Goal: Task Accomplishment & Management: Complete application form

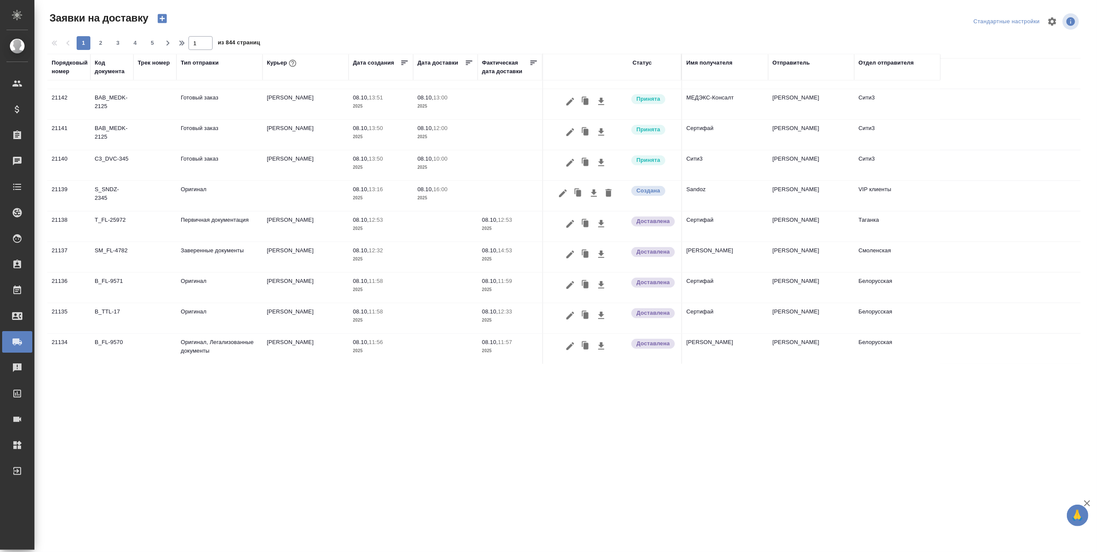
scroll to position [493, 0]
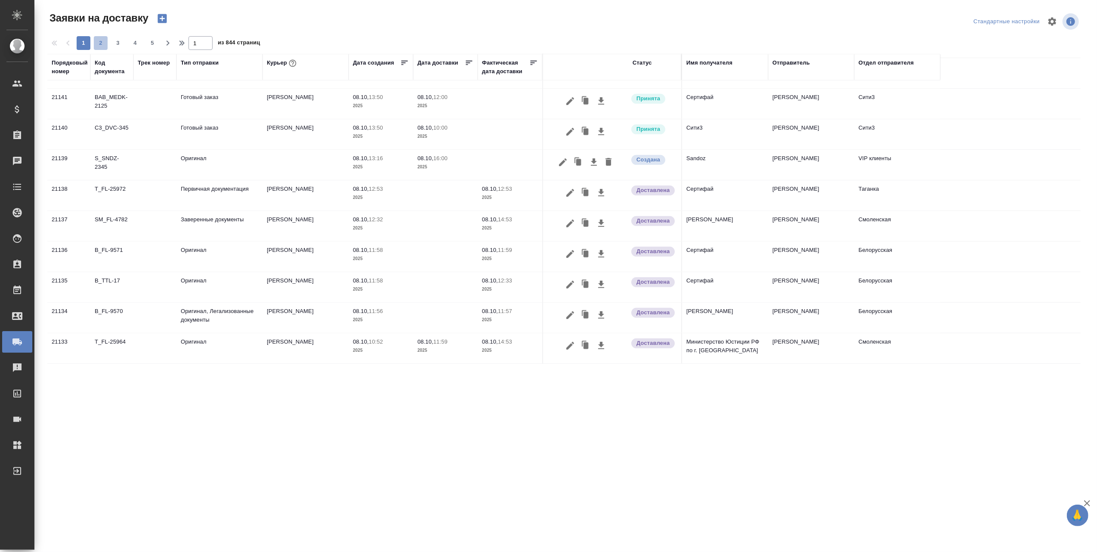
click at [99, 42] on span "2" at bounding box center [101, 43] width 14 height 9
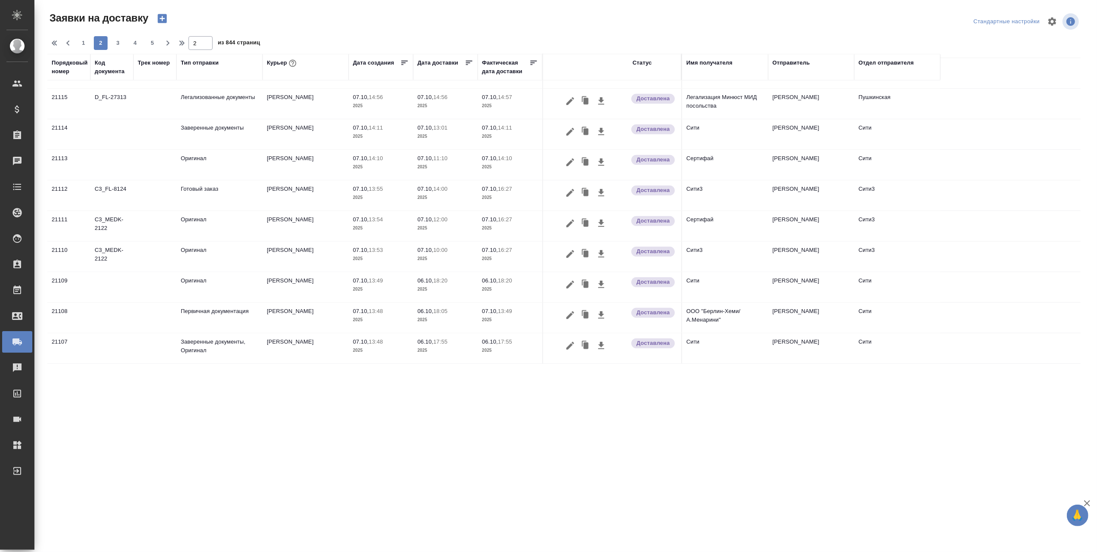
scroll to position [519, 0]
click at [118, 42] on span "3" at bounding box center [118, 43] width 14 height 9
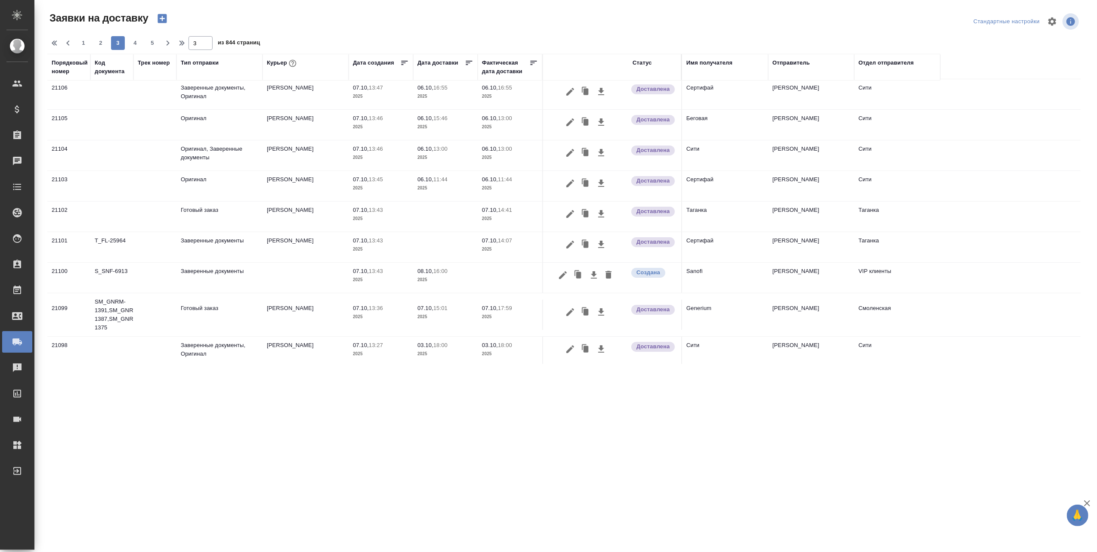
scroll to position [0, 0]
click at [135, 45] on span "4" at bounding box center [135, 43] width 14 height 9
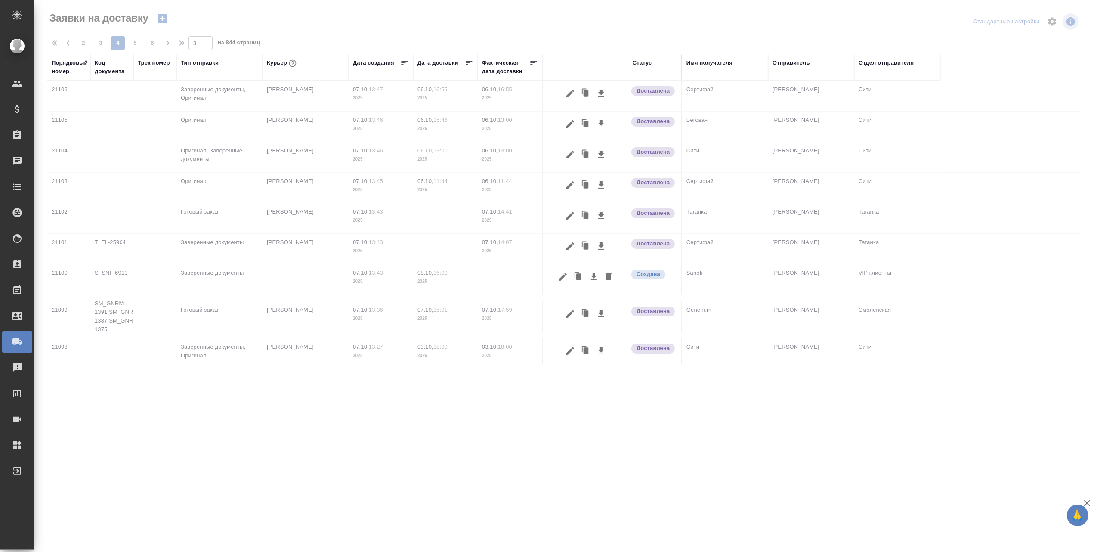
type input "4"
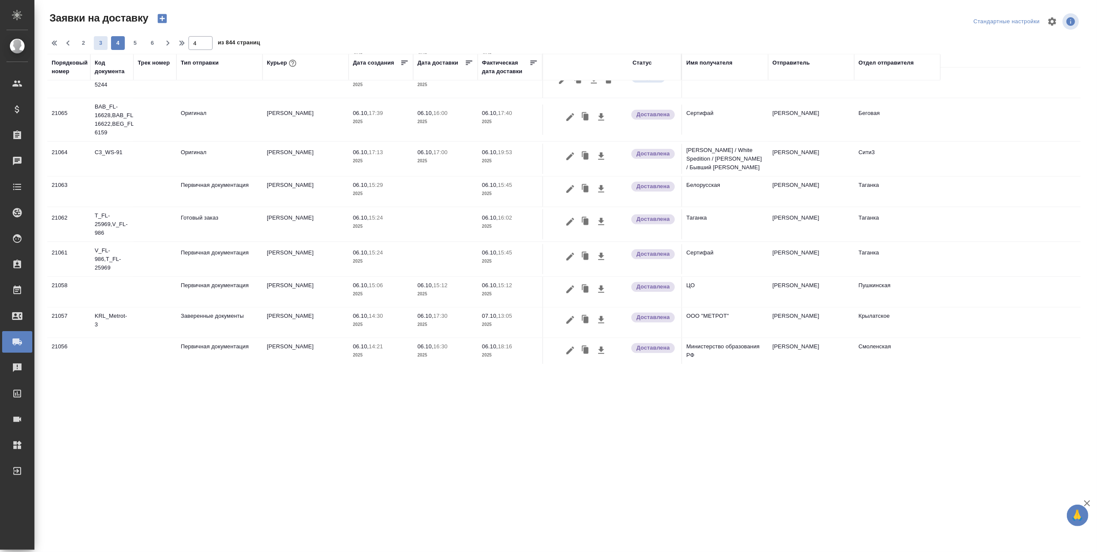
scroll to position [453, 0]
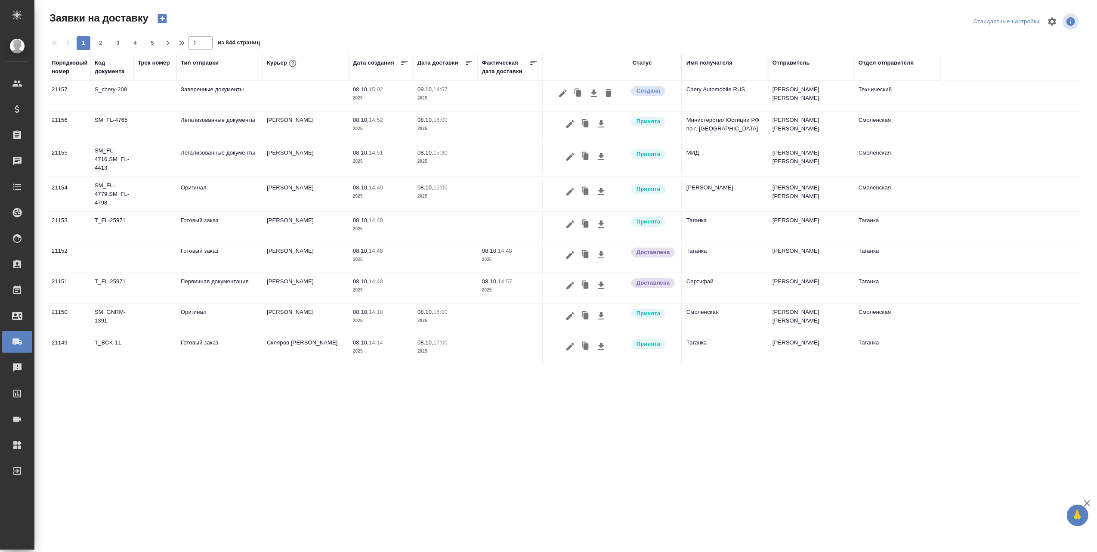
click at [272, 61] on div "Курьер" at bounding box center [282, 63] width 31 height 11
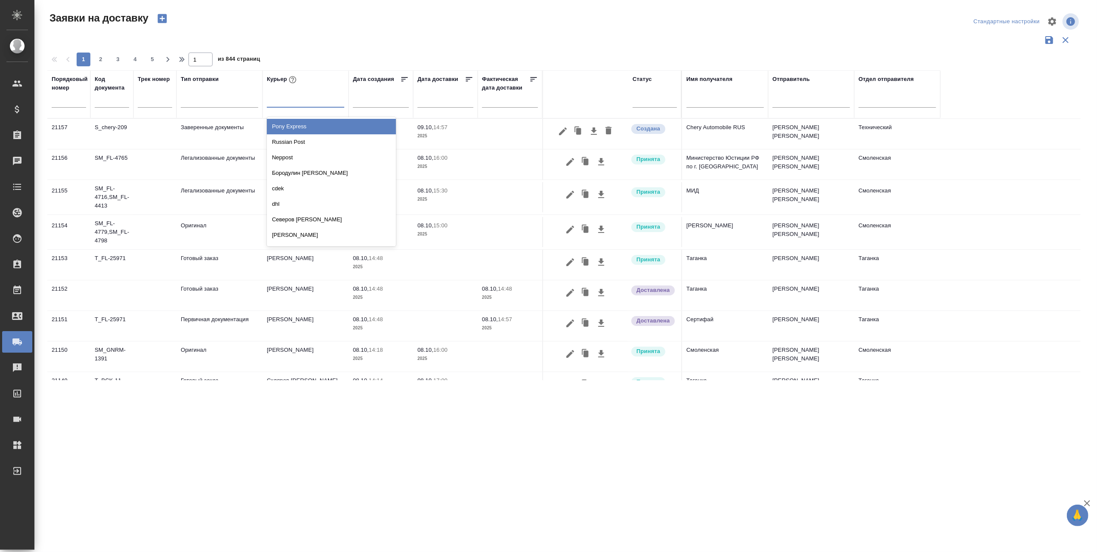
click at [319, 102] on div at bounding box center [305, 99] width 77 height 12
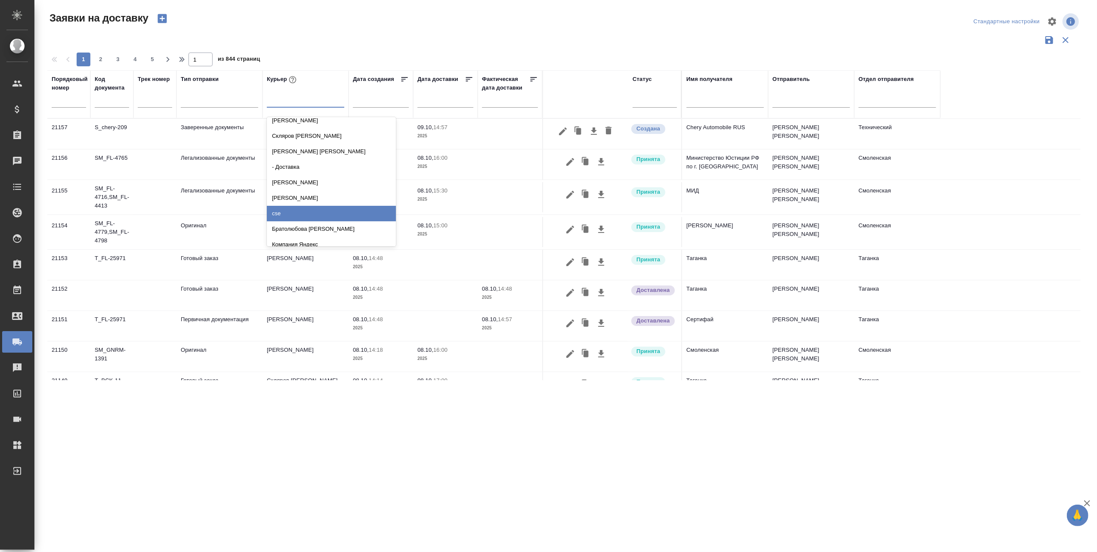
click at [284, 211] on div "cse" at bounding box center [331, 213] width 129 height 15
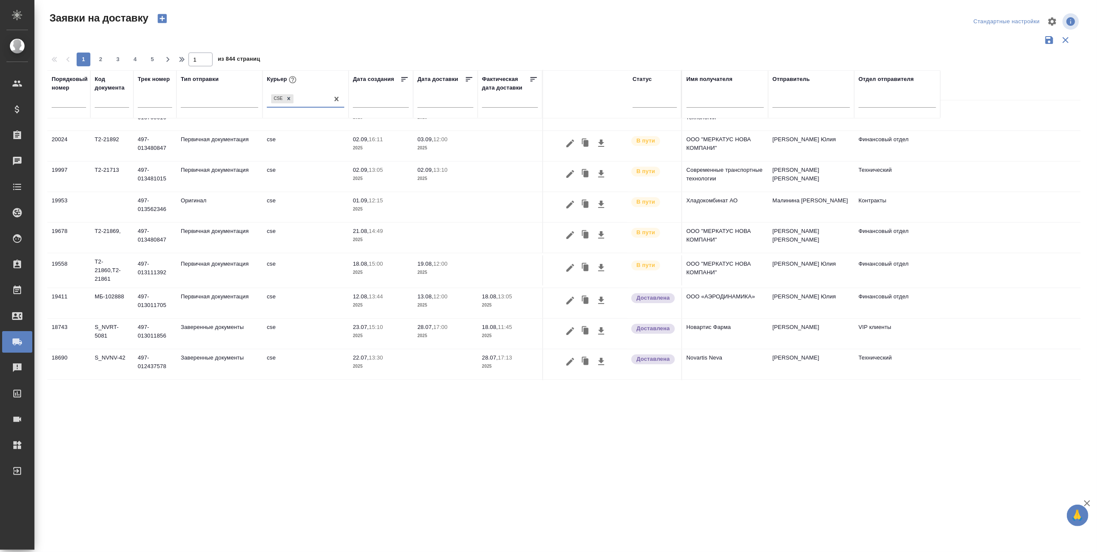
click at [145, 267] on td "497-013111392" at bounding box center [154, 270] width 43 height 30
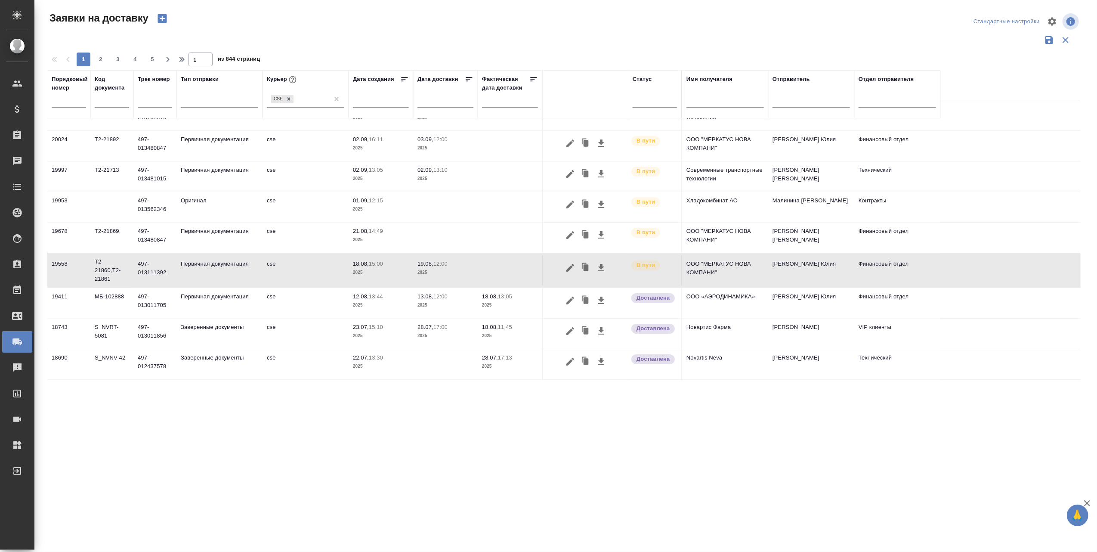
click at [569, 266] on icon "button" at bounding box center [570, 268] width 10 height 10
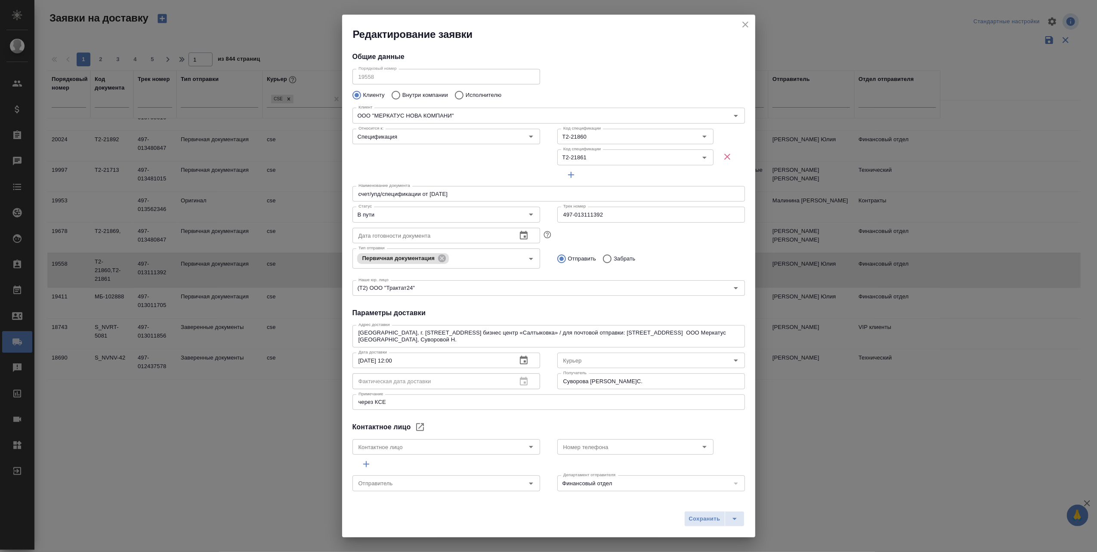
type input "cse"
type input "Суворова Наталья Сергеевна"
type input ".7 903 018 54 60"
type input "Левченко Юлия"
drag, startPoint x: 612, startPoint y: 211, endPoint x: 555, endPoint y: 212, distance: 56.8
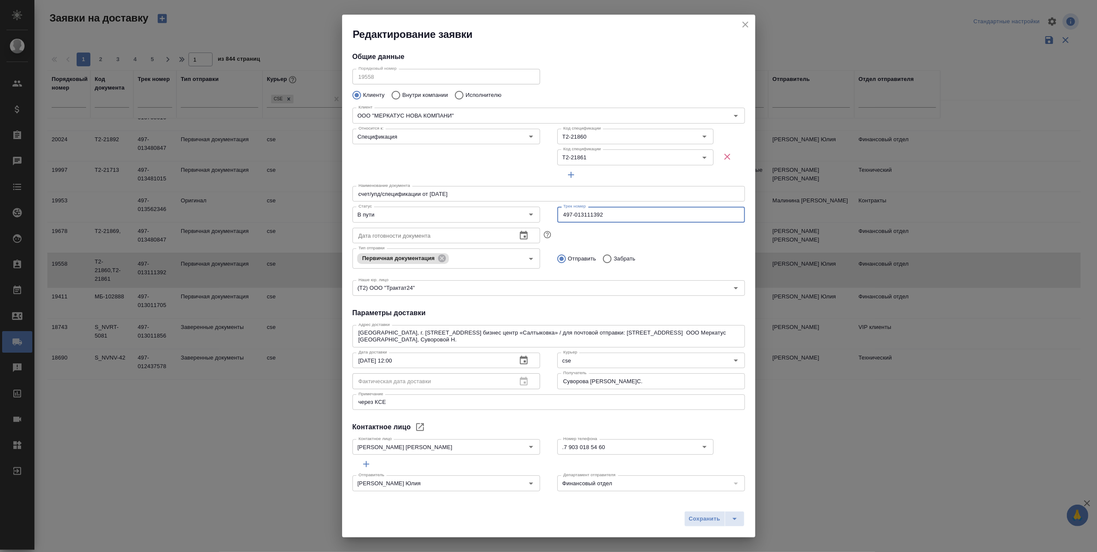
click at [557, 212] on input "497-013111392" at bounding box center [651, 214] width 188 height 15
click at [526, 212] on icon "Open" at bounding box center [531, 214] width 10 height 10
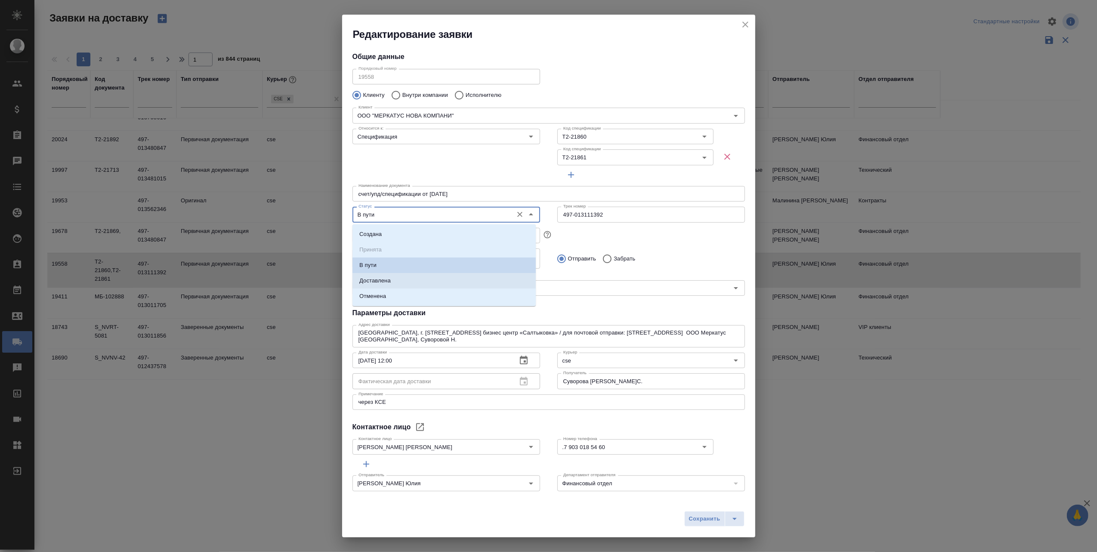
click at [424, 279] on li "Доставлена" at bounding box center [444, 280] width 183 height 15
type input "Доставлена"
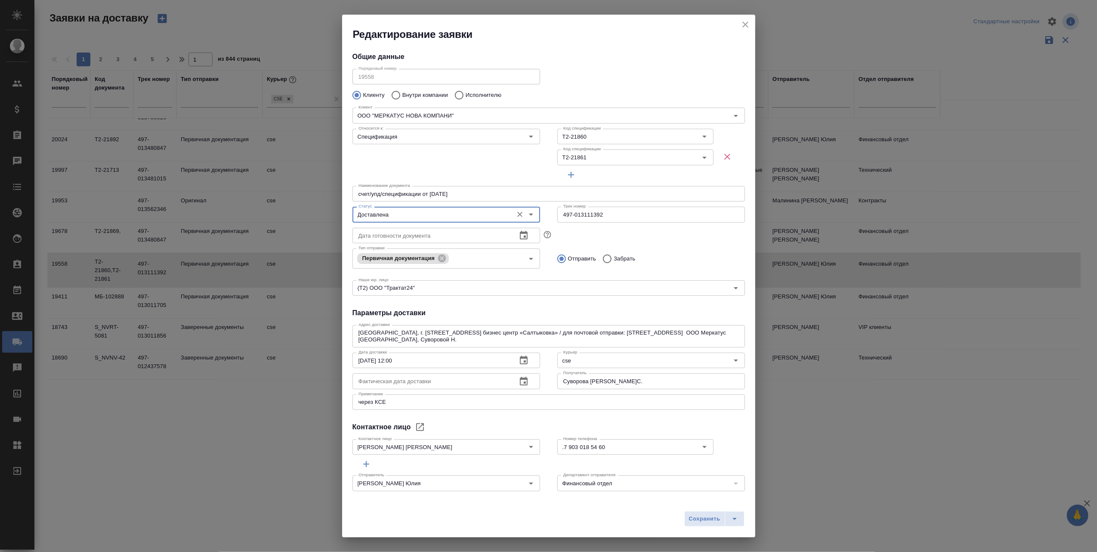
click at [520, 383] on icon "button" at bounding box center [524, 381] width 8 height 9
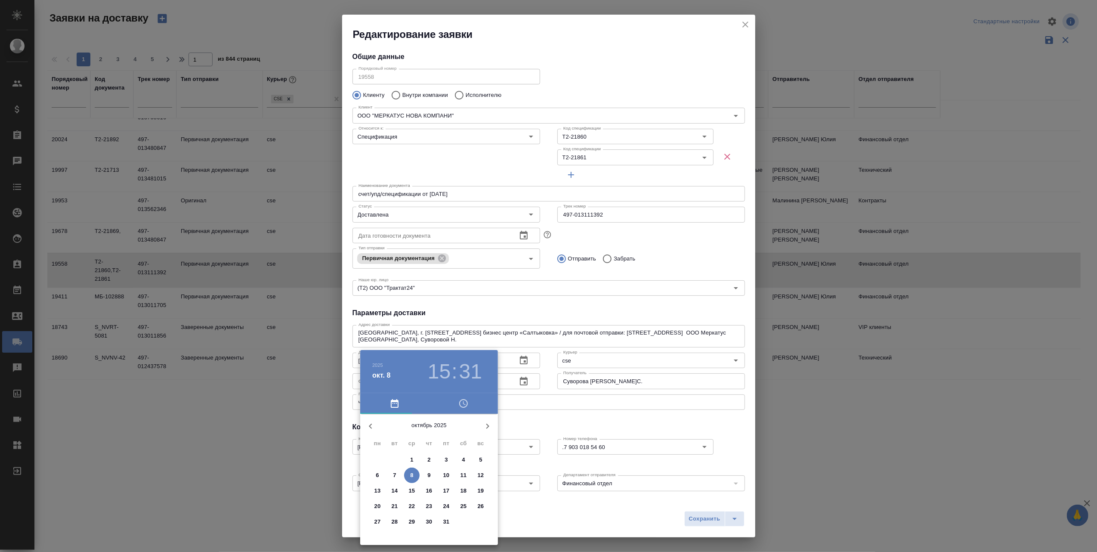
click at [371, 426] on icon "button" at bounding box center [370, 426] width 10 height 10
click at [446, 502] on p "22" at bounding box center [446, 506] width 6 height 9
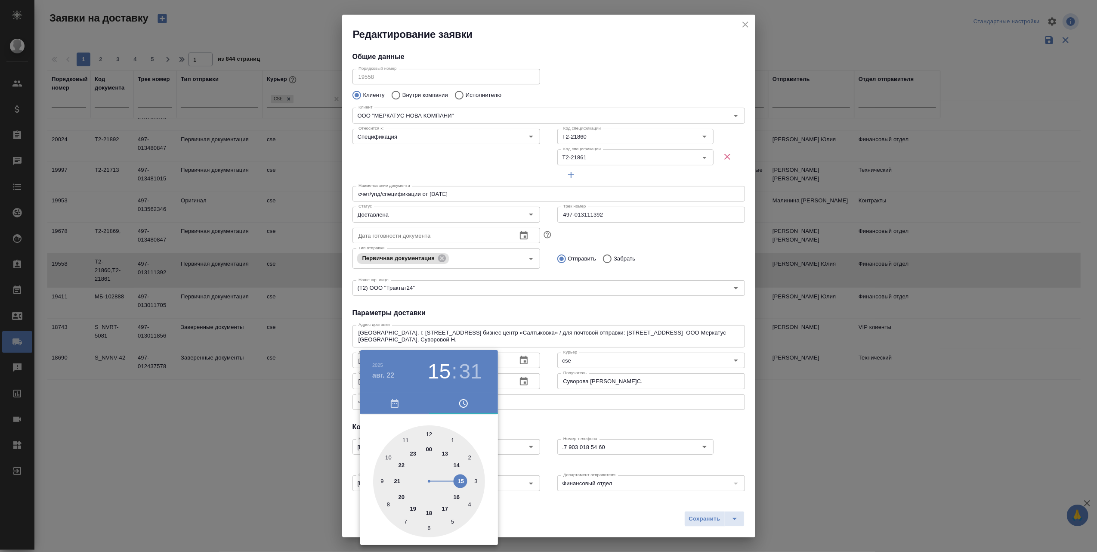
type input "22.08.2025 12:31"
drag, startPoint x: 462, startPoint y: 480, endPoint x: 433, endPoint y: 431, distance: 57.3
click at [433, 431] on div at bounding box center [429, 481] width 112 height 112
click at [569, 513] on div at bounding box center [548, 276] width 1097 height 552
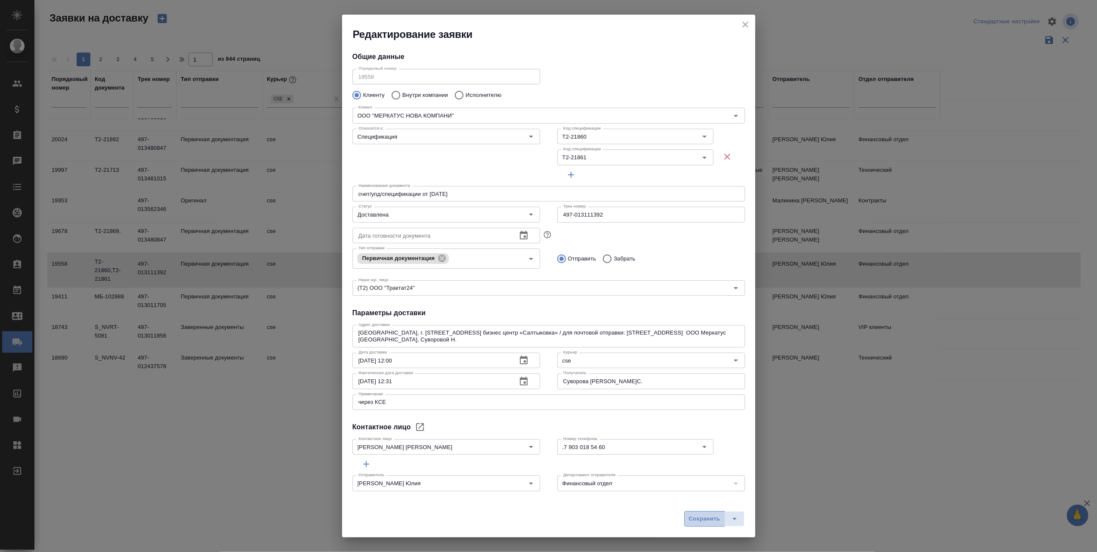
click at [703, 519] on span "Сохранить" at bounding box center [704, 519] width 31 height 10
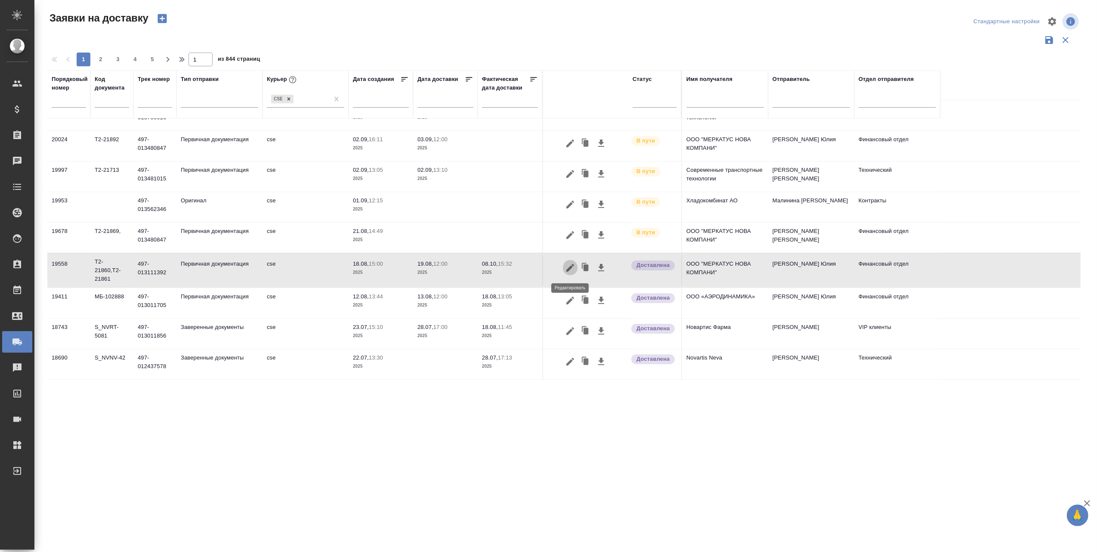
click at [569, 271] on icon "button" at bounding box center [570, 268] width 10 height 10
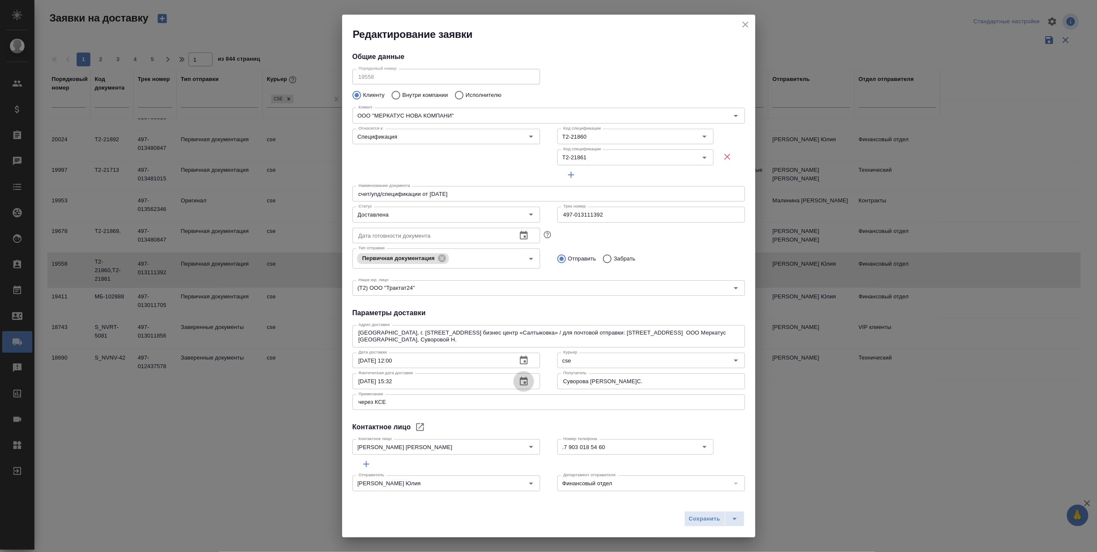
click at [523, 378] on icon "button" at bounding box center [524, 381] width 10 height 10
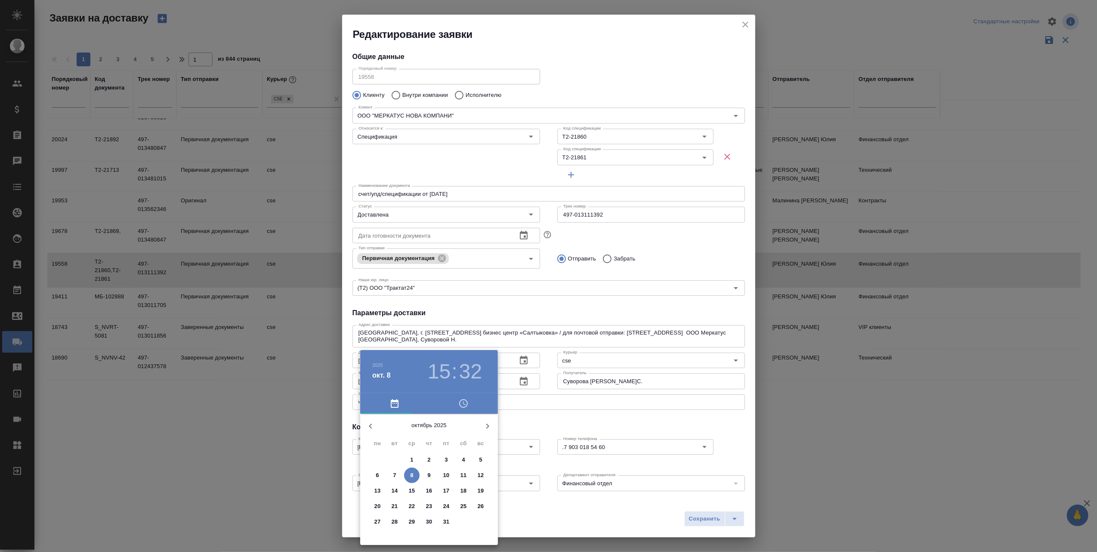
click at [370, 424] on icon "button" at bounding box center [370, 426] width 3 height 5
click at [445, 504] on p "22" at bounding box center [446, 506] width 6 height 9
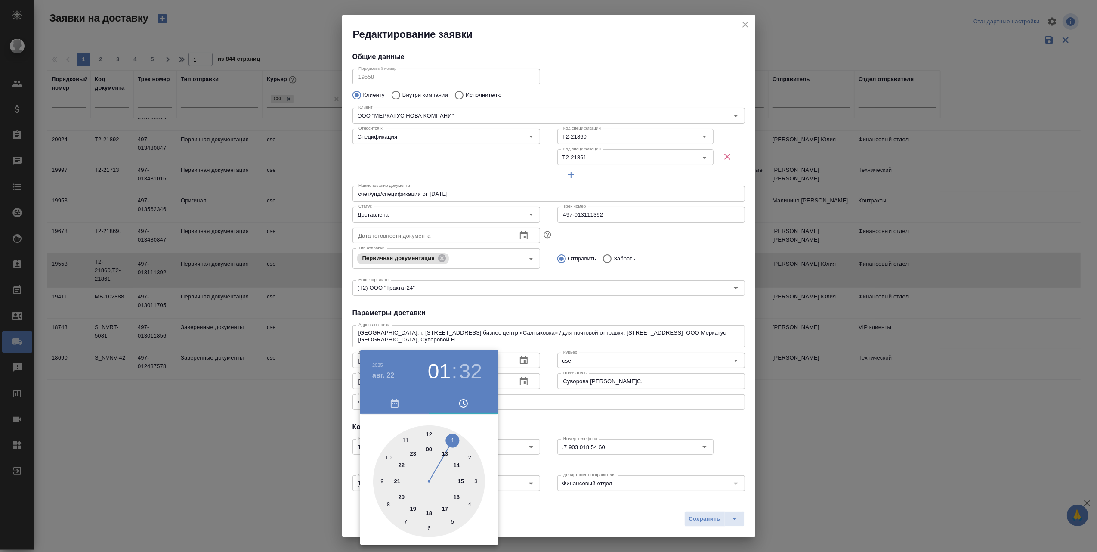
type input "22.08.2025 12:32"
drag, startPoint x: 464, startPoint y: 483, endPoint x: 422, endPoint y: 437, distance: 61.2
click at [422, 437] on div at bounding box center [429, 481] width 112 height 112
click at [546, 506] on div at bounding box center [548, 276] width 1097 height 552
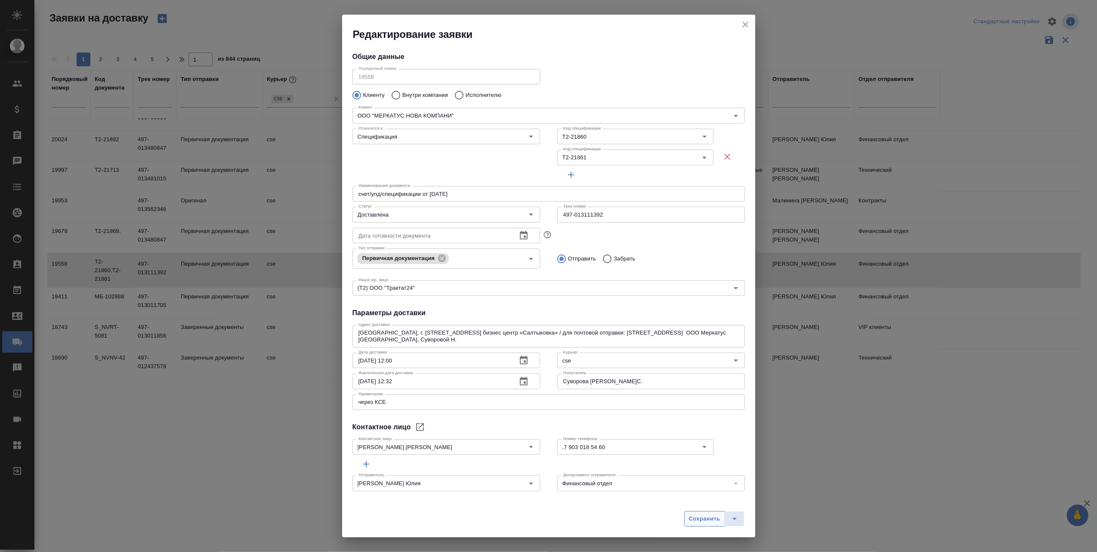
click at [701, 520] on span "Сохранить" at bounding box center [704, 519] width 31 height 10
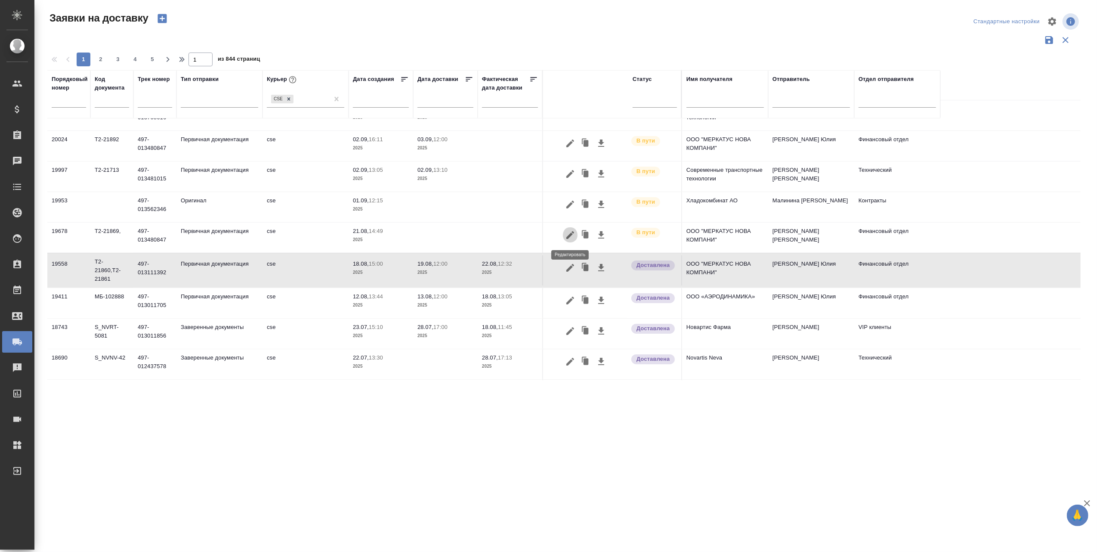
click at [569, 236] on icon "button" at bounding box center [570, 235] width 8 height 8
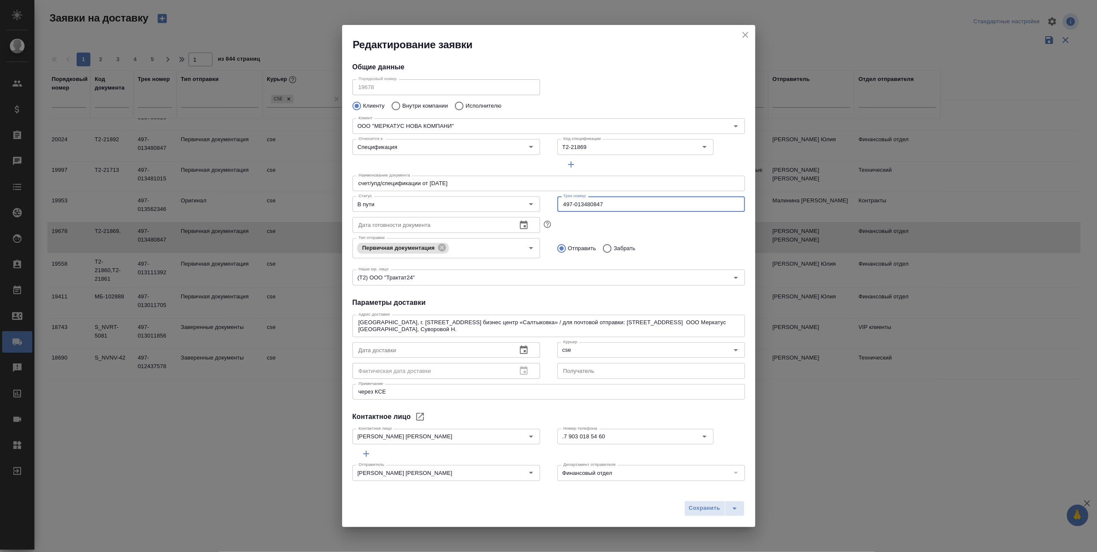
drag, startPoint x: 625, startPoint y: 199, endPoint x: 555, endPoint y: 205, distance: 70.8
click at [557, 205] on input "497-013480847" at bounding box center [651, 203] width 188 height 15
click at [529, 204] on icon "Open" at bounding box center [531, 204] width 4 height 2
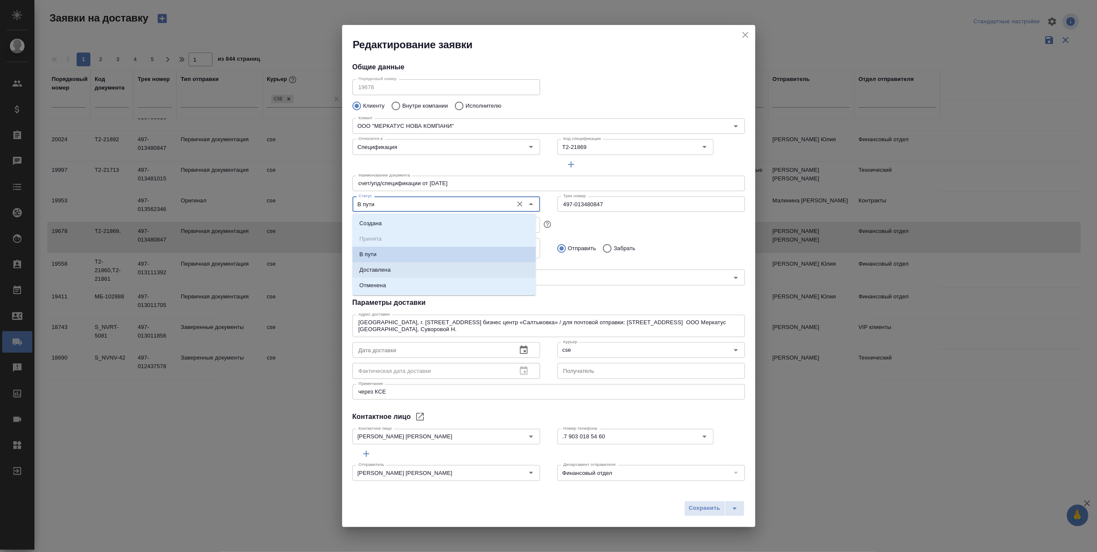
click at [388, 267] on p "Доставлена" at bounding box center [374, 270] width 31 height 9
type input "Доставлена"
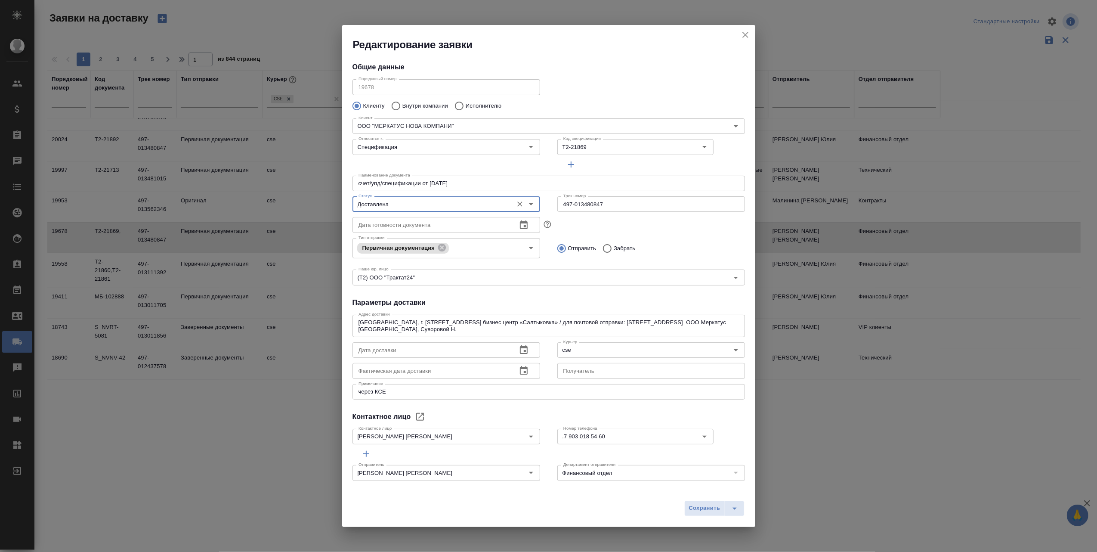
click at [522, 370] on icon "button" at bounding box center [524, 370] width 10 height 10
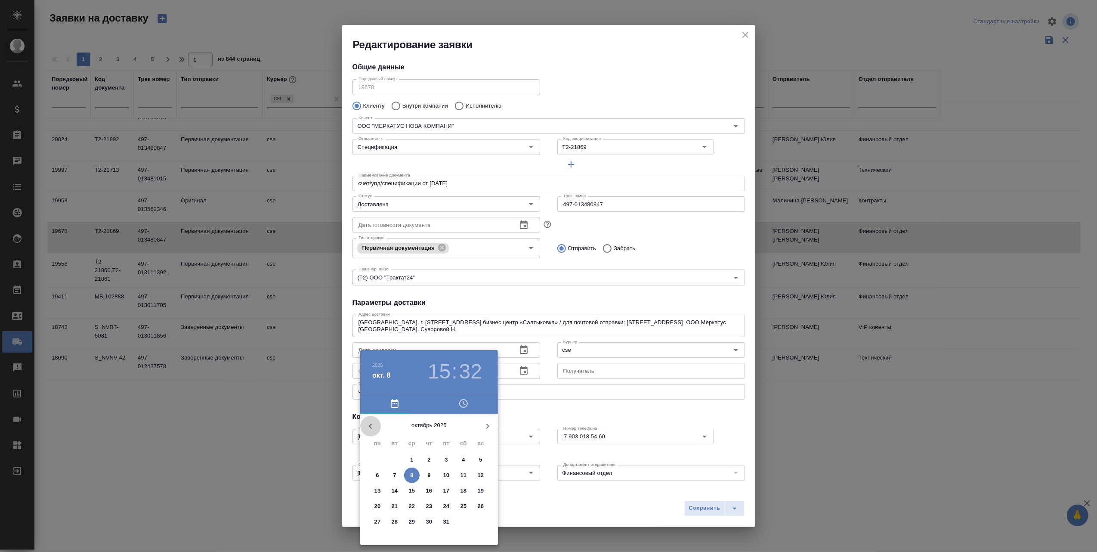
click at [369, 422] on icon "button" at bounding box center [370, 426] width 10 height 10
click at [380, 472] on span "8" at bounding box center [377, 475] width 15 height 9
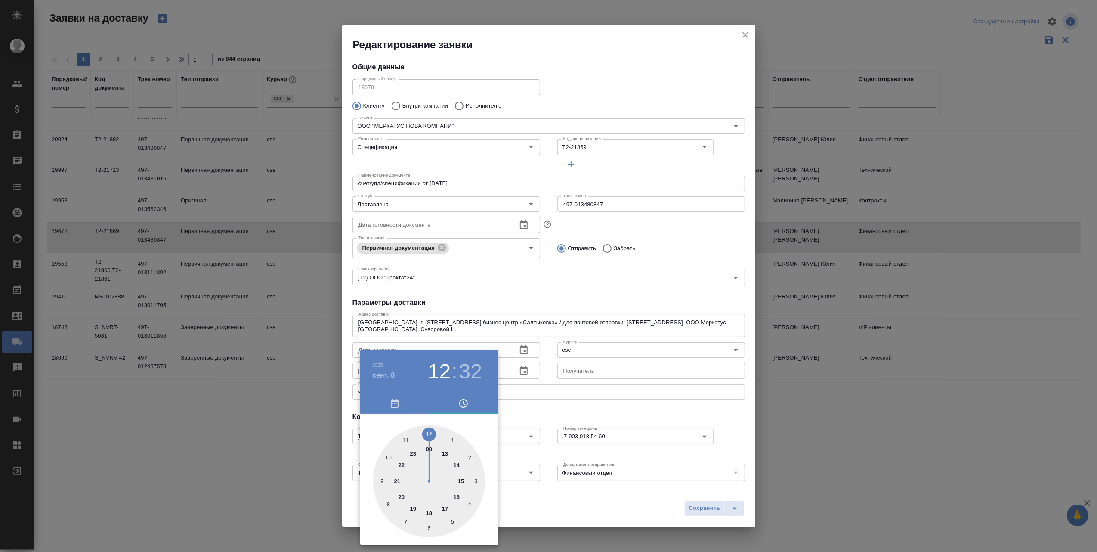
drag, startPoint x: 462, startPoint y: 483, endPoint x: 425, endPoint y: 434, distance: 60.9
click at [425, 434] on div at bounding box center [429, 481] width 112 height 112
click at [465, 401] on icon "button" at bounding box center [463, 403] width 10 height 10
click at [396, 400] on icon "button" at bounding box center [395, 403] width 8 height 9
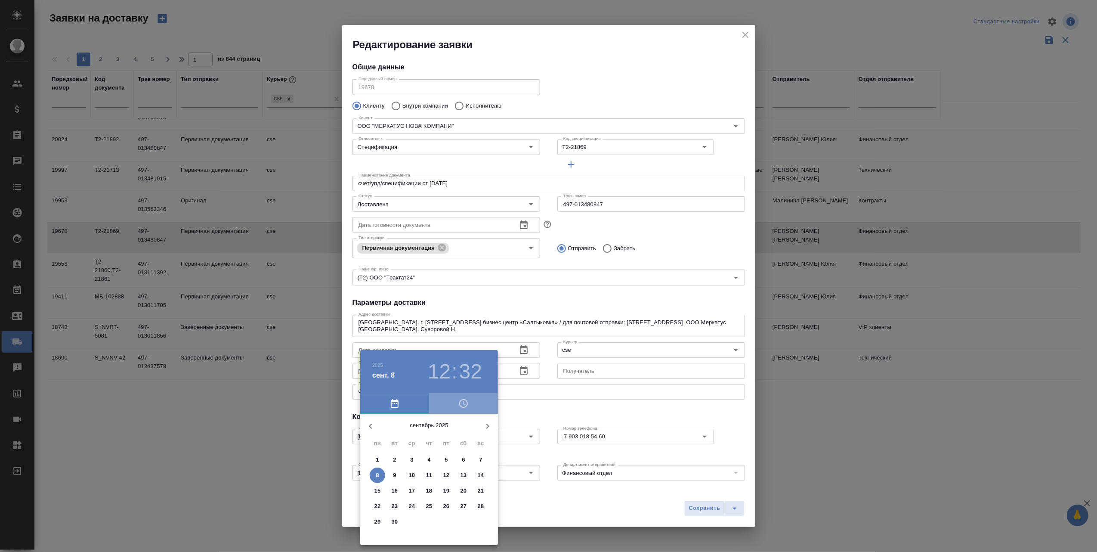
click at [461, 400] on icon "button" at bounding box center [463, 403] width 9 height 9
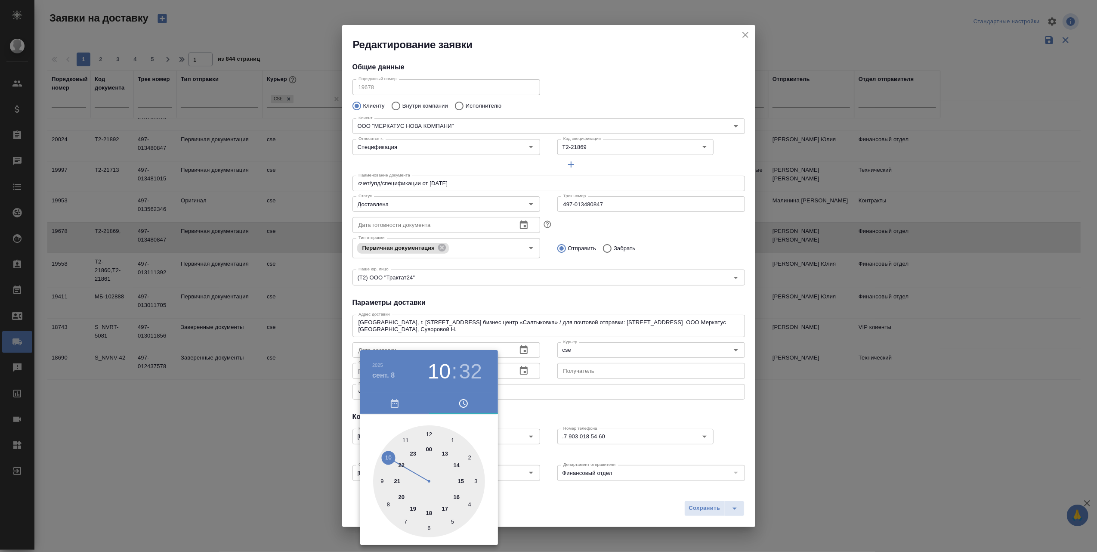
drag, startPoint x: 428, startPoint y: 433, endPoint x: 385, endPoint y: 462, distance: 52.1
click at [385, 462] on div at bounding box center [429, 481] width 112 height 112
type input "08.09.2025 10:33"
click at [414, 523] on div at bounding box center [429, 481] width 112 height 112
click at [536, 507] on div at bounding box center [548, 276] width 1097 height 552
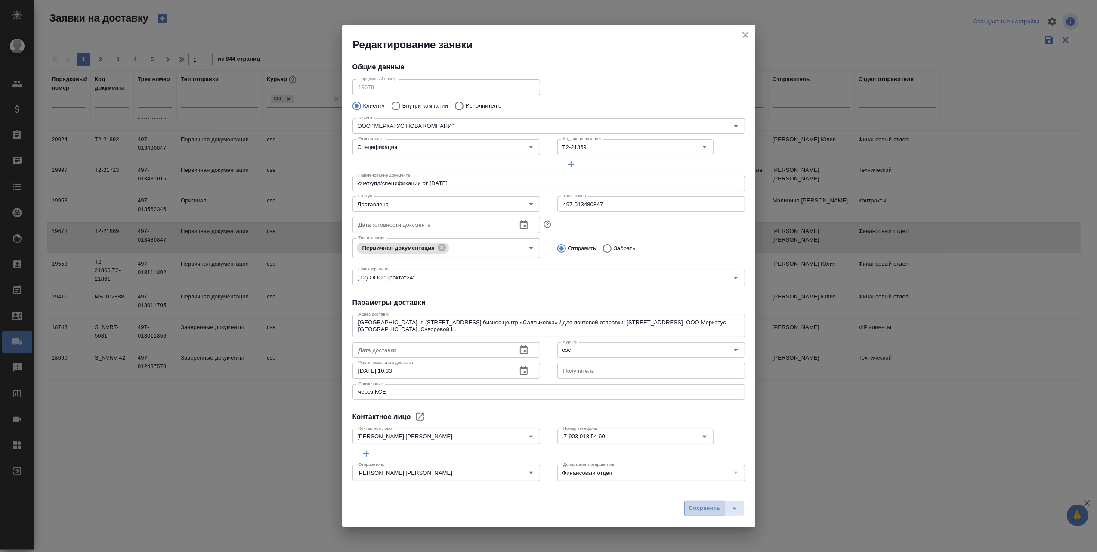
click at [706, 506] on span "Сохранить" at bounding box center [704, 508] width 31 height 10
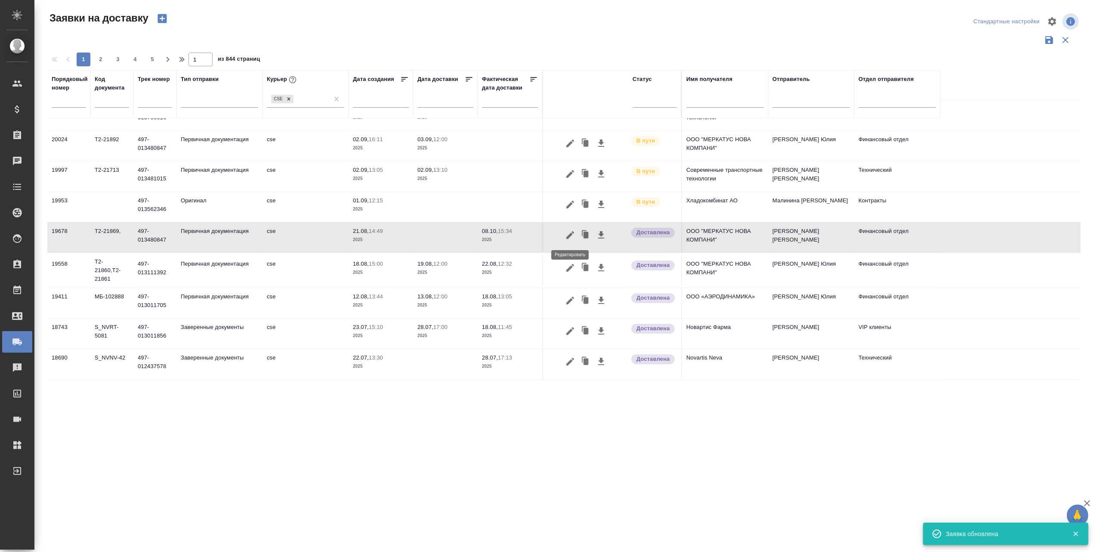
click at [570, 231] on icon "button" at bounding box center [570, 235] width 10 height 10
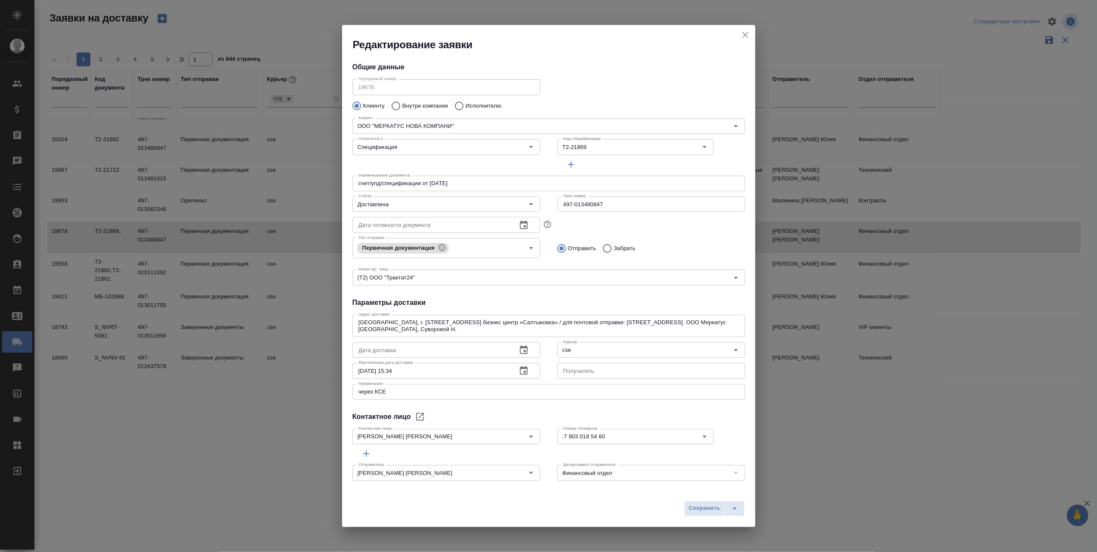
click at [519, 371] on icon "button" at bounding box center [524, 370] width 10 height 10
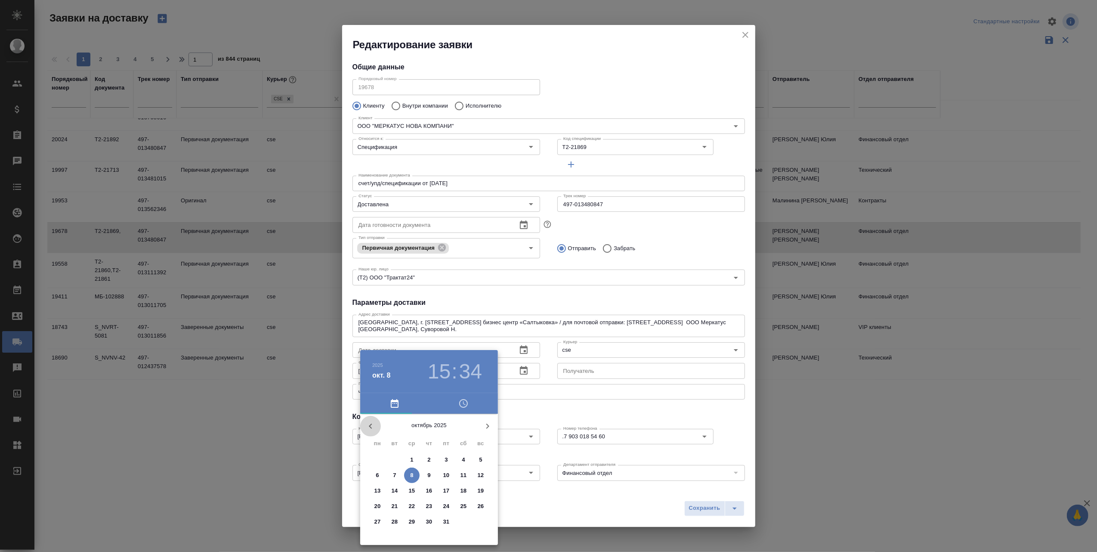
click at [372, 424] on icon "button" at bounding box center [370, 426] width 10 height 10
click at [372, 474] on span "8" at bounding box center [377, 475] width 15 height 9
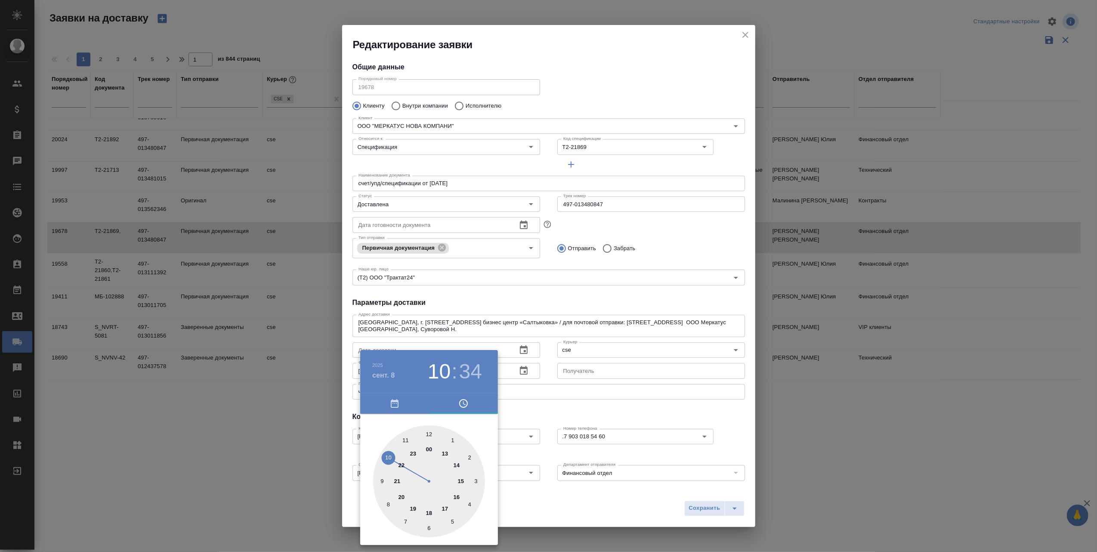
drag, startPoint x: 459, startPoint y: 481, endPoint x: 389, endPoint y: 454, distance: 74.8
click at [389, 454] on div at bounding box center [429, 481] width 112 height 112
type input "08.09.2025 10:33"
drag, startPoint x: 409, startPoint y: 523, endPoint x: 414, endPoint y: 526, distance: 5.6
click at [414, 526] on div at bounding box center [429, 481] width 112 height 112
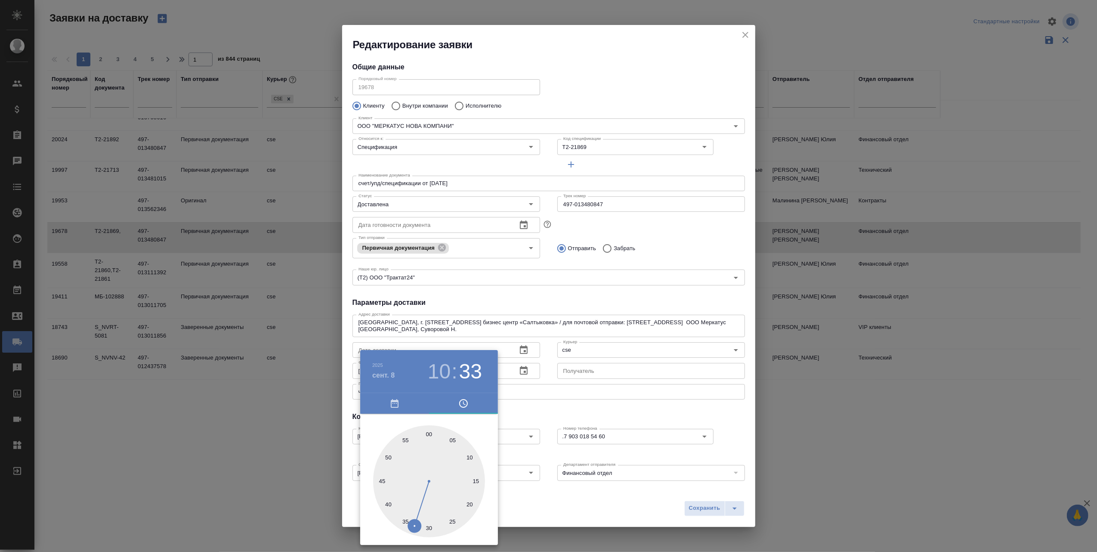
click at [531, 510] on div at bounding box center [548, 276] width 1097 height 552
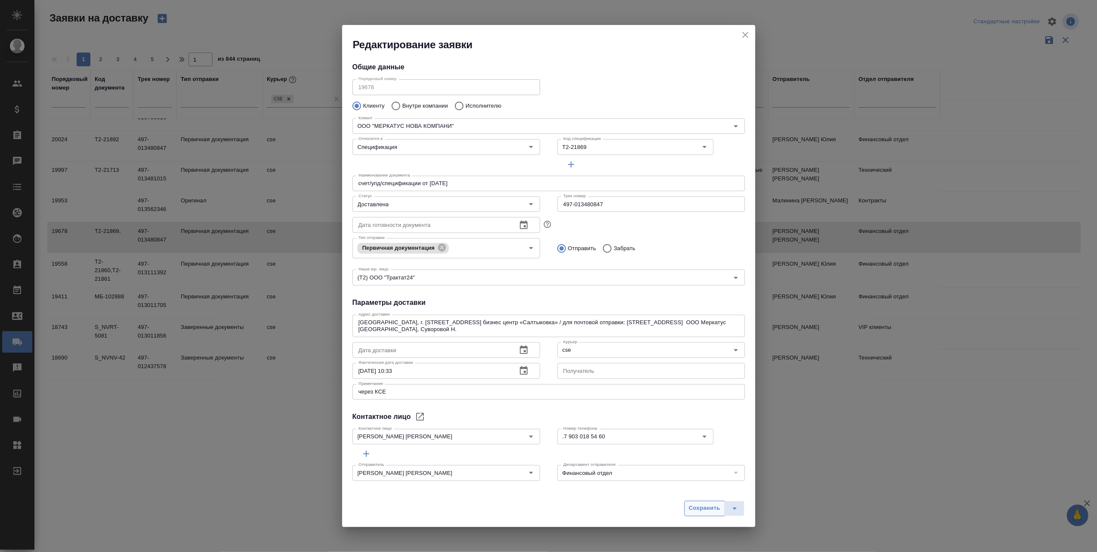
click at [693, 507] on span "Сохранить" at bounding box center [704, 508] width 31 height 10
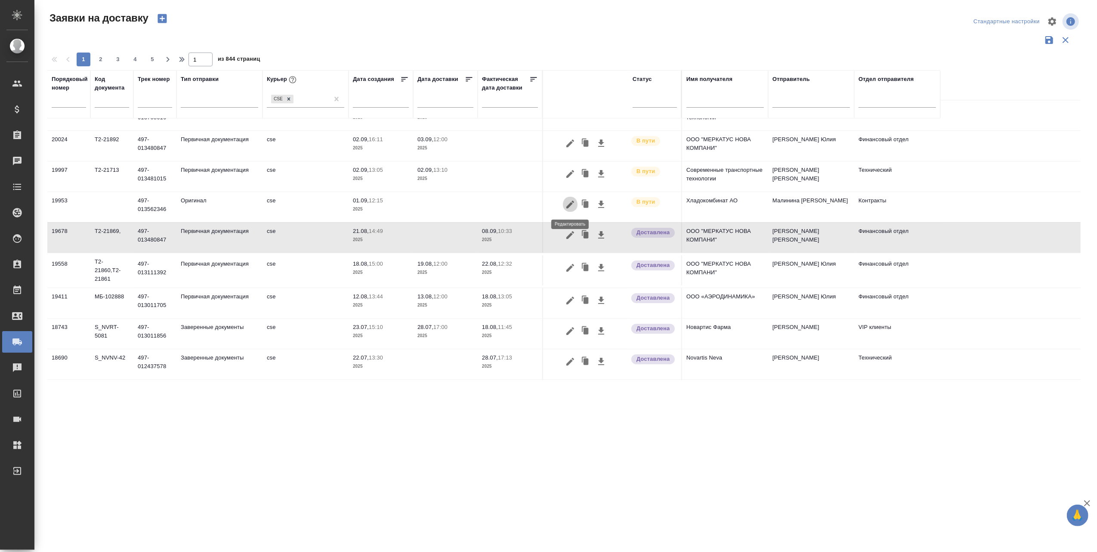
click at [570, 201] on icon "button" at bounding box center [570, 204] width 10 height 10
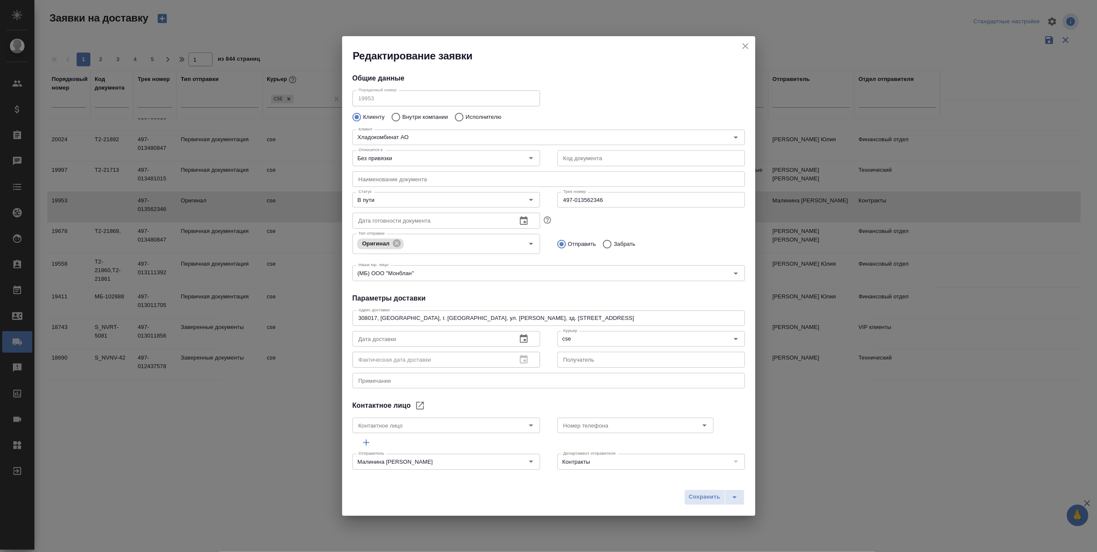
type input "Пономарева Наталья Алексеевна"
type input "(4722)21-54-37 (доб. 424)"
drag, startPoint x: 622, startPoint y: 197, endPoint x: 555, endPoint y: 200, distance: 66.8
click at [557, 200] on input "497-013562346" at bounding box center [651, 199] width 188 height 15
click at [531, 196] on icon "Open" at bounding box center [531, 200] width 10 height 10
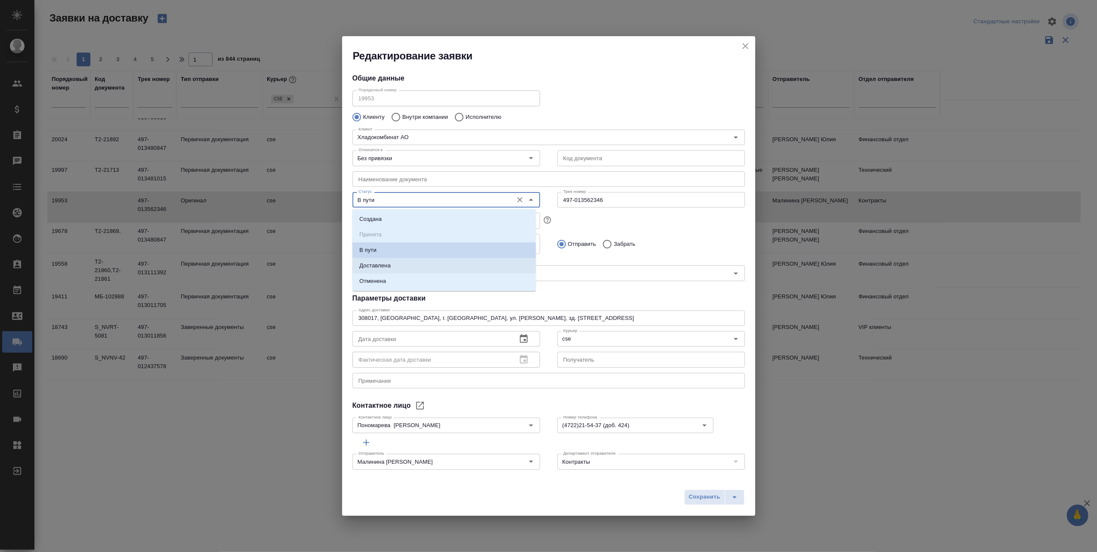
click at [408, 264] on li "Доставлена" at bounding box center [444, 265] width 183 height 15
type input "Доставлена"
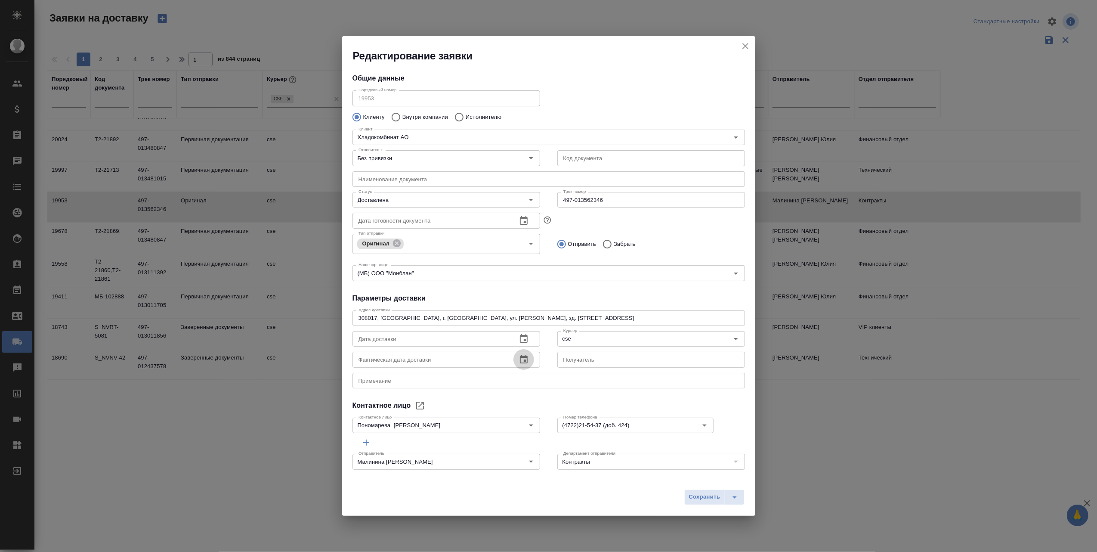
click at [520, 357] on icon "button" at bounding box center [524, 359] width 8 height 9
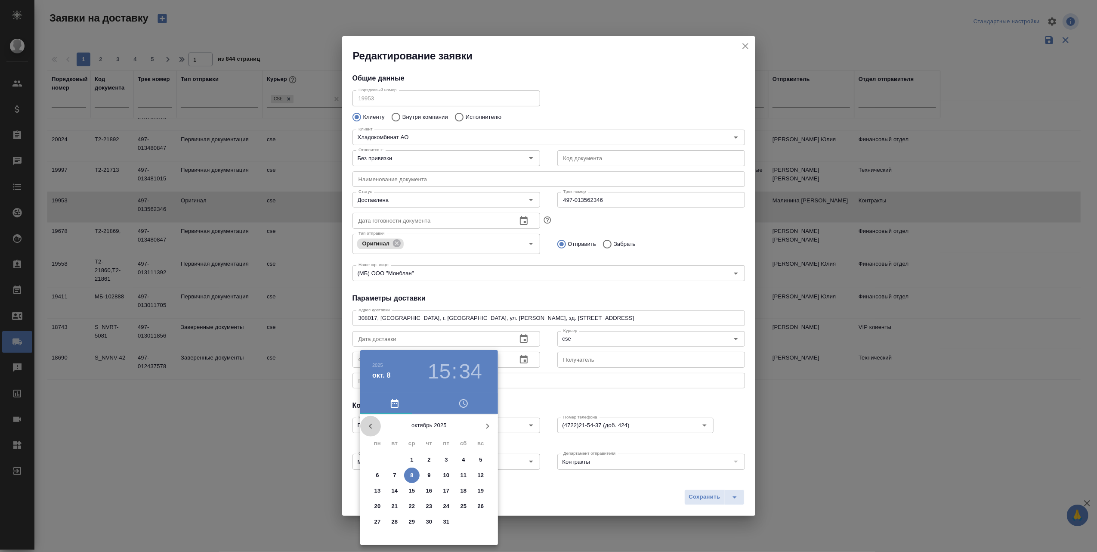
click at [373, 424] on icon "button" at bounding box center [370, 426] width 10 height 10
click at [396, 474] on span "9" at bounding box center [394, 475] width 15 height 9
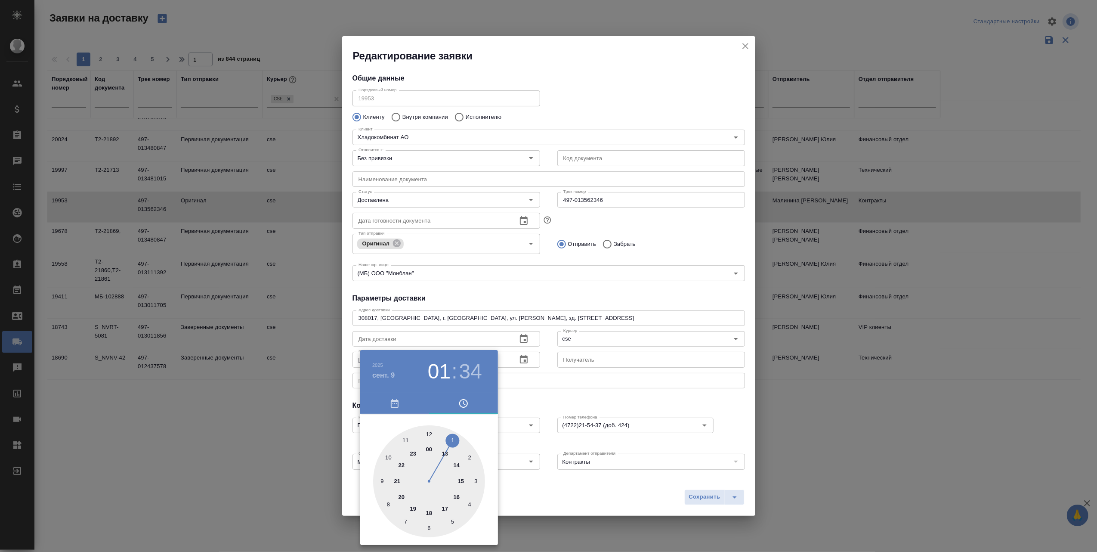
drag, startPoint x: 439, startPoint y: 436, endPoint x: 460, endPoint y: 439, distance: 21.4
click at [460, 439] on div at bounding box center [429, 481] width 112 height 112
drag, startPoint x: 407, startPoint y: 524, endPoint x: 444, endPoint y: 525, distance: 37.5
click at [444, 525] on div at bounding box center [429, 481] width 112 height 112
click at [394, 401] on icon "button" at bounding box center [395, 403] width 8 height 9
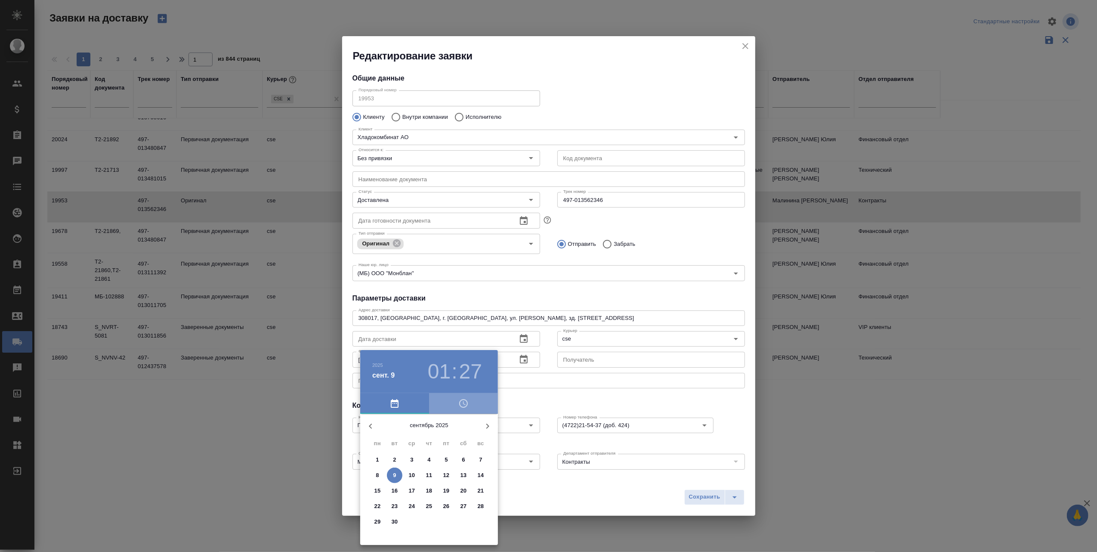
click at [461, 404] on icon "button" at bounding box center [463, 403] width 10 height 10
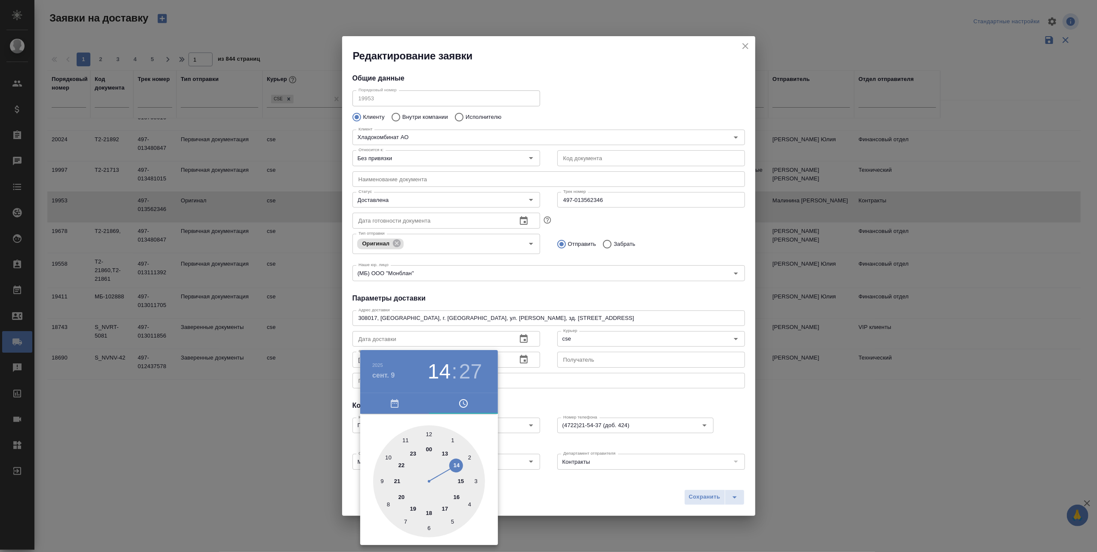
type input "09.09.2025 13:27"
drag, startPoint x: 455, startPoint y: 440, endPoint x: 444, endPoint y: 457, distance: 20.3
click at [444, 457] on div at bounding box center [429, 481] width 112 height 112
click at [707, 503] on div at bounding box center [548, 276] width 1097 height 552
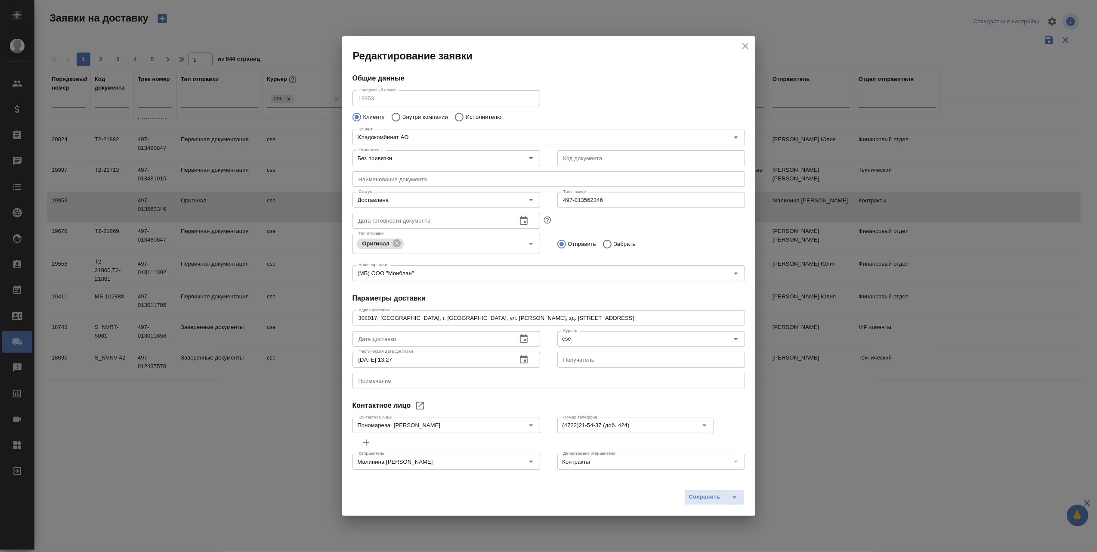
click at [698, 500] on span "Сохранить" at bounding box center [704, 497] width 31 height 10
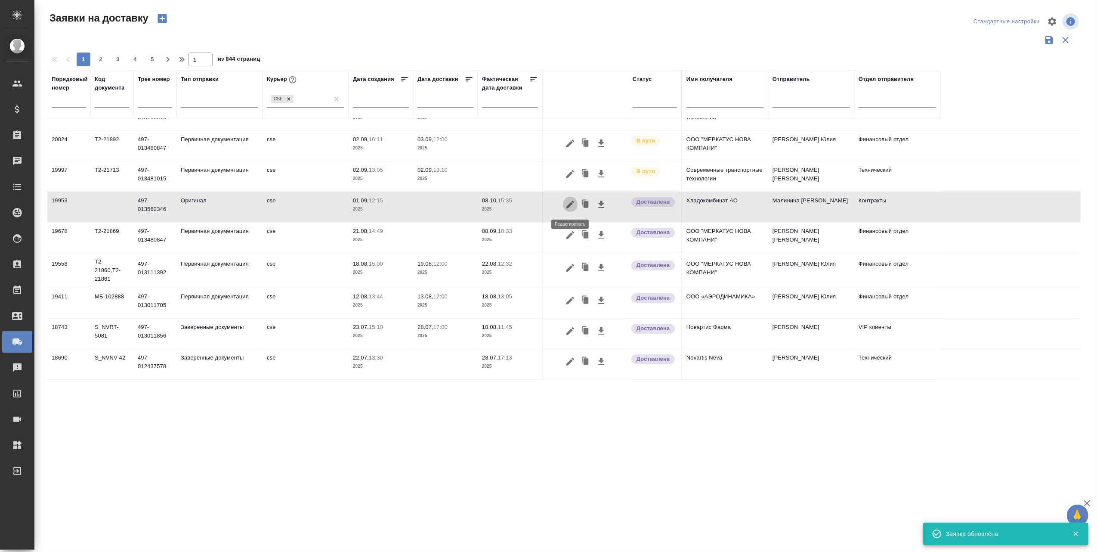
click at [571, 206] on icon "button" at bounding box center [570, 204] width 10 height 10
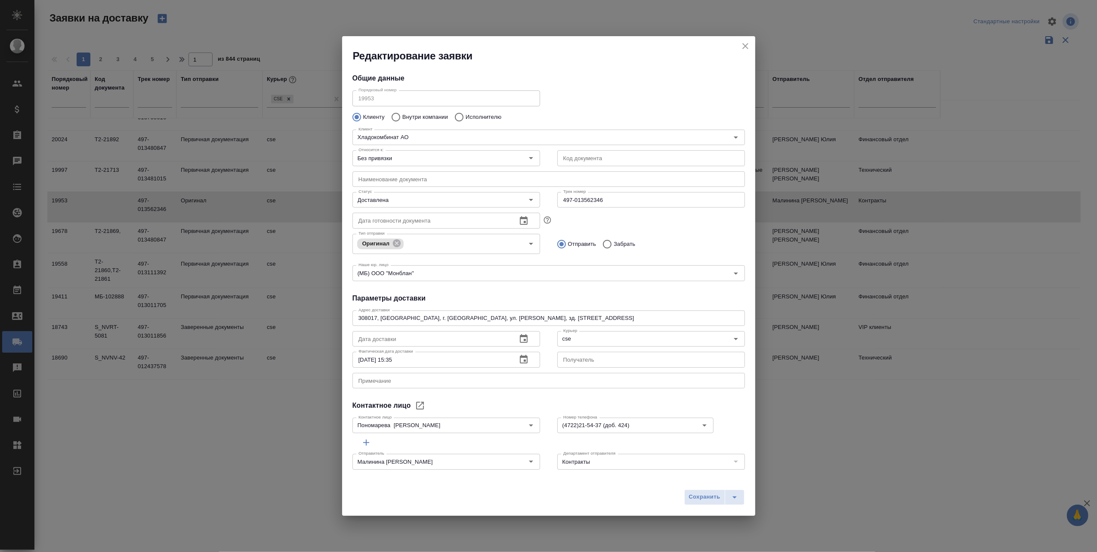
click at [520, 357] on icon "button" at bounding box center [524, 359] width 8 height 9
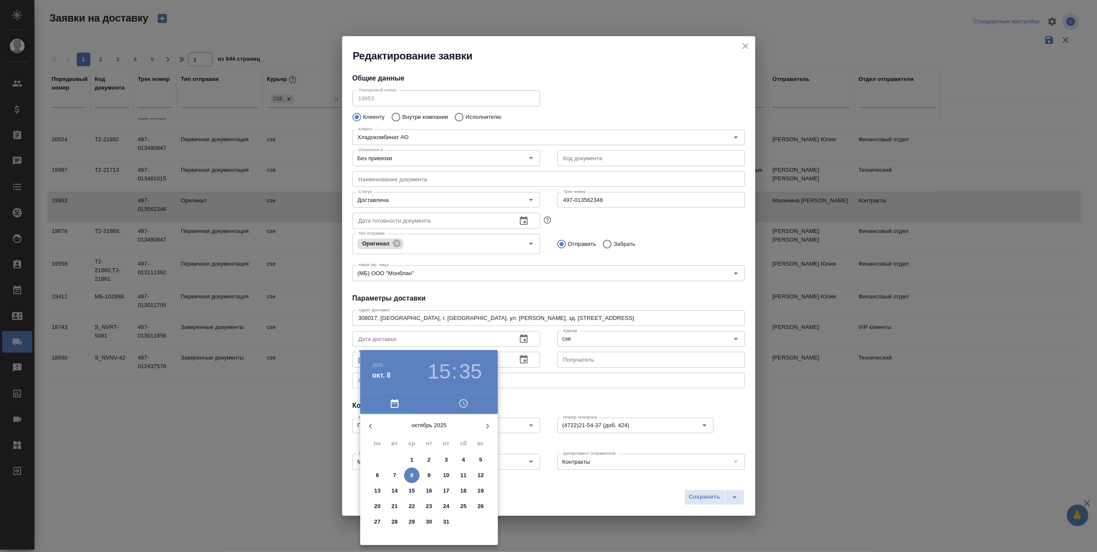
click at [371, 424] on icon "button" at bounding box center [370, 426] width 3 height 5
click at [393, 472] on p "9" at bounding box center [394, 475] width 3 height 9
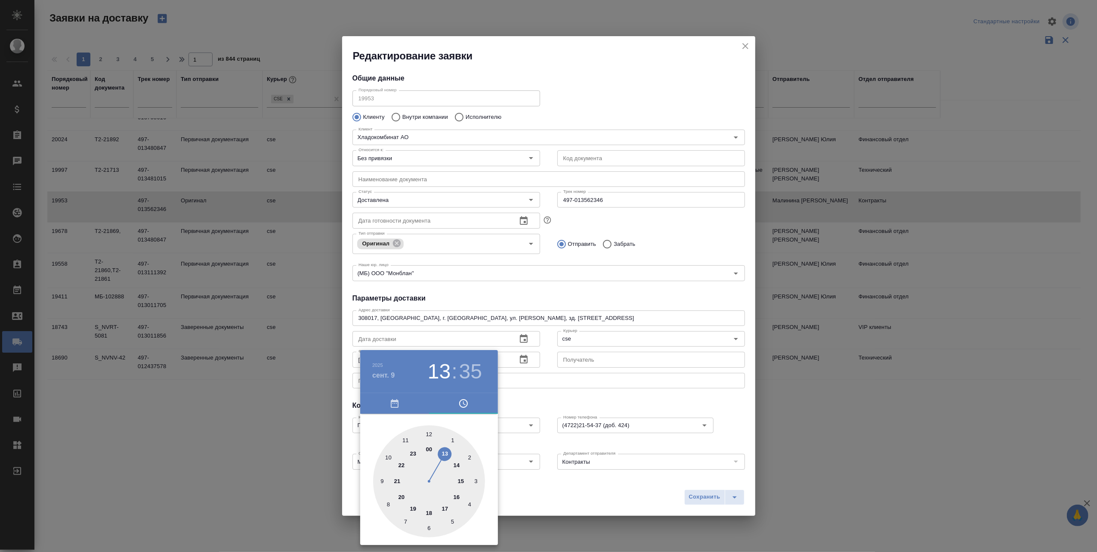
drag, startPoint x: 461, startPoint y: 480, endPoint x: 445, endPoint y: 452, distance: 31.8
click at [445, 452] on div at bounding box center [429, 481] width 112 height 112
drag, startPoint x: 408, startPoint y: 519, endPoint x: 447, endPoint y: 525, distance: 39.3
click at [447, 525] on div at bounding box center [429, 481] width 112 height 112
type input "09.09.2025 13:27"
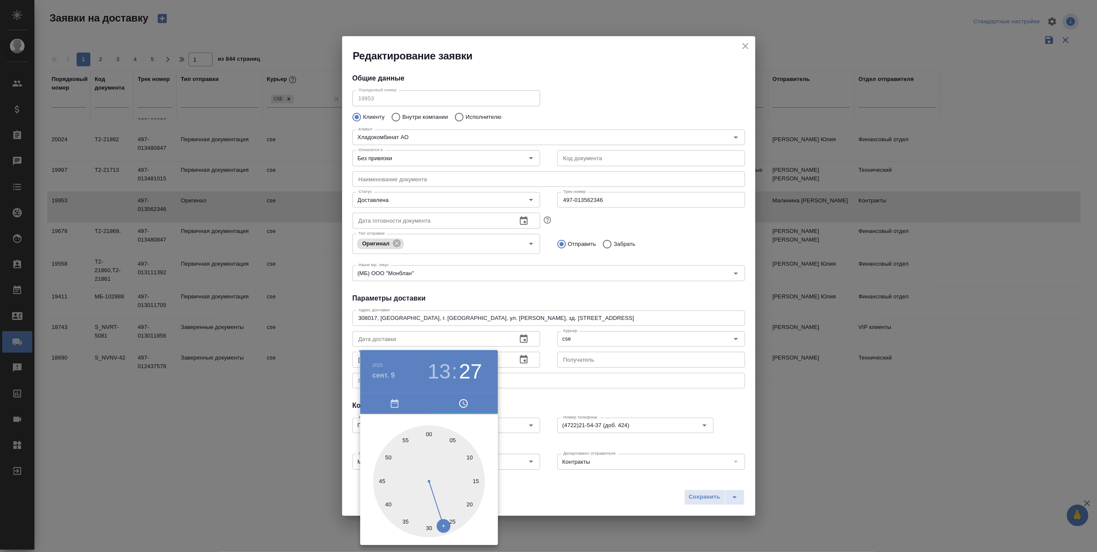
click at [444, 525] on div at bounding box center [429, 481] width 112 height 112
click at [523, 503] on div at bounding box center [548, 276] width 1097 height 552
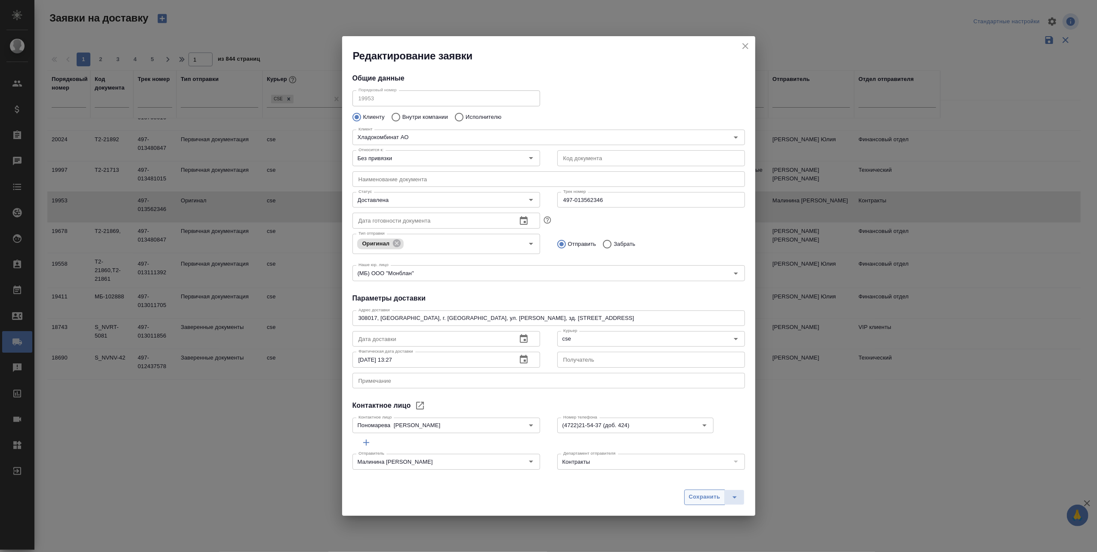
click at [702, 496] on span "Сохранить" at bounding box center [704, 497] width 31 height 10
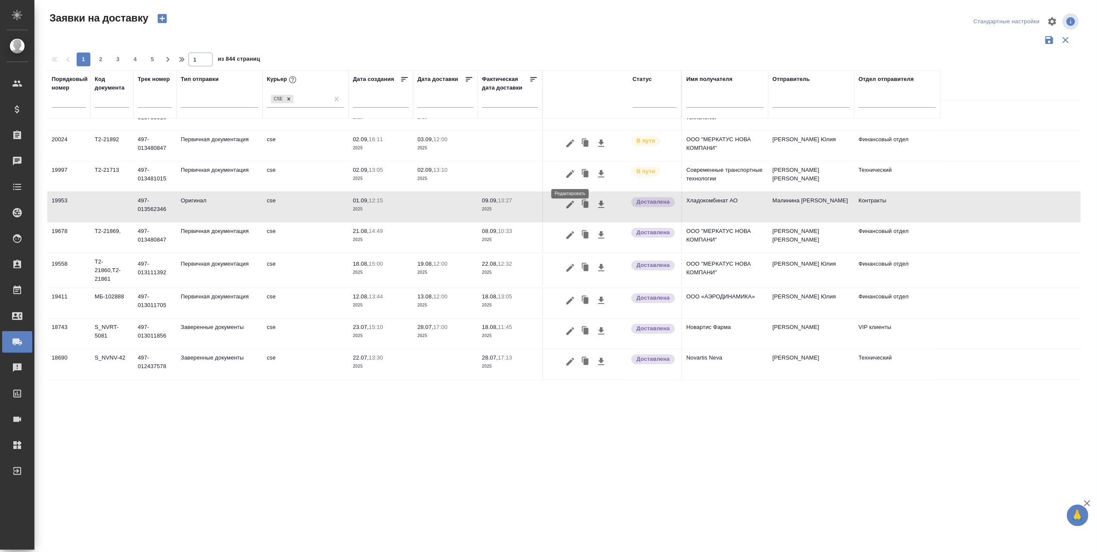
click at [569, 170] on icon "button" at bounding box center [570, 174] width 10 height 10
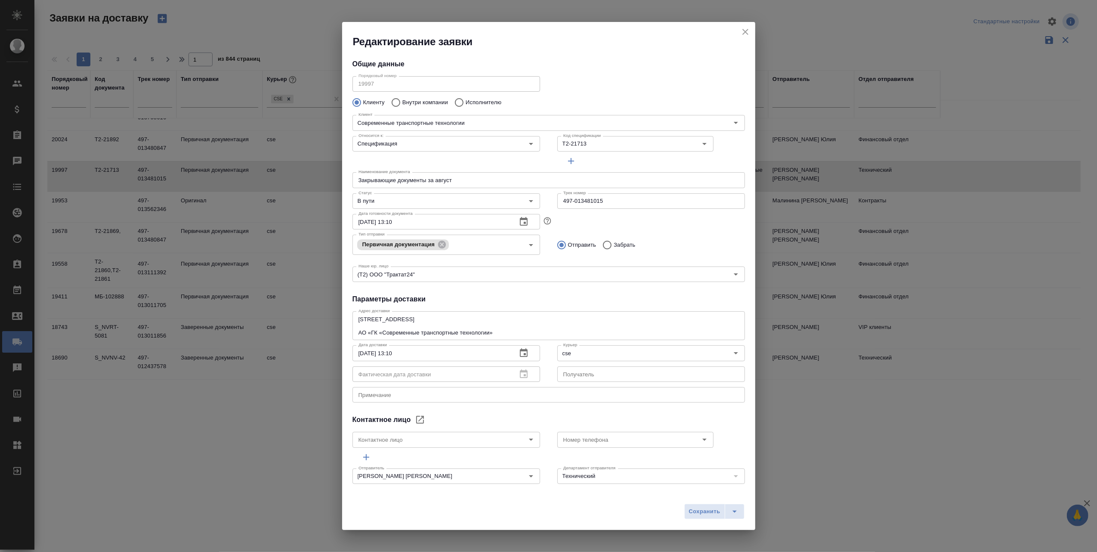
type input "Жирнов Алексей"
type input "+7(987)756-32-11"
drag, startPoint x: 610, startPoint y: 202, endPoint x: 555, endPoint y: 202, distance: 55.1
click at [550, 207] on div "Порядковый номер 19997 Порядковый номер Клиенту Внутри компании Исполнителю Кли…" at bounding box center [549, 178] width 393 height 211
click at [527, 198] on icon "Open" at bounding box center [531, 201] width 10 height 10
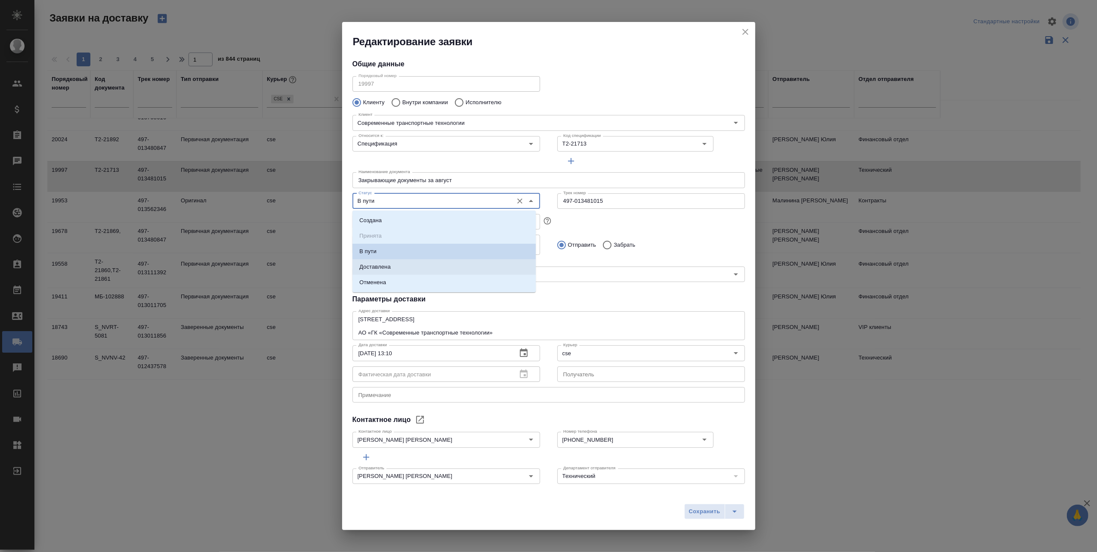
click at [414, 264] on li "Доставлена" at bounding box center [444, 266] width 183 height 15
type input "Доставлена"
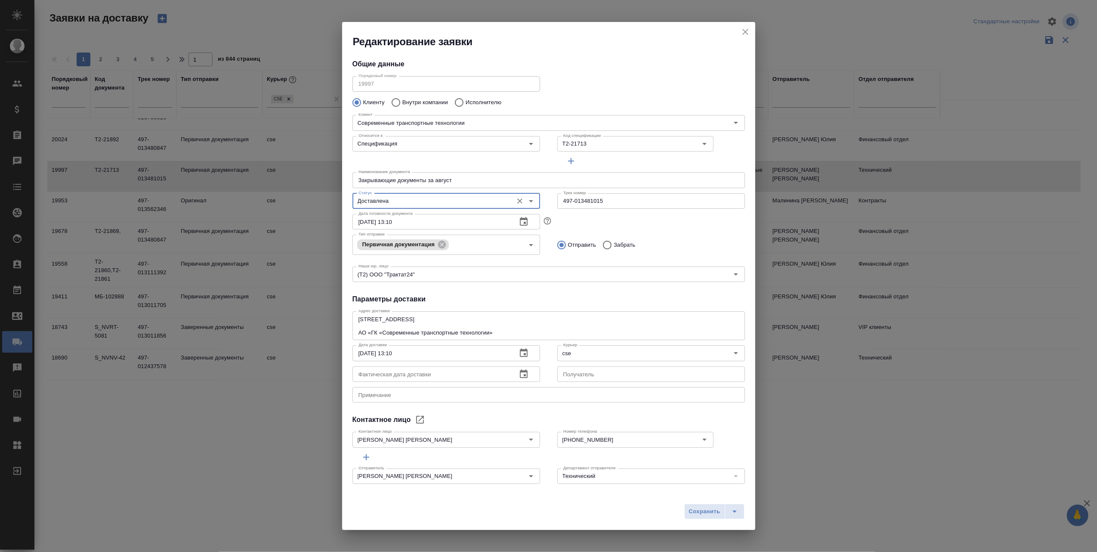
click at [520, 371] on icon "button" at bounding box center [524, 373] width 8 height 9
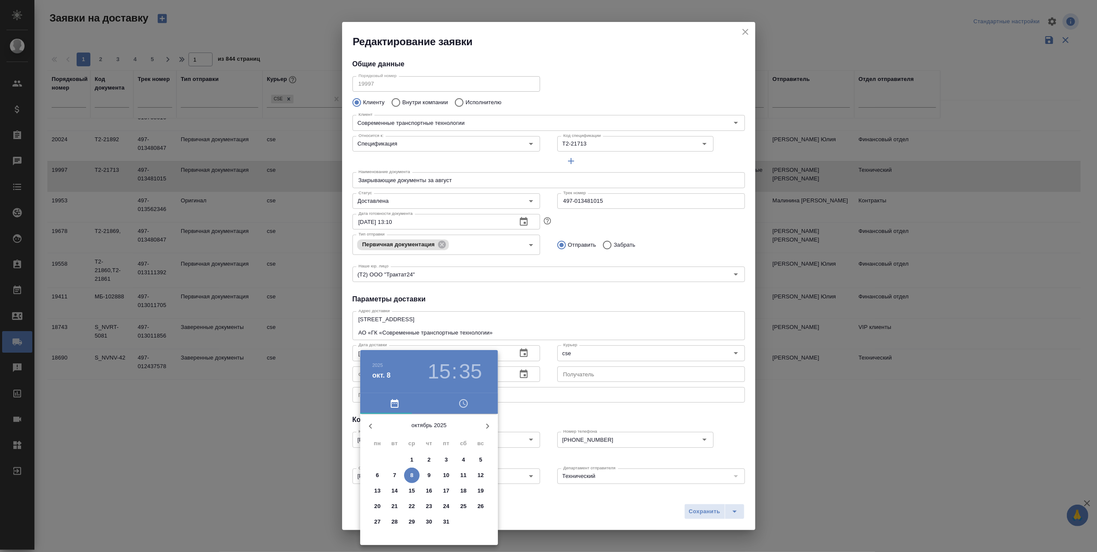
click at [369, 424] on icon "button" at bounding box center [370, 426] width 10 height 10
click at [446, 458] on p "5" at bounding box center [446, 459] width 3 height 9
drag, startPoint x: 462, startPoint y: 483, endPoint x: 455, endPoint y: 467, distance: 17.6
click at [455, 467] on div at bounding box center [429, 481] width 112 height 112
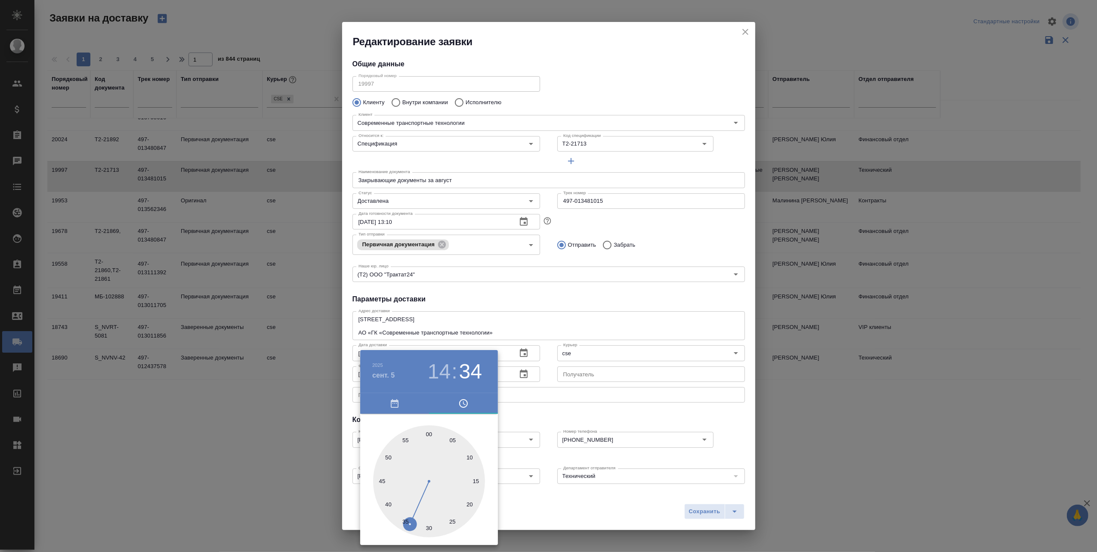
type input "05.09.2025 14:33"
drag, startPoint x: 402, startPoint y: 523, endPoint x: 411, endPoint y: 529, distance: 10.8
click at [411, 529] on div at bounding box center [429, 481] width 112 height 112
click at [550, 503] on div at bounding box center [548, 276] width 1097 height 552
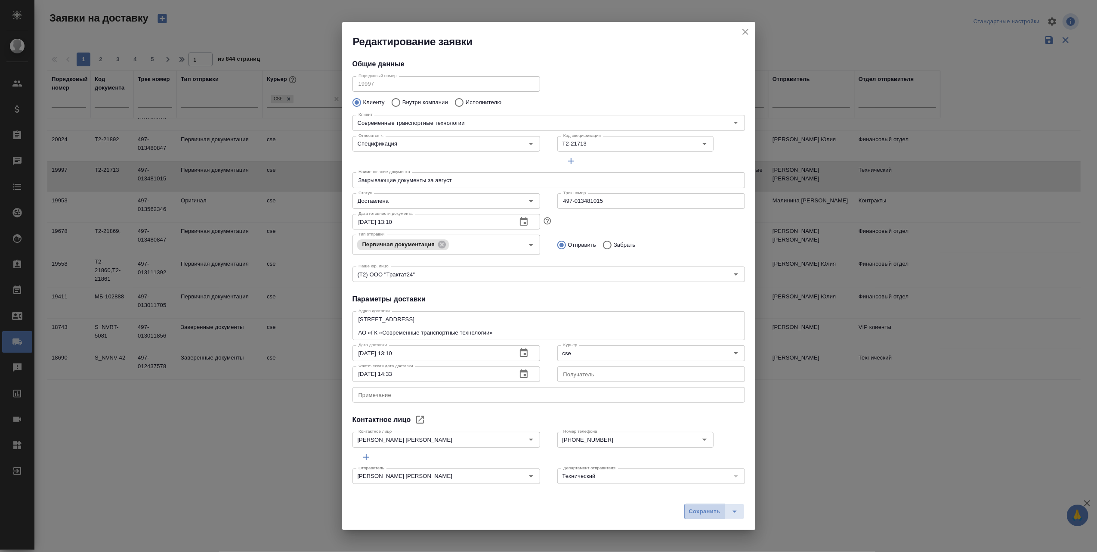
click at [696, 511] on span "Сохранить" at bounding box center [704, 512] width 31 height 10
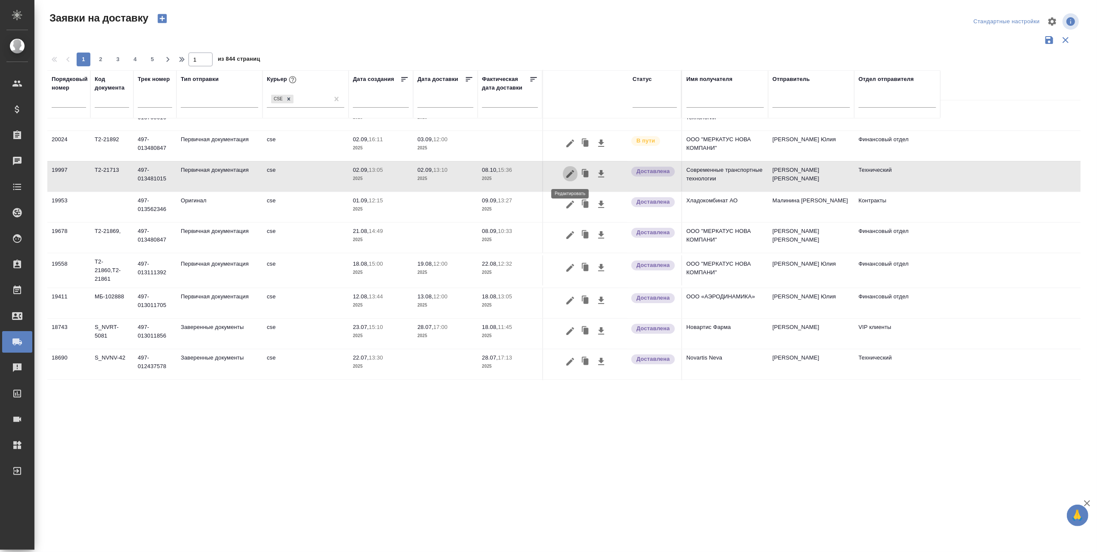
click at [569, 174] on icon "button" at bounding box center [570, 174] width 8 height 8
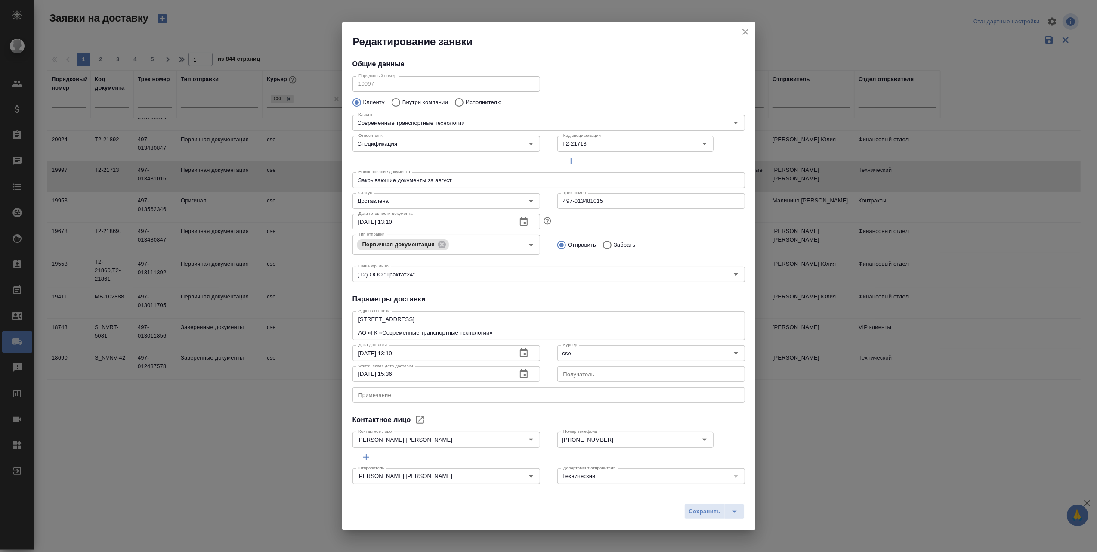
click at [519, 369] on icon "button" at bounding box center [524, 374] width 10 height 10
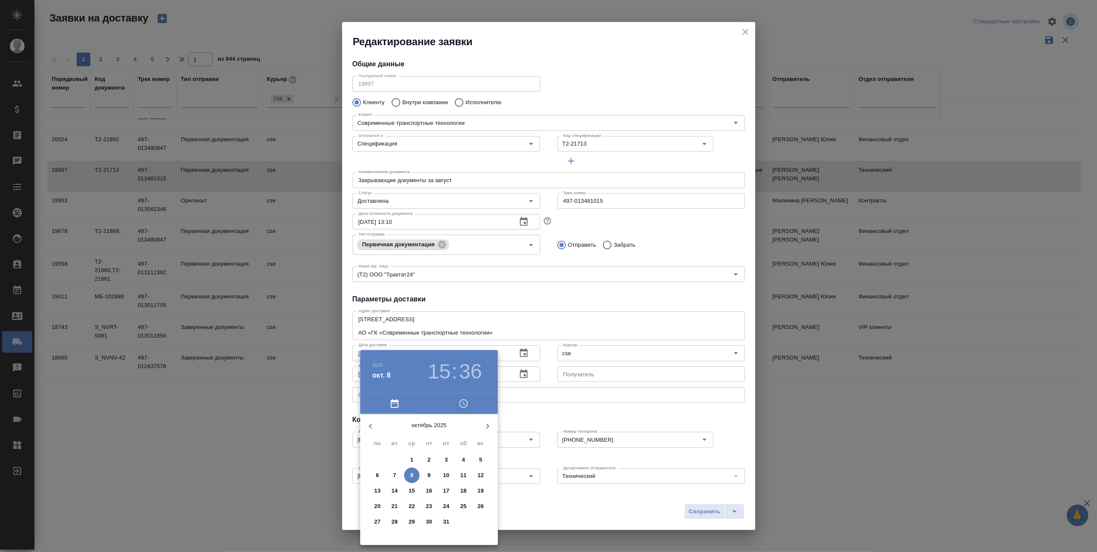
click at [367, 424] on icon "button" at bounding box center [370, 426] width 10 height 10
click at [448, 457] on p "5" at bounding box center [446, 459] width 3 height 9
drag, startPoint x: 460, startPoint y: 481, endPoint x: 460, endPoint y: 464, distance: 16.8
click at [460, 464] on div at bounding box center [429, 481] width 112 height 112
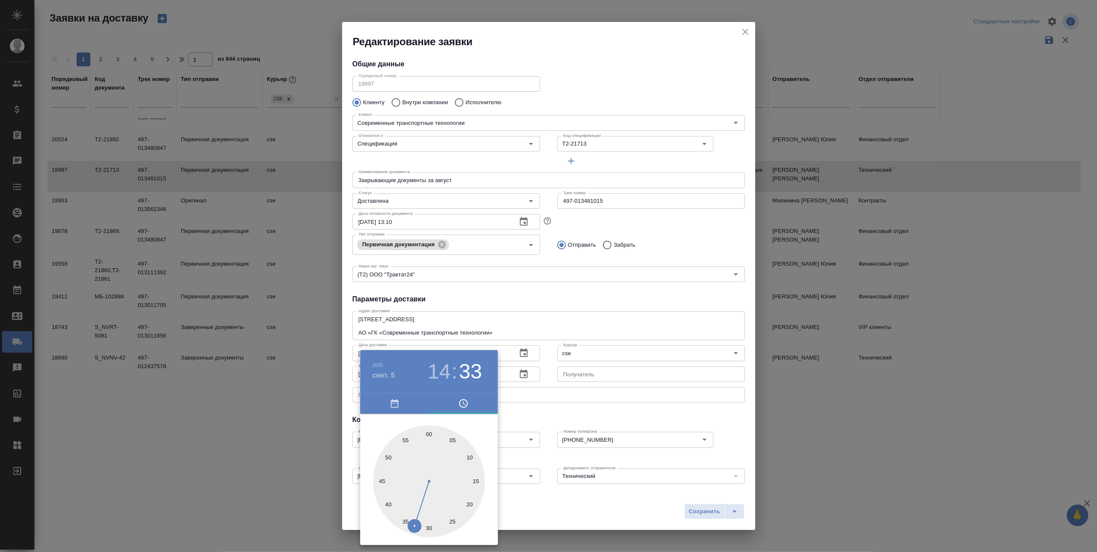
type input "05.09.2025 14:33"
drag, startPoint x: 405, startPoint y: 515, endPoint x: 416, endPoint y: 519, distance: 11.0
click at [416, 519] on div at bounding box center [429, 481] width 112 height 112
click at [539, 523] on div at bounding box center [548, 276] width 1097 height 552
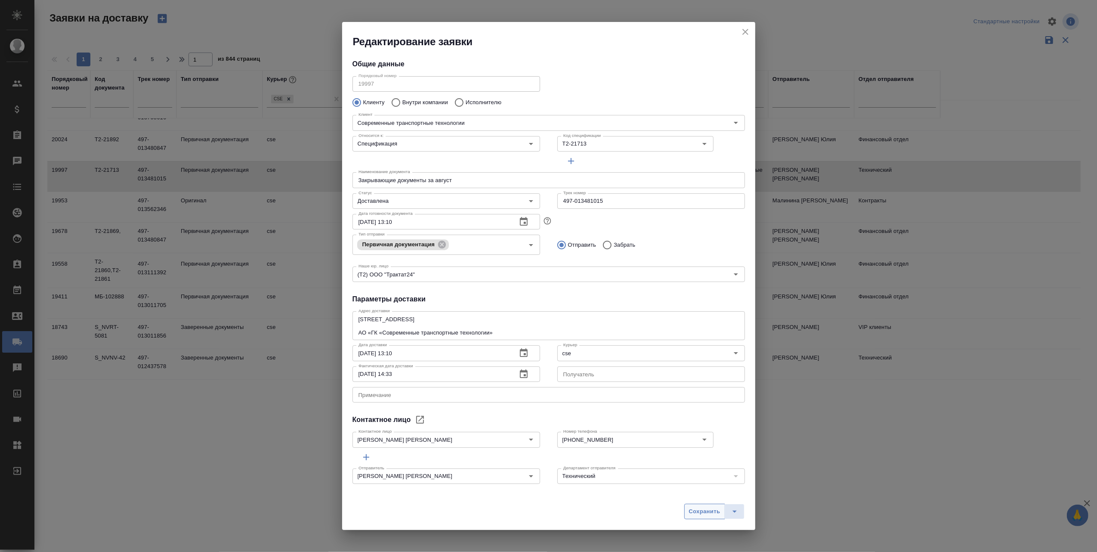
click at [696, 510] on span "Сохранить" at bounding box center [704, 512] width 31 height 10
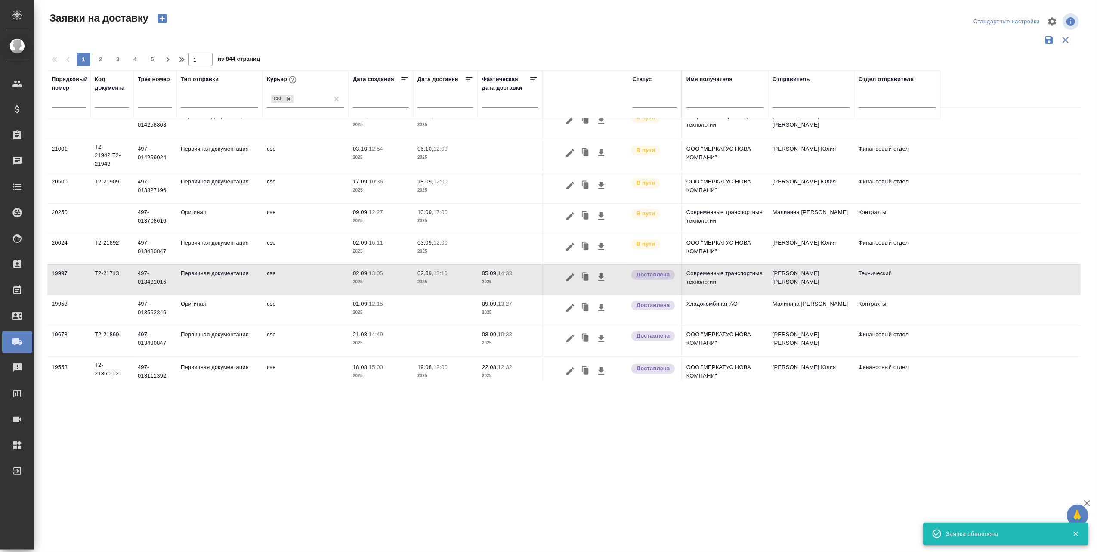
scroll to position [0, 0]
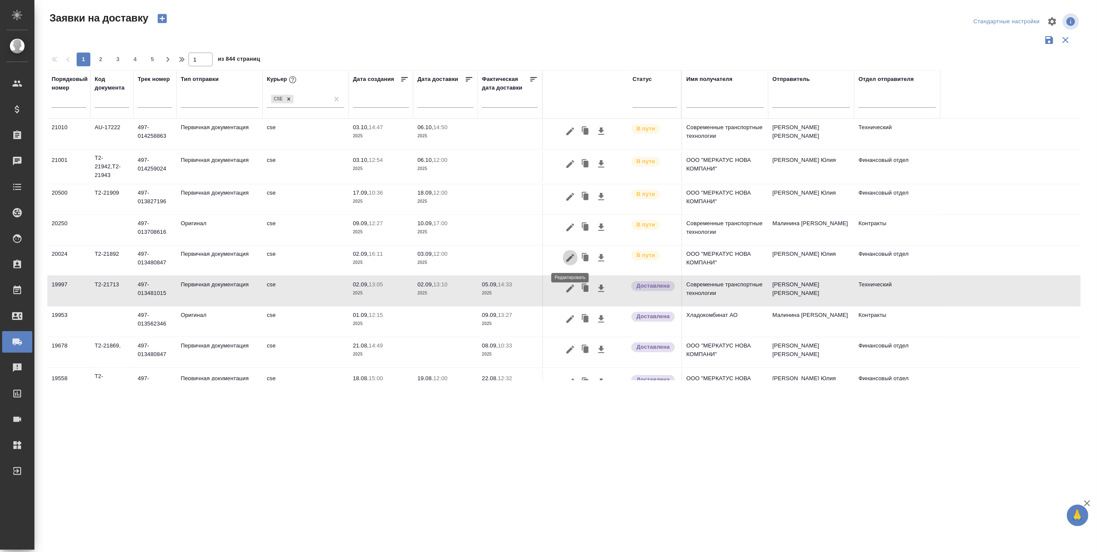
click at [572, 257] on icon "button" at bounding box center [570, 258] width 8 height 8
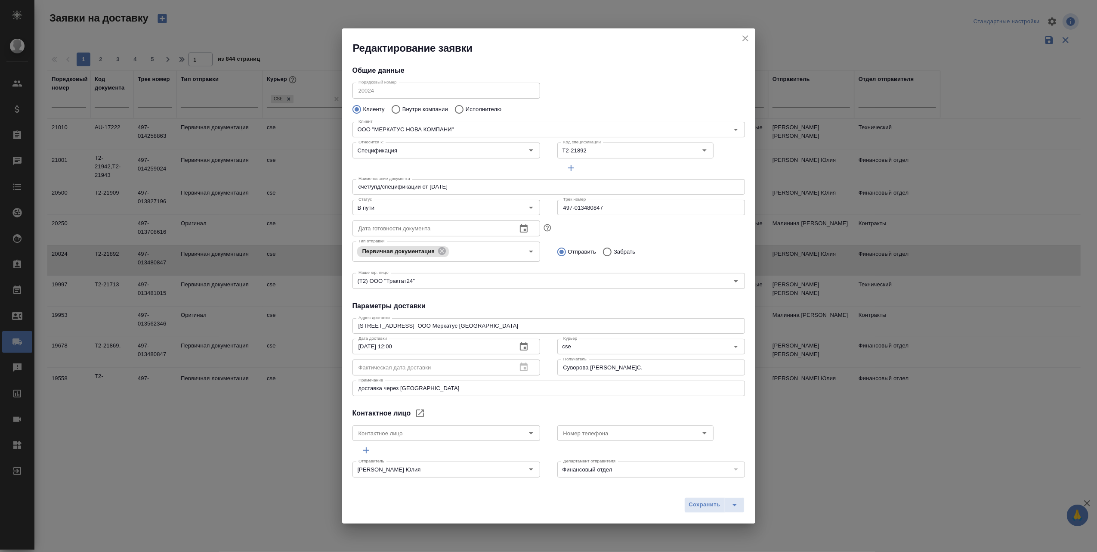
type input "Суворова Наталья Сергеевна"
type input ".7 903 018 54 60"
drag, startPoint x: 601, startPoint y: 209, endPoint x: 553, endPoint y: 210, distance: 48.6
click at [557, 210] on input "497-013480847" at bounding box center [651, 207] width 188 height 15
click at [530, 205] on icon "Open" at bounding box center [531, 207] width 10 height 10
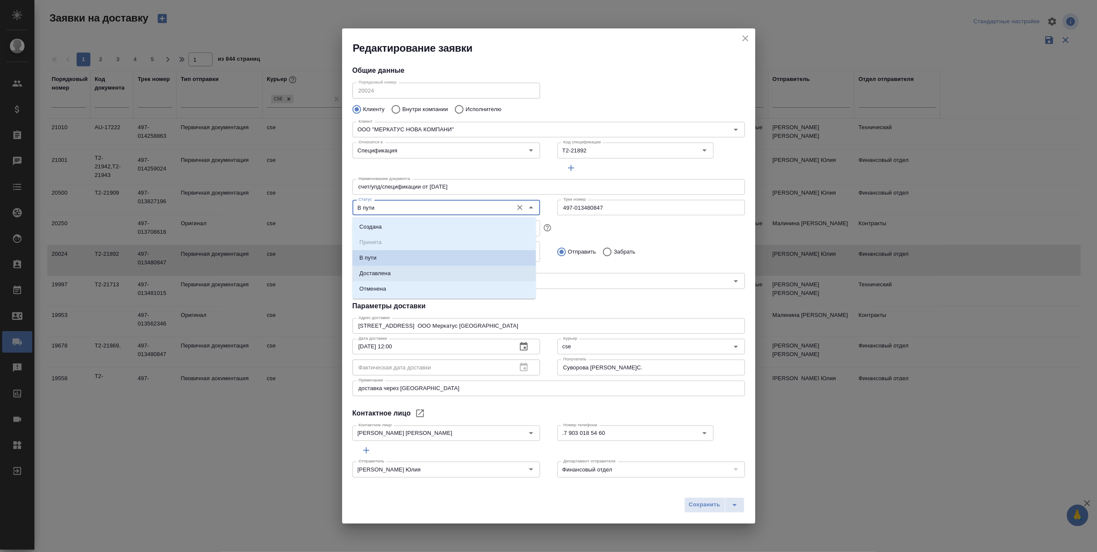
click at [411, 274] on li "Доставлена" at bounding box center [444, 273] width 183 height 15
type input "Доставлена"
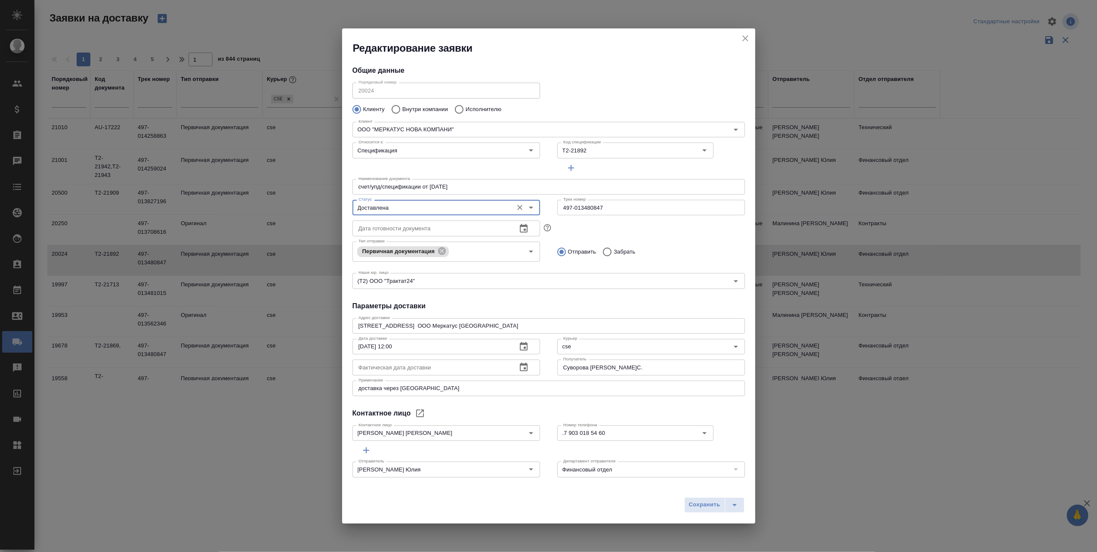
click at [519, 367] on icon "button" at bounding box center [524, 367] width 10 height 10
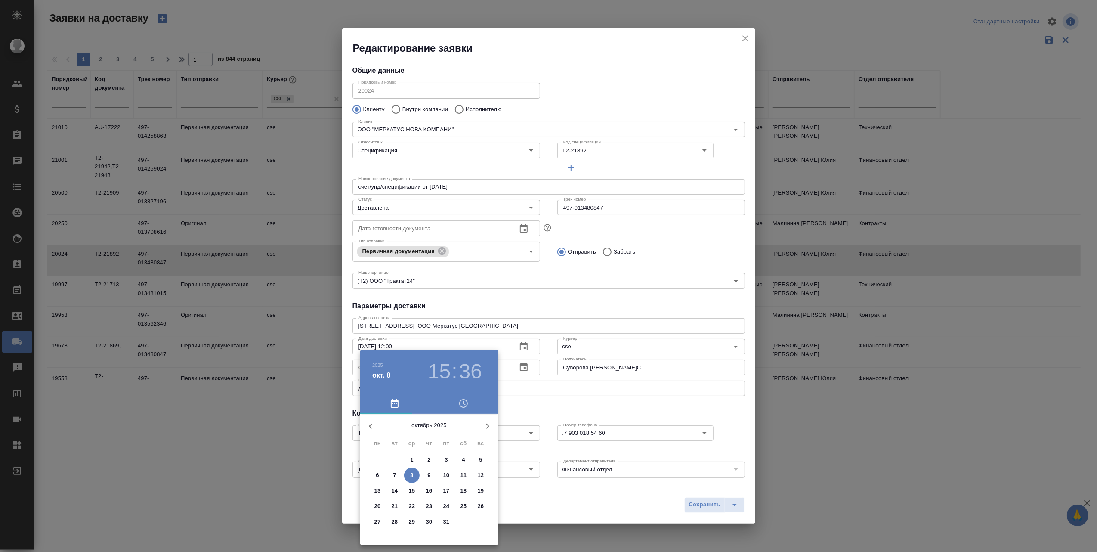
click at [367, 421] on icon "button" at bounding box center [370, 426] width 10 height 10
click at [379, 472] on p "8" at bounding box center [377, 475] width 3 height 9
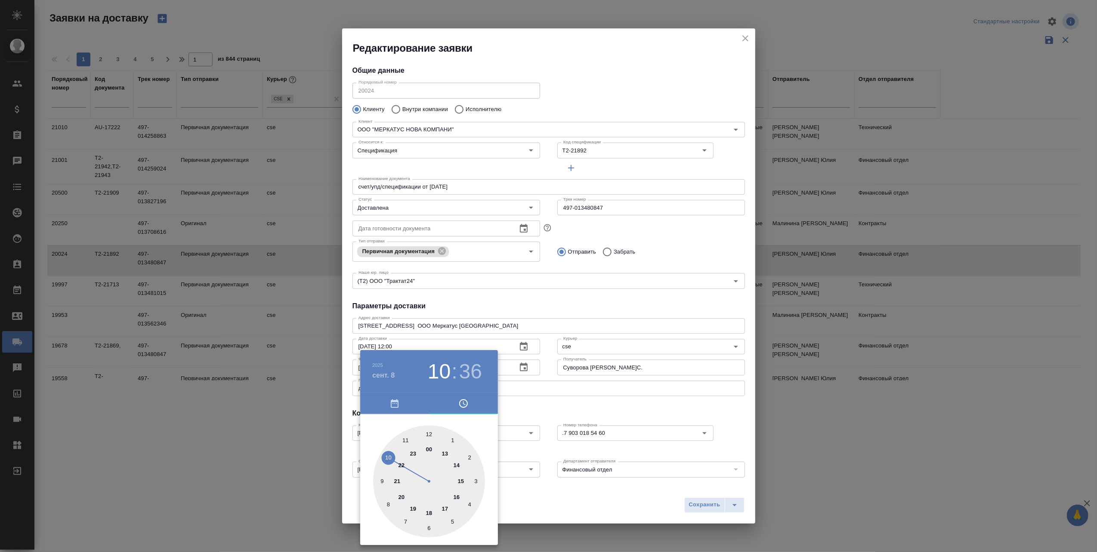
drag, startPoint x: 441, startPoint y: 468, endPoint x: 393, endPoint y: 458, distance: 49.3
click at [393, 458] on div at bounding box center [429, 481] width 112 height 112
drag, startPoint x: 402, startPoint y: 518, endPoint x: 407, endPoint y: 525, distance: 8.9
click at [407, 525] on div at bounding box center [429, 481] width 112 height 112
type input "08.09.2025 10:33"
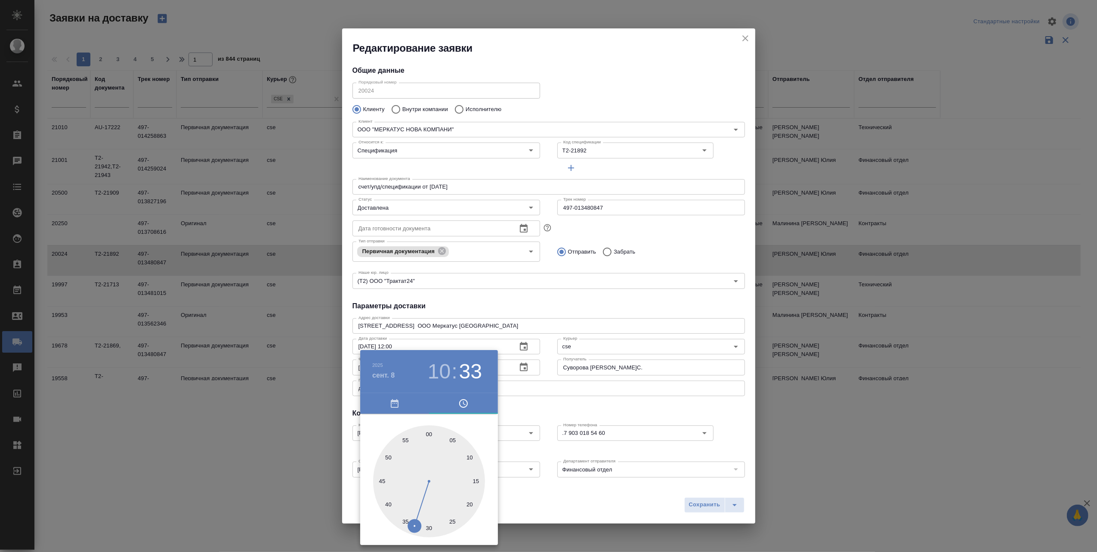
drag, startPoint x: 407, startPoint y: 525, endPoint x: 415, endPoint y: 528, distance: 8.2
click at [415, 528] on div at bounding box center [429, 481] width 112 height 112
click at [524, 499] on div at bounding box center [548, 276] width 1097 height 552
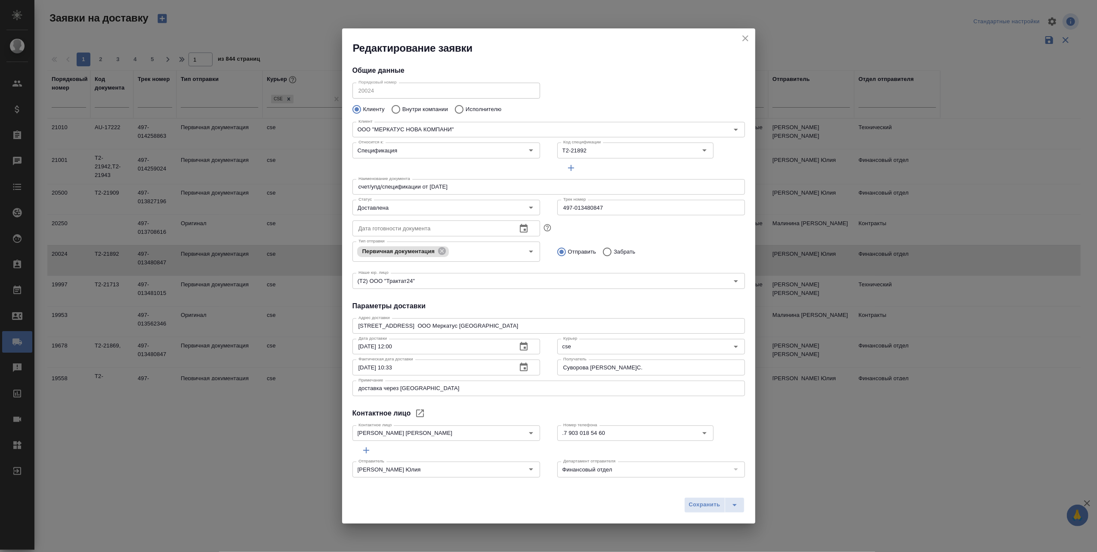
click at [569, 503] on div "Сохранить" at bounding box center [548, 508] width 413 height 31
click at [739, 507] on icon "split button" at bounding box center [735, 505] width 10 height 10
click at [697, 503] on span "Сохранить" at bounding box center [704, 505] width 31 height 10
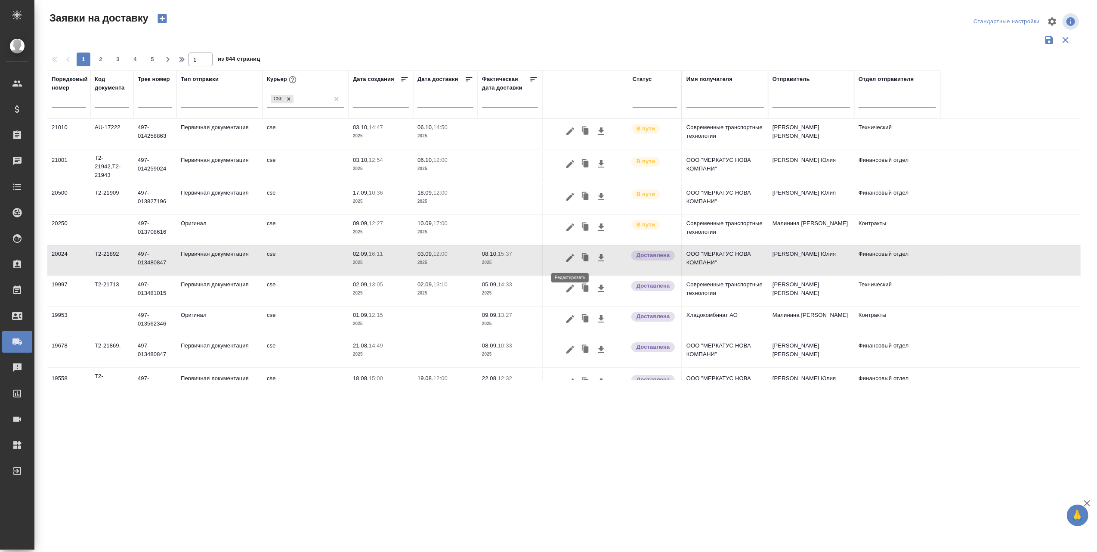
click at [572, 259] on icon "button" at bounding box center [570, 258] width 10 height 10
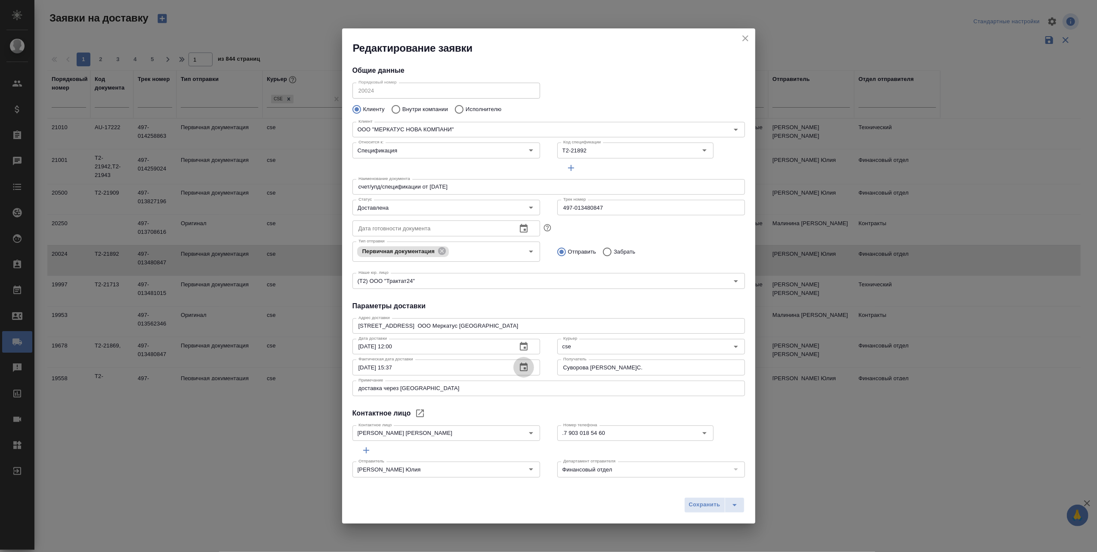
click at [519, 367] on icon "button" at bounding box center [524, 367] width 10 height 10
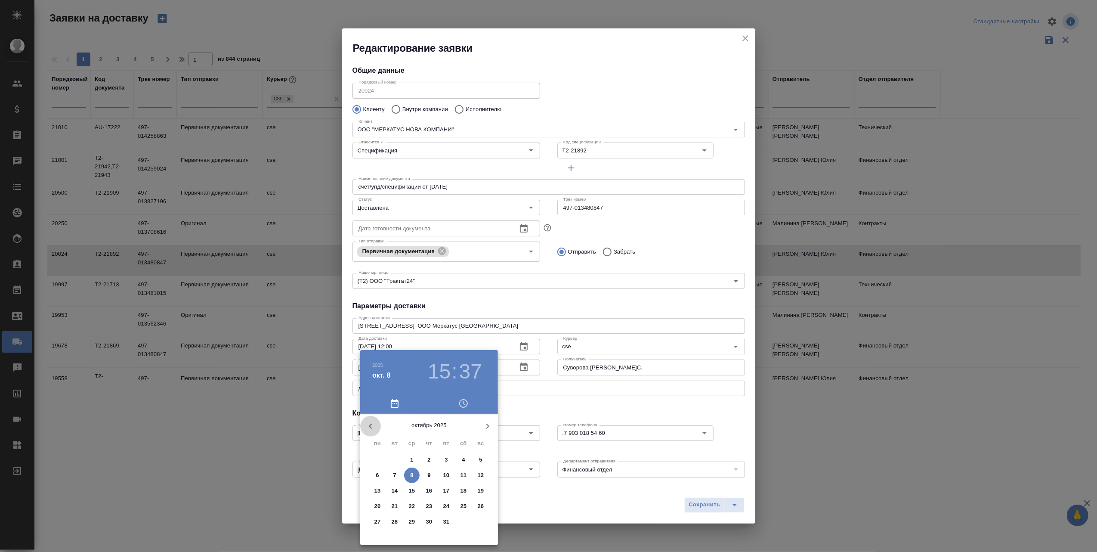
click at [368, 424] on icon "button" at bounding box center [370, 426] width 10 height 10
click at [378, 475] on p "8" at bounding box center [377, 475] width 3 height 9
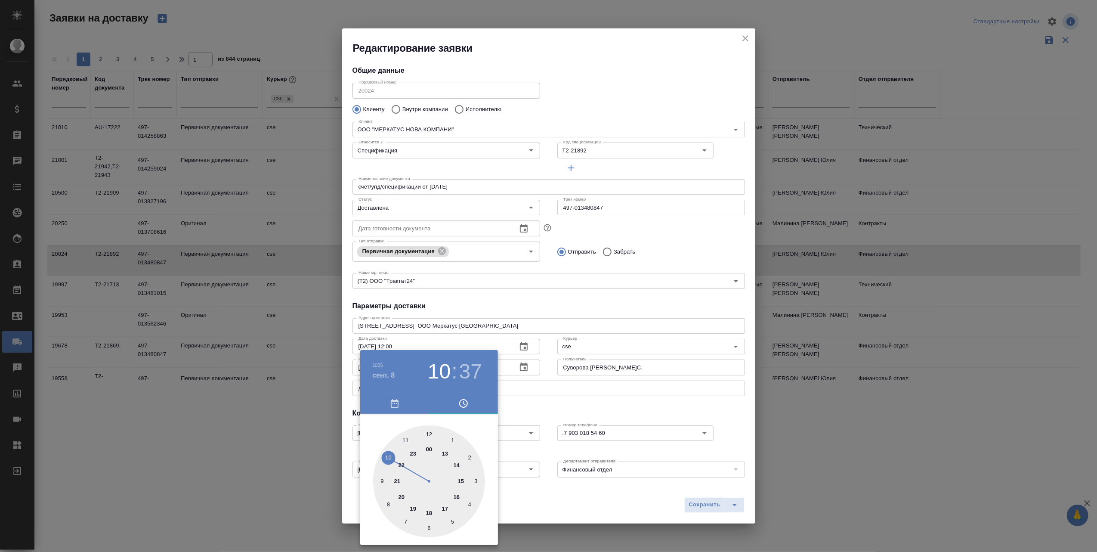
drag, startPoint x: 460, startPoint y: 480, endPoint x: 390, endPoint y: 458, distance: 73.3
click at [390, 458] on div at bounding box center [429, 481] width 112 height 112
type input "08.09.2025 10:33"
drag, startPoint x: 400, startPoint y: 516, endPoint x: 412, endPoint y: 526, distance: 15.5
click at [412, 526] on div at bounding box center [429, 481] width 112 height 112
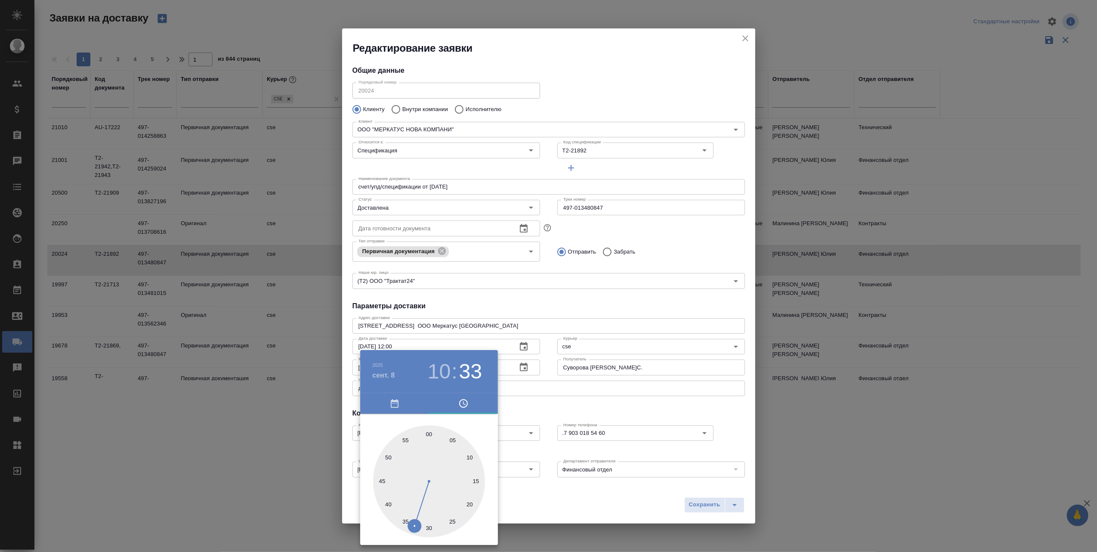
click at [518, 493] on div at bounding box center [548, 276] width 1097 height 552
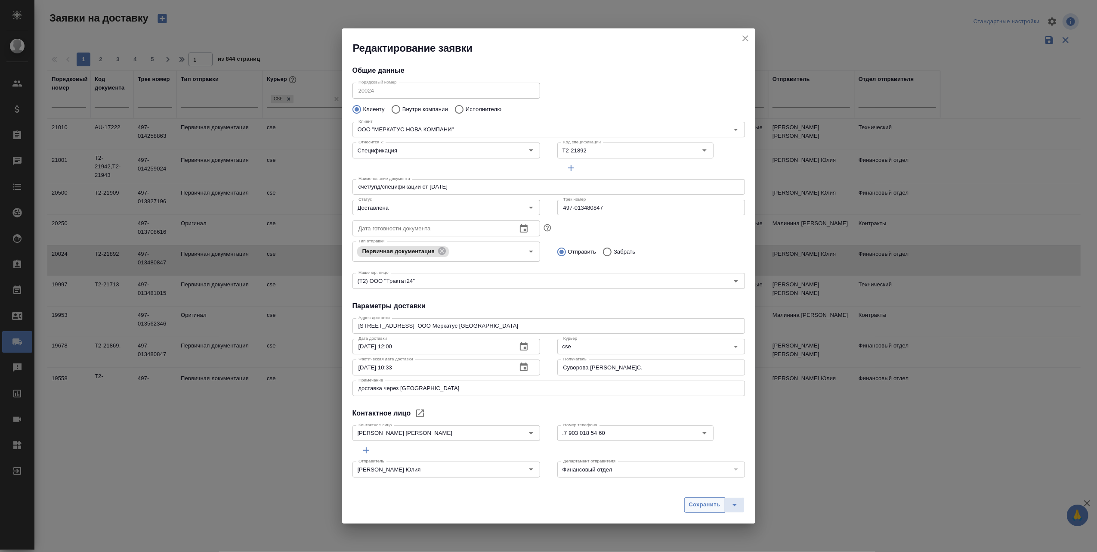
click at [694, 504] on span "Сохранить" at bounding box center [704, 505] width 31 height 10
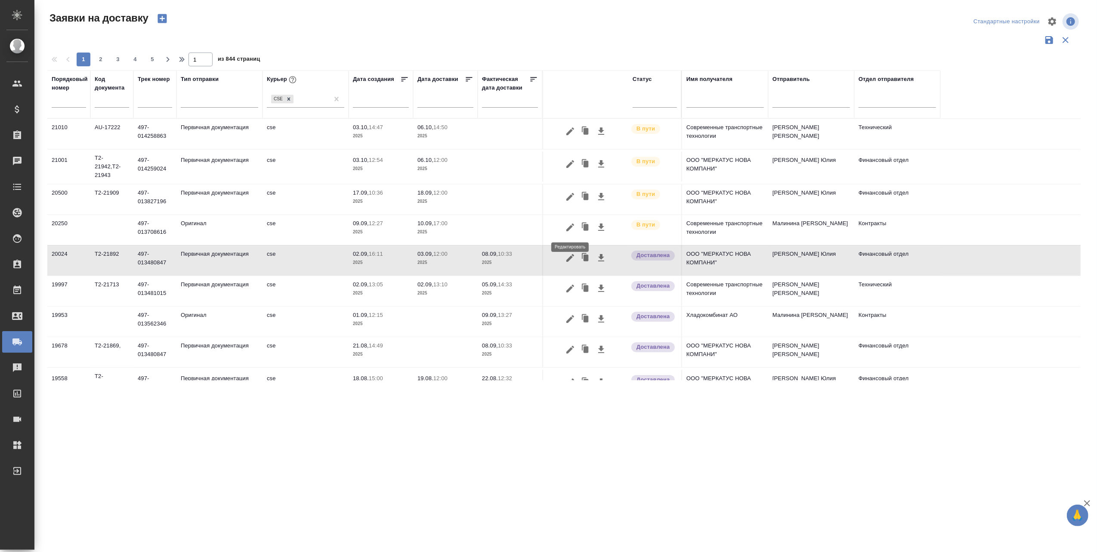
click at [570, 224] on icon "button" at bounding box center [570, 227] width 10 height 10
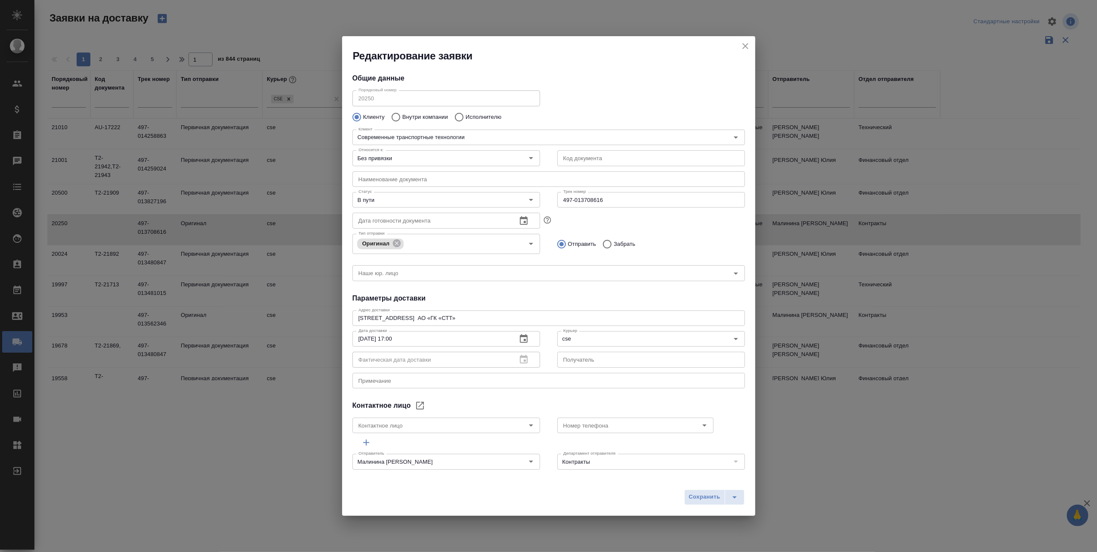
type input "Жирнов Алексей"
type input "+7(987)756-32-11"
drag, startPoint x: 600, startPoint y: 200, endPoint x: 557, endPoint y: 200, distance: 43.5
click at [557, 200] on input "497-013708616" at bounding box center [651, 199] width 188 height 15
click at [526, 197] on icon "Open" at bounding box center [531, 200] width 10 height 10
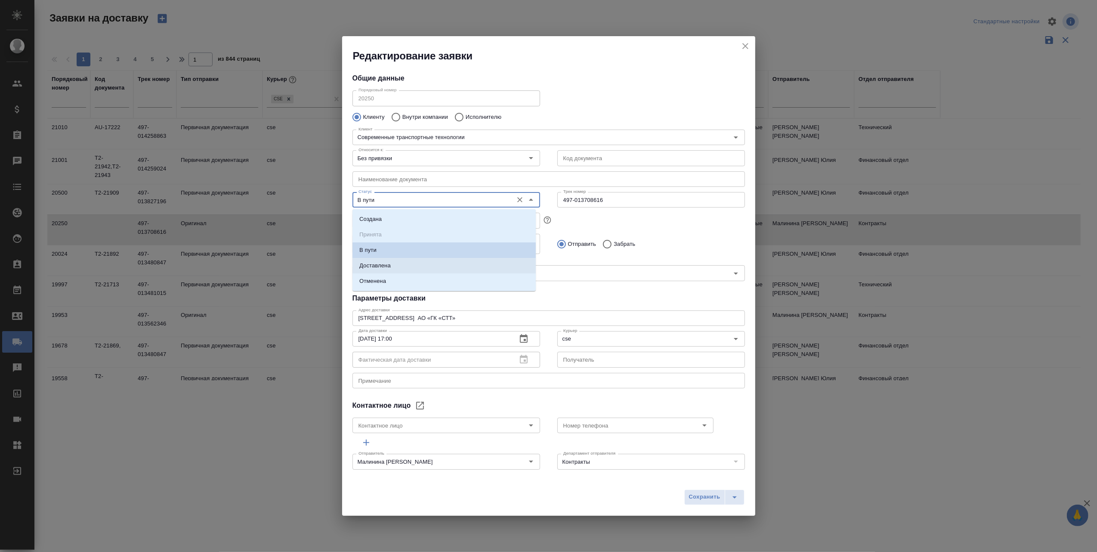
click at [380, 265] on p "Доставлена" at bounding box center [374, 265] width 31 height 9
type input "Доставлена"
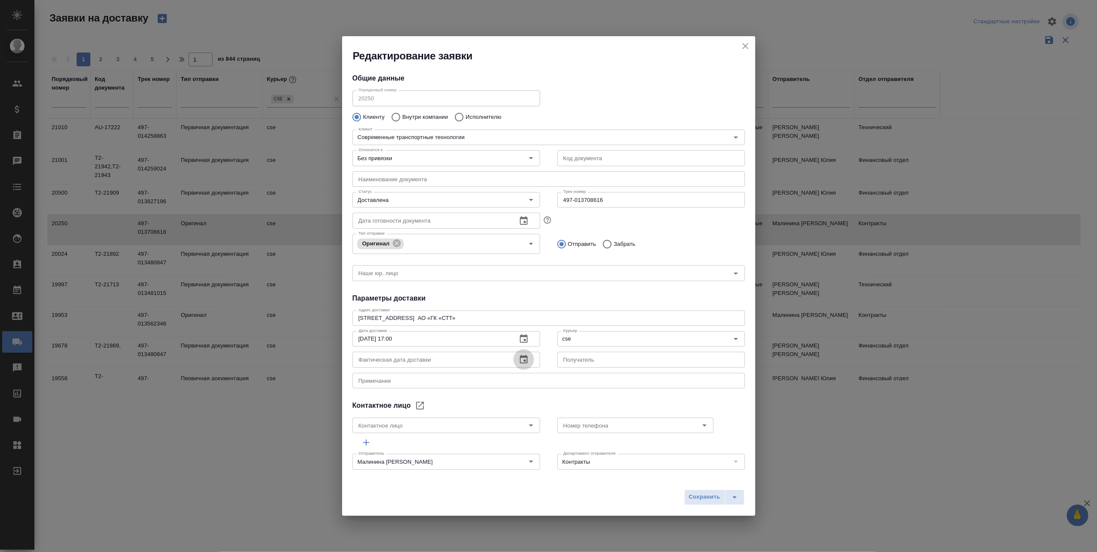
click at [520, 359] on icon "button" at bounding box center [524, 359] width 10 height 10
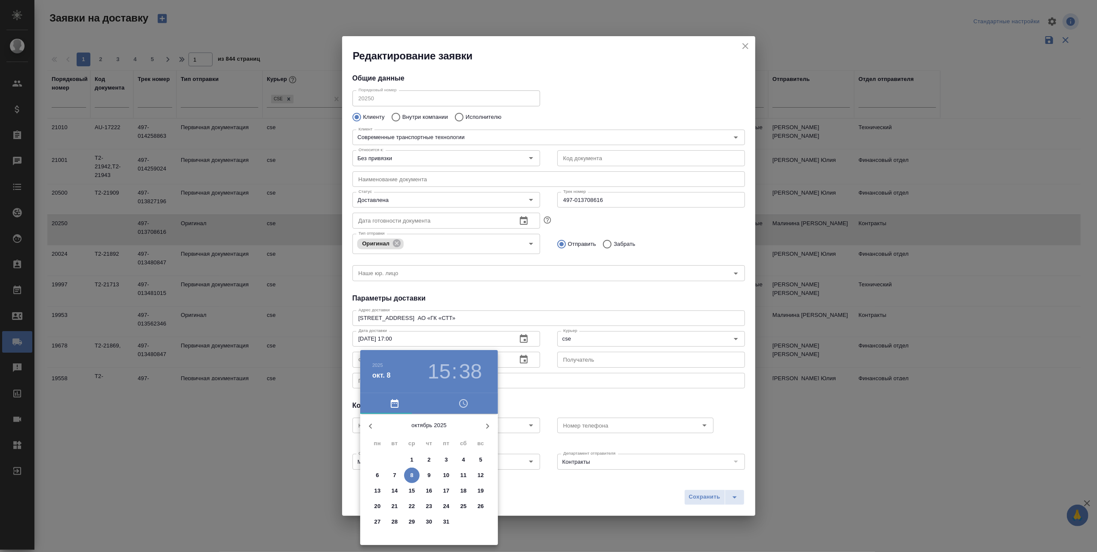
click at [372, 424] on icon "button" at bounding box center [370, 426] width 10 height 10
click at [415, 487] on span "17" at bounding box center [411, 490] width 15 height 9
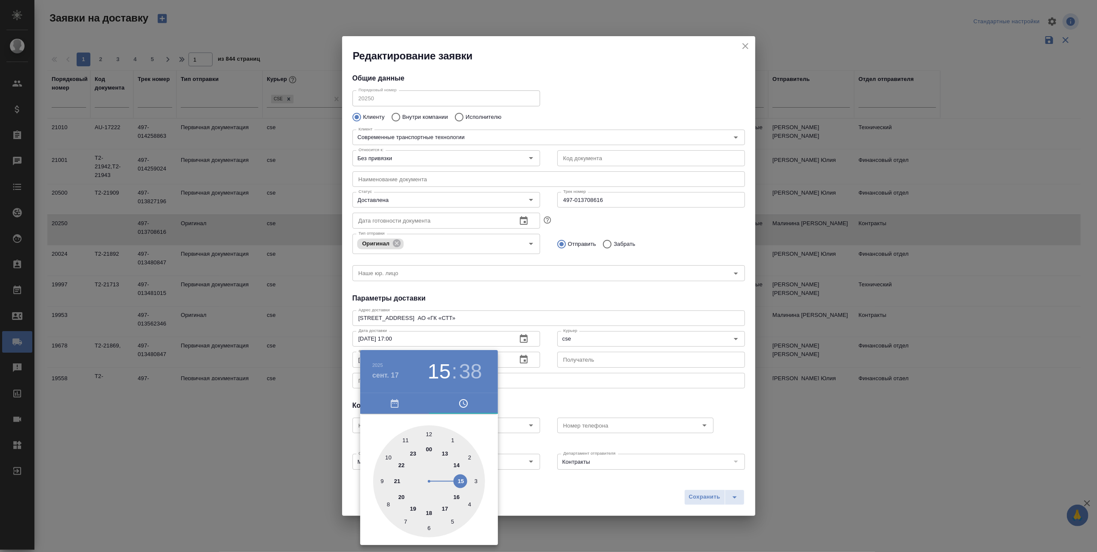
drag, startPoint x: 462, startPoint y: 481, endPoint x: 455, endPoint y: 476, distance: 8.9
click at [455, 476] on div at bounding box center [429, 481] width 112 height 112
type input "17.09.2025 15:52"
drag, startPoint x: 388, startPoint y: 466, endPoint x: 396, endPoint y: 453, distance: 15.3
click at [396, 453] on div at bounding box center [429, 481] width 112 height 112
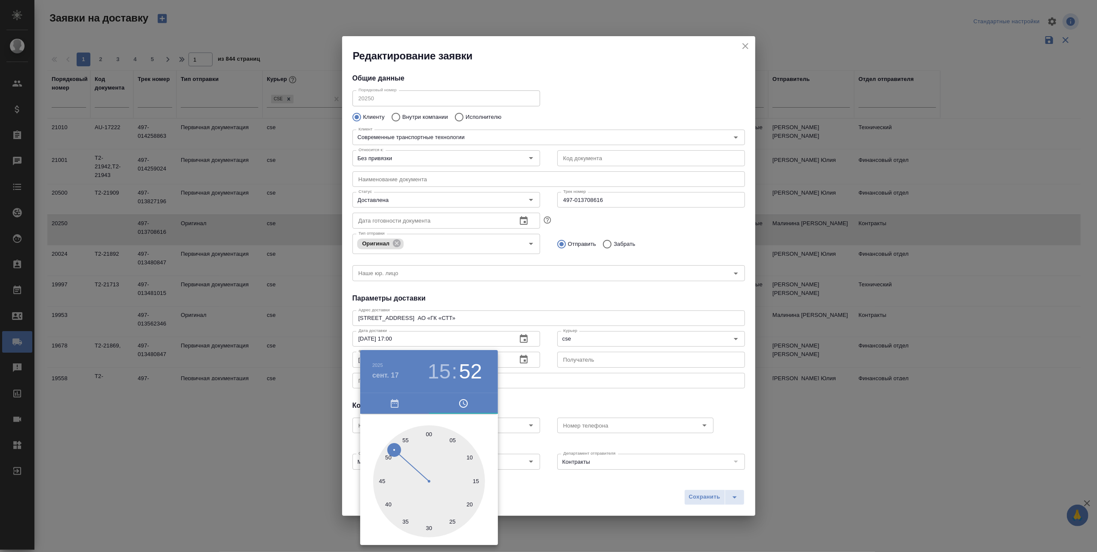
click at [543, 491] on div at bounding box center [548, 276] width 1097 height 552
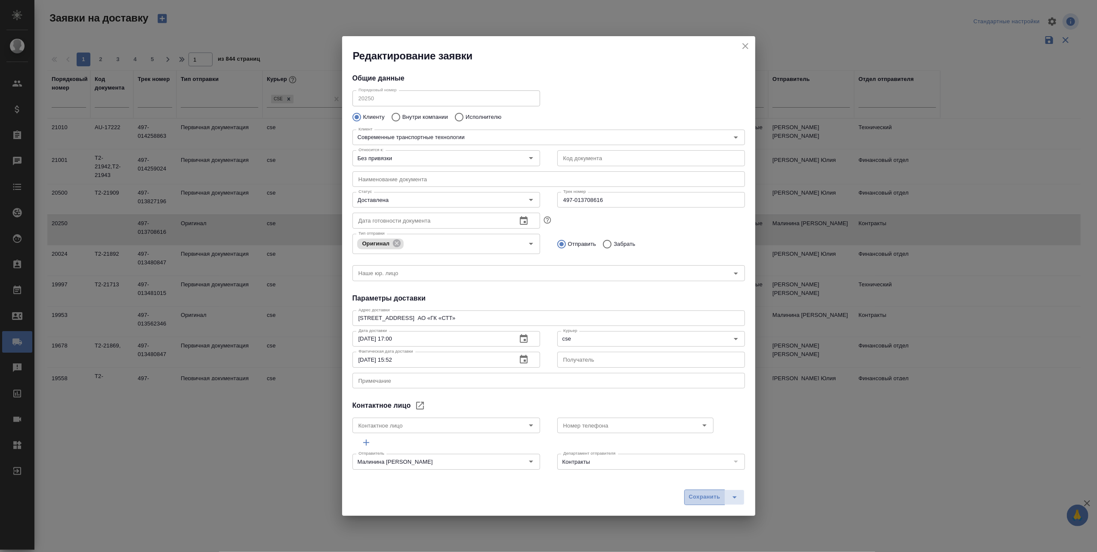
click at [705, 494] on span "Сохранить" at bounding box center [704, 497] width 31 height 10
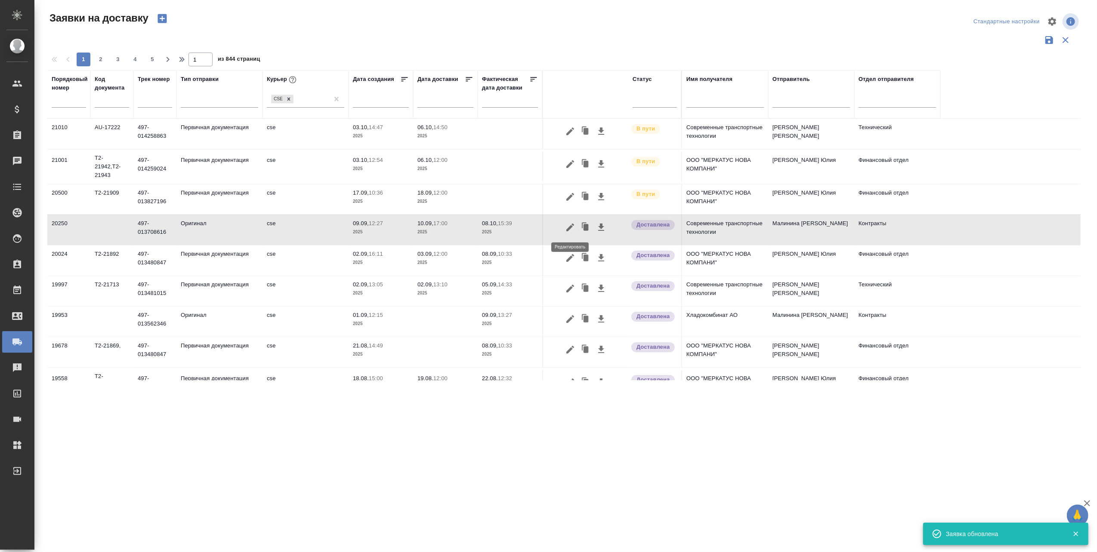
click at [567, 226] on icon "button" at bounding box center [570, 227] width 10 height 10
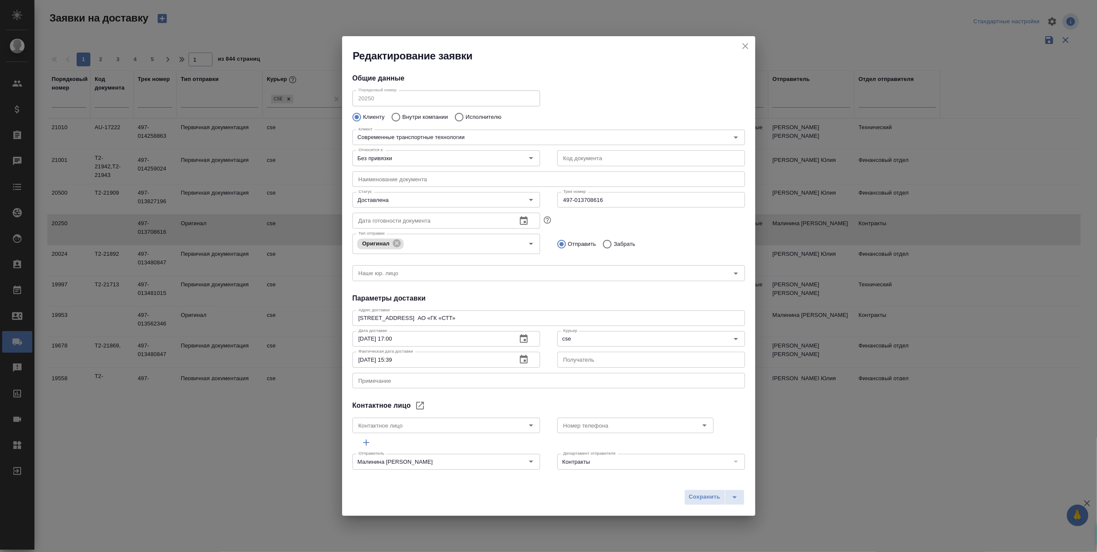
type input "Жирнов Алексей"
type input "+7(987)756-32-11"
click at [520, 359] on icon "button" at bounding box center [524, 359] width 10 height 10
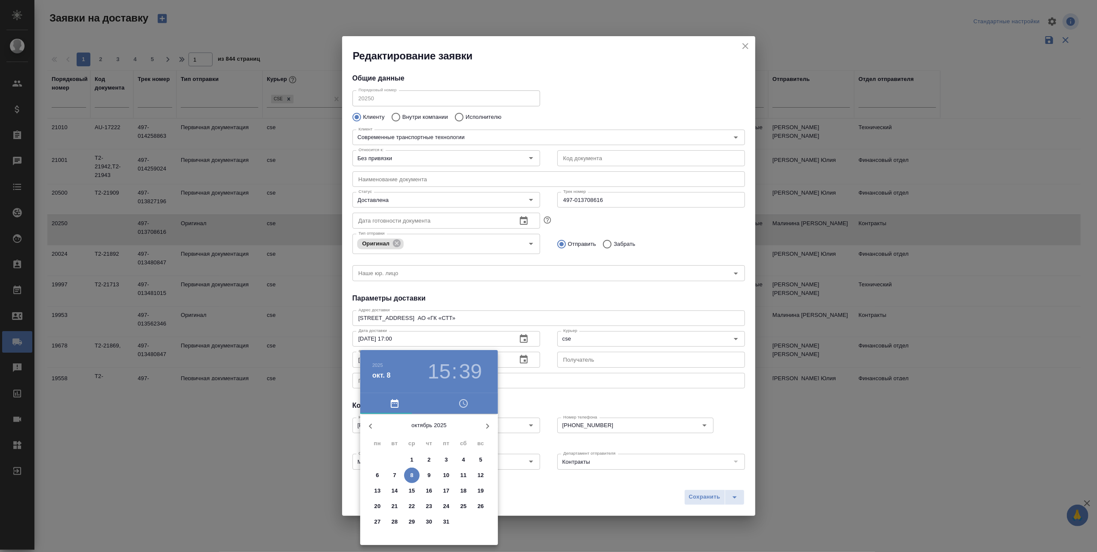
click at [369, 422] on icon "button" at bounding box center [370, 426] width 10 height 10
click at [412, 486] on p "17" at bounding box center [412, 490] width 6 height 9
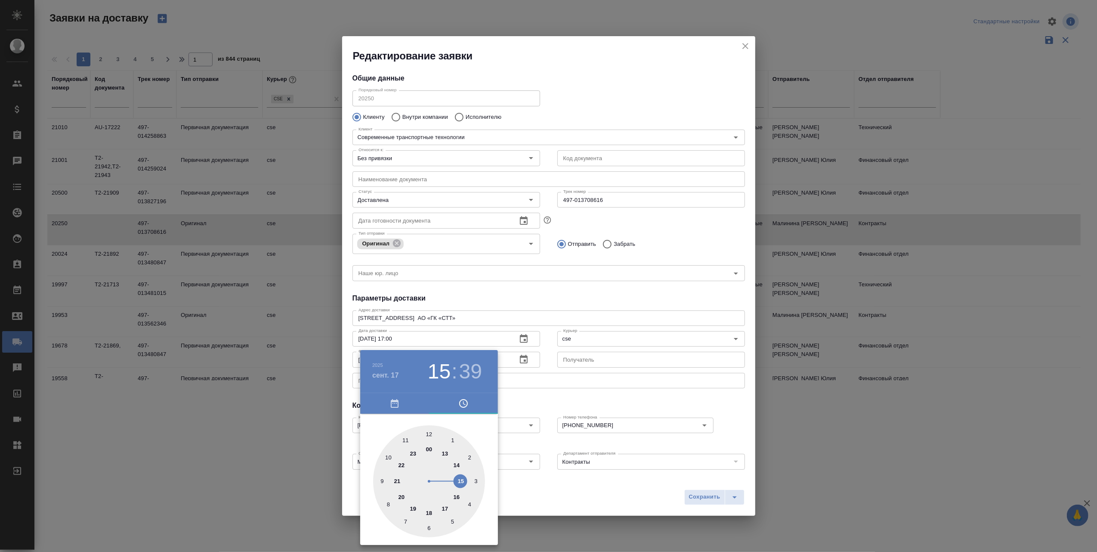
click at [461, 482] on div at bounding box center [429, 481] width 112 height 112
type input "17.09.2025 15:52"
drag, startPoint x: 391, startPoint y: 507, endPoint x: 401, endPoint y: 456, distance: 51.4
click at [401, 456] on div at bounding box center [429, 481] width 112 height 112
click at [545, 473] on div at bounding box center [548, 276] width 1097 height 552
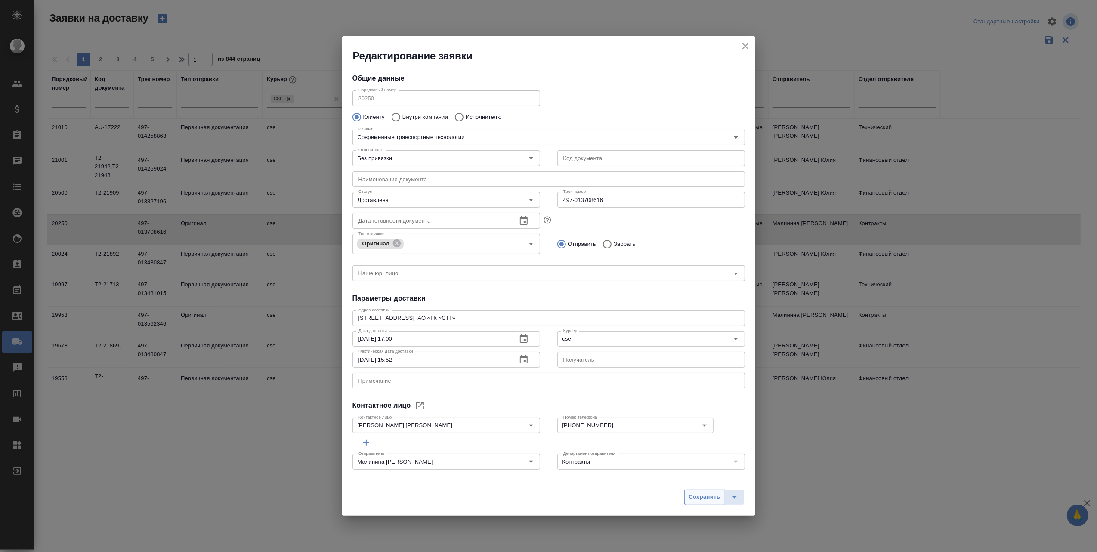
click at [694, 501] on span "Сохранить" at bounding box center [704, 497] width 31 height 10
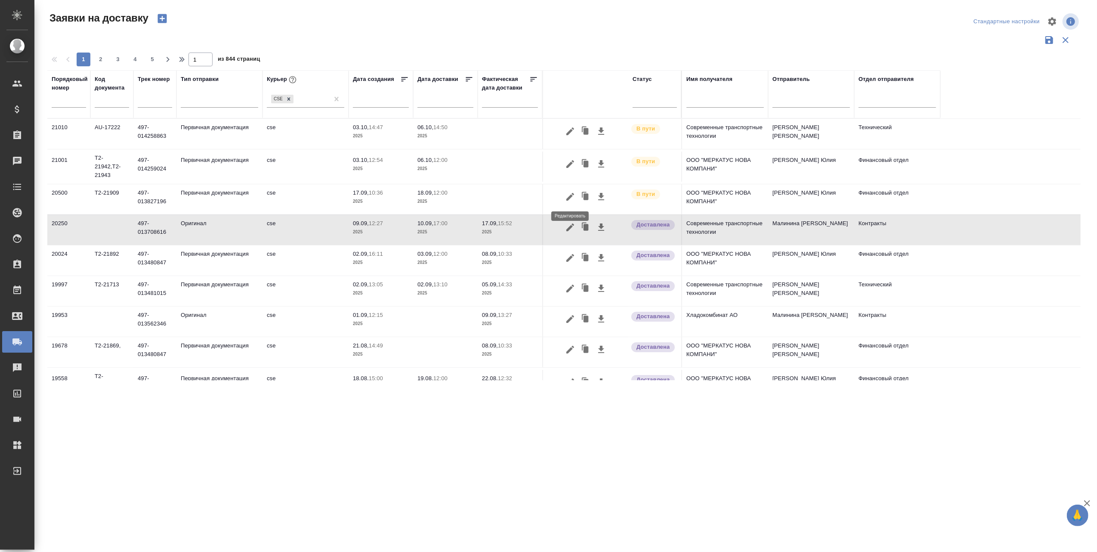
click at [574, 201] on icon "button" at bounding box center [570, 197] width 10 height 10
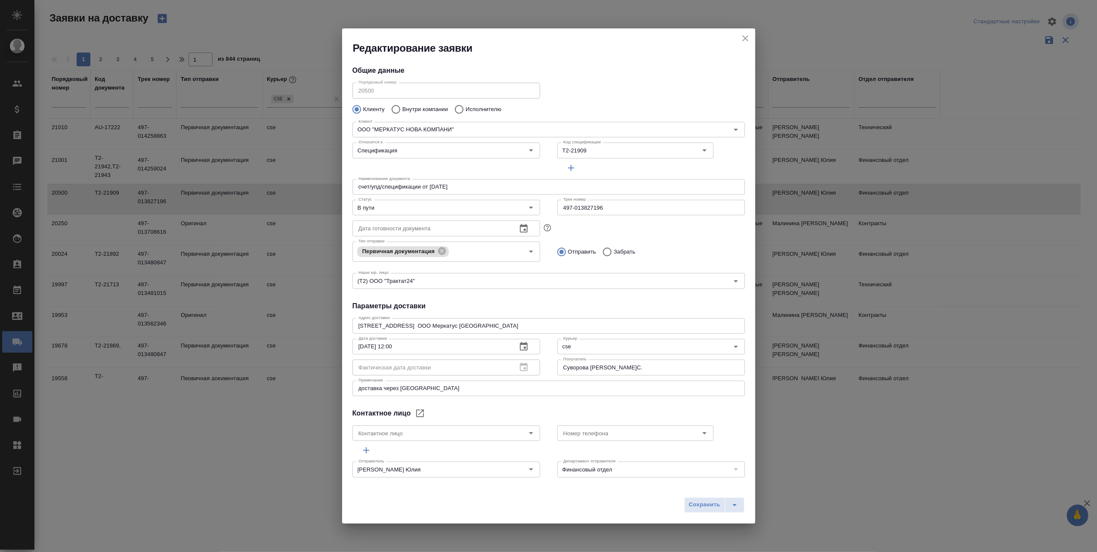
type input "Суворова Наталья Сергеевна"
type input ".7 903 018 54 60"
drag, startPoint x: 603, startPoint y: 209, endPoint x: 558, endPoint y: 214, distance: 44.6
click at [558, 214] on input "497-013827196" at bounding box center [651, 207] width 188 height 15
click at [527, 205] on icon "Open" at bounding box center [531, 207] width 10 height 10
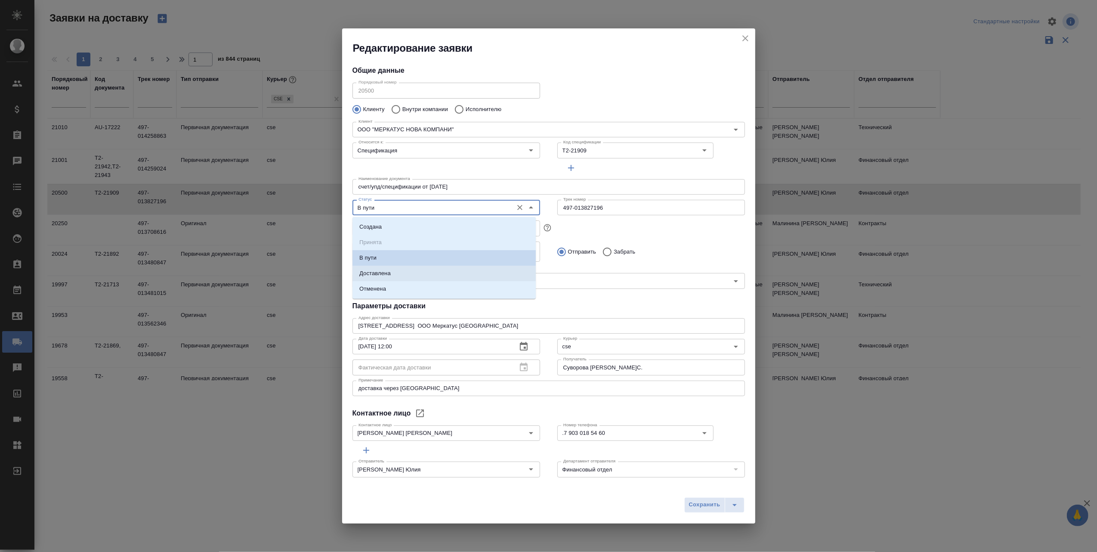
click at [408, 271] on li "Доставлена" at bounding box center [444, 273] width 183 height 15
type input "Доставлена"
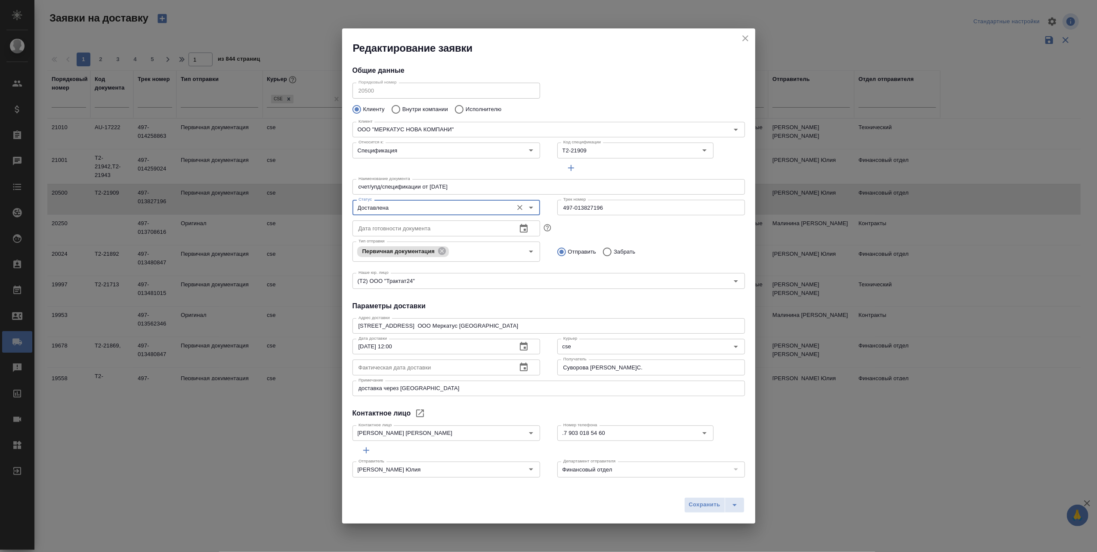
click at [524, 365] on icon "button" at bounding box center [524, 367] width 10 height 10
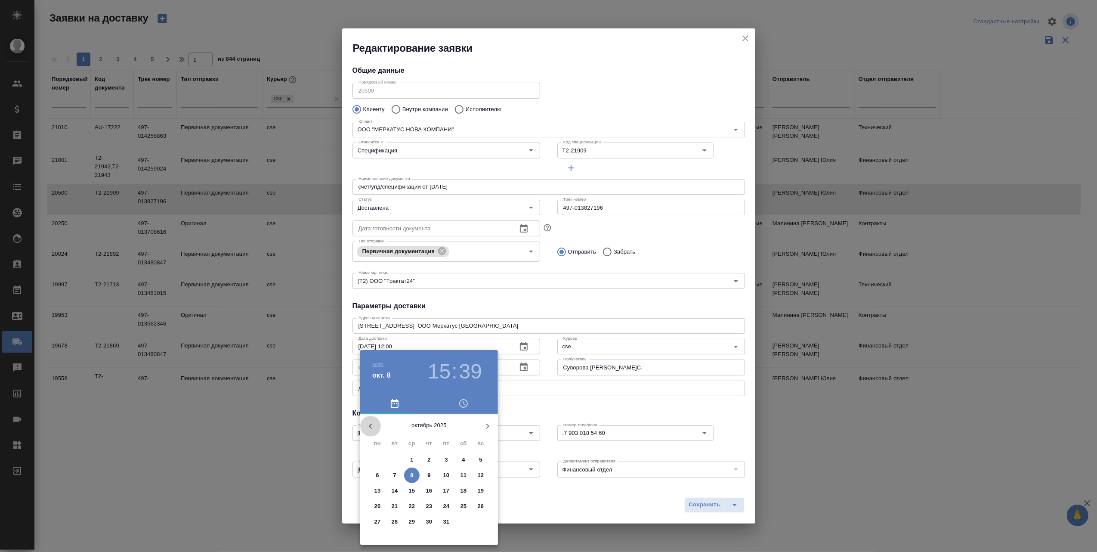
click at [369, 421] on icon "button" at bounding box center [370, 426] width 10 height 10
click at [397, 505] on p "23" at bounding box center [395, 506] width 6 height 9
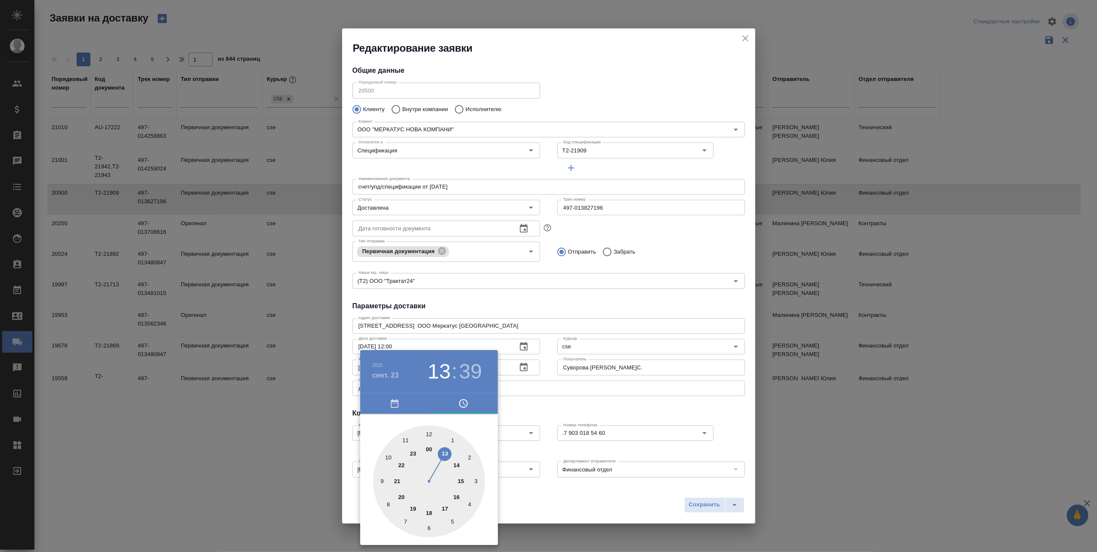
drag, startPoint x: 461, startPoint y: 481, endPoint x: 450, endPoint y: 454, distance: 29.7
click at [450, 454] on div at bounding box center [429, 481] width 112 height 112
type input "23.09.2025 13:52"
drag, startPoint x: 393, startPoint y: 508, endPoint x: 398, endPoint y: 453, distance: 55.3
click at [398, 453] on div at bounding box center [429, 481] width 112 height 112
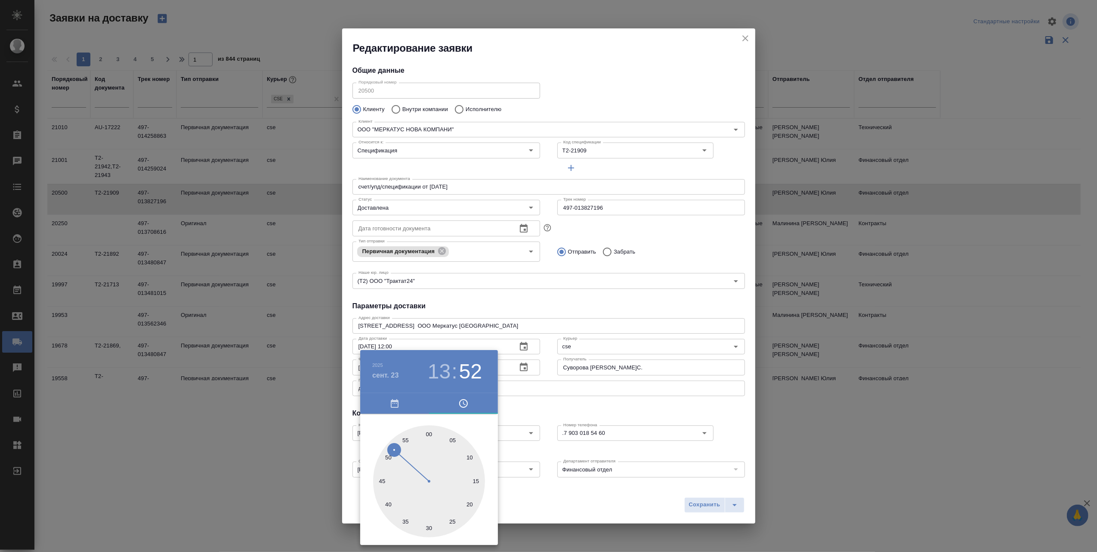
click at [542, 500] on div at bounding box center [548, 276] width 1097 height 552
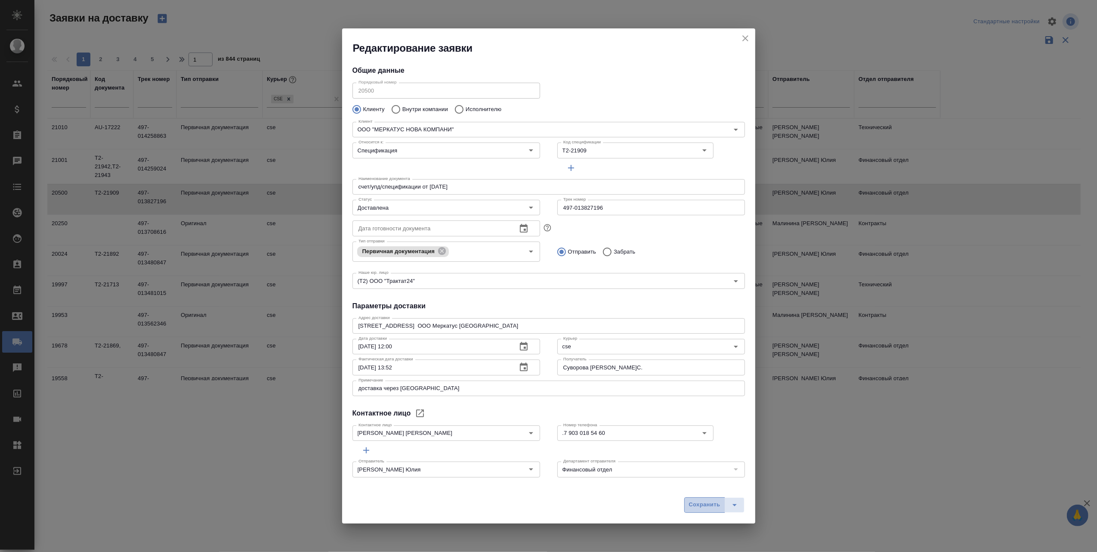
click at [690, 506] on span "Сохранить" at bounding box center [704, 505] width 31 height 10
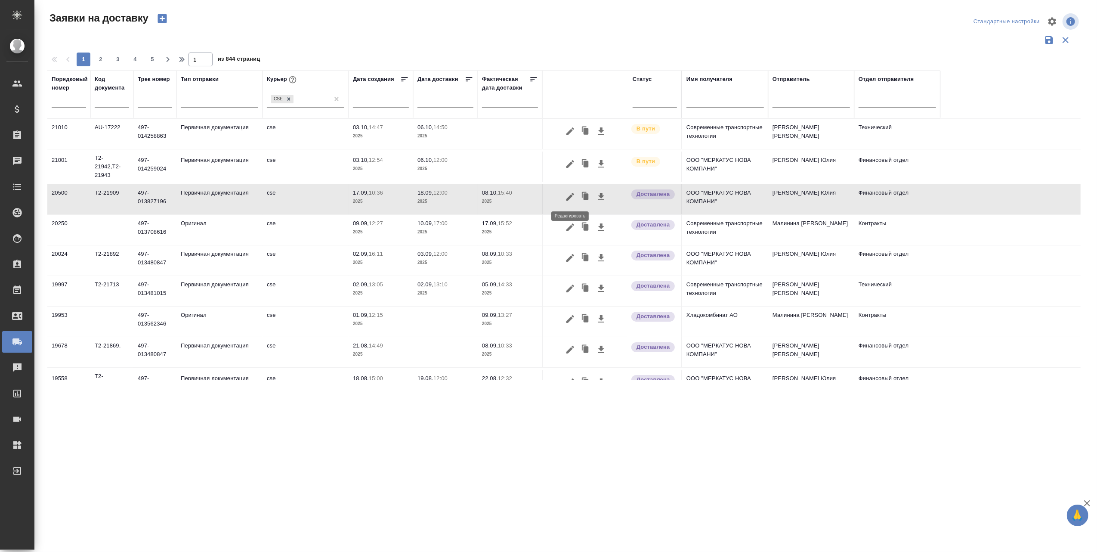
click at [569, 197] on icon "button" at bounding box center [570, 196] width 8 height 8
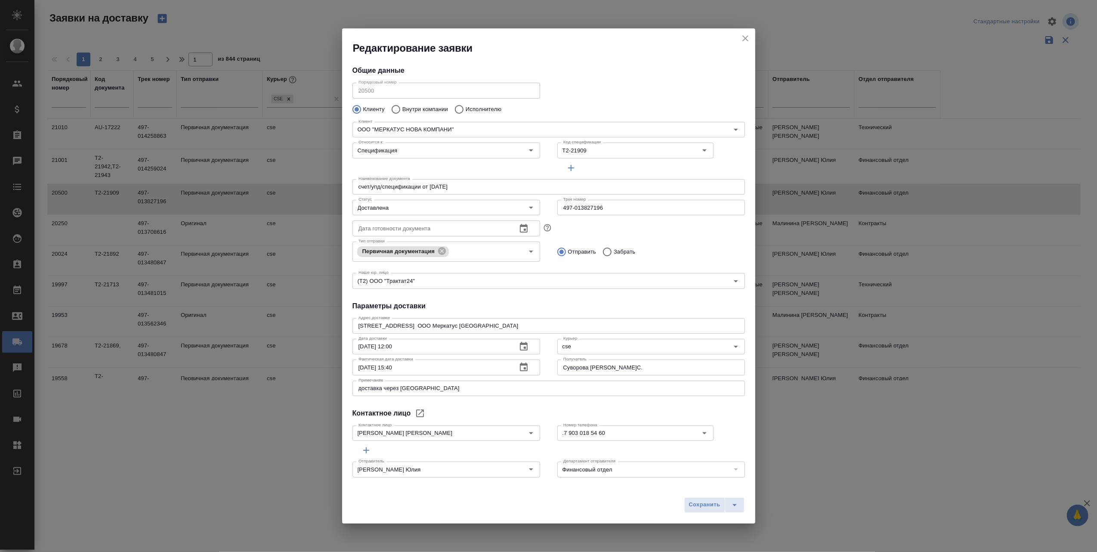
click at [519, 366] on icon "button" at bounding box center [524, 367] width 10 height 10
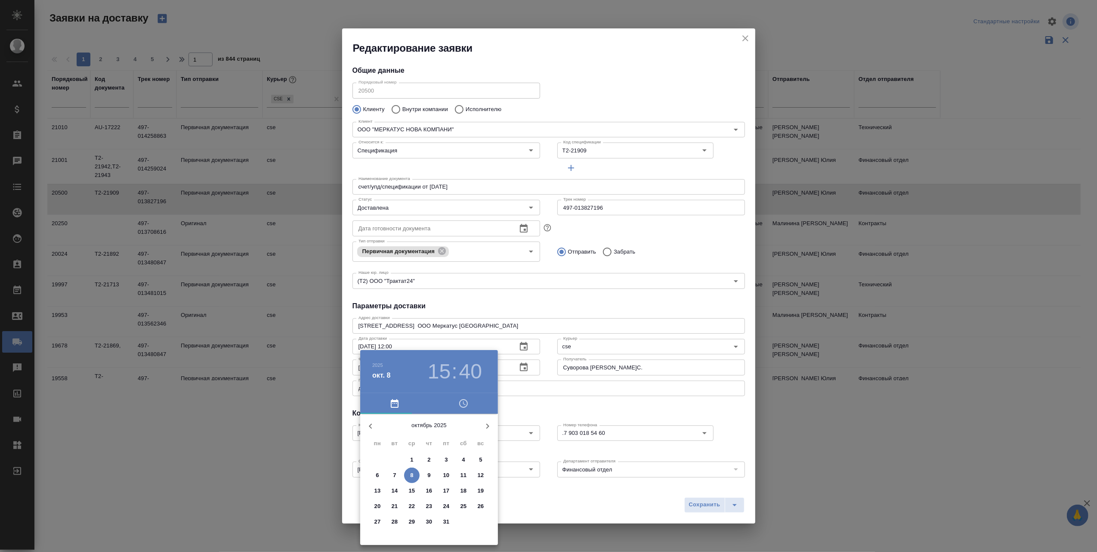
click at [371, 426] on icon "button" at bounding box center [370, 426] width 10 height 10
click at [395, 503] on p "23" at bounding box center [395, 506] width 6 height 9
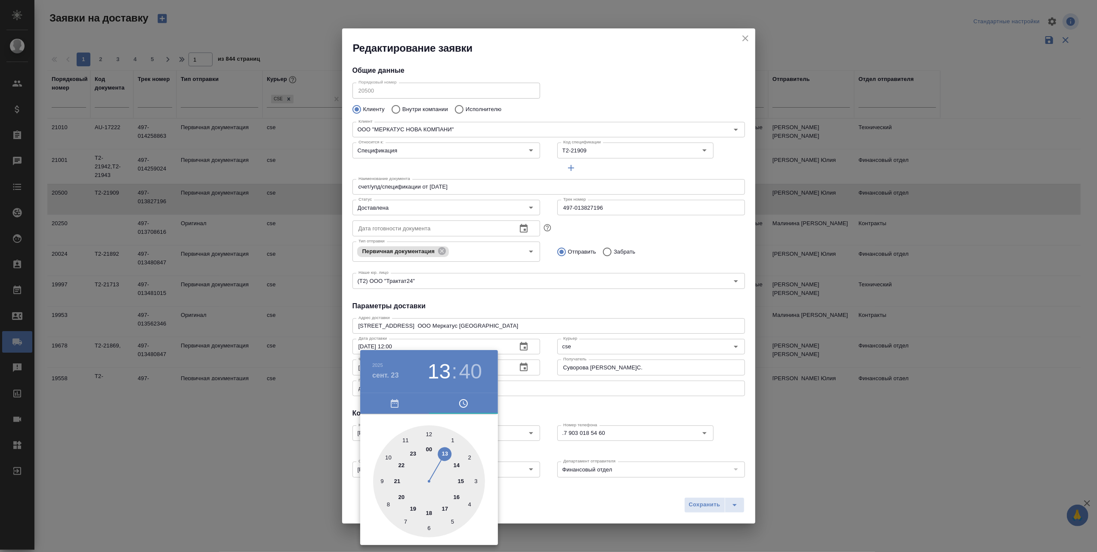
drag, startPoint x: 462, startPoint y: 479, endPoint x: 446, endPoint y: 455, distance: 28.2
click at [446, 455] on div at bounding box center [429, 481] width 112 height 112
drag, startPoint x: 388, startPoint y: 507, endPoint x: 391, endPoint y: 460, distance: 47.0
click at [391, 460] on div at bounding box center [429, 481] width 112 height 112
click at [554, 510] on div at bounding box center [548, 276] width 1097 height 552
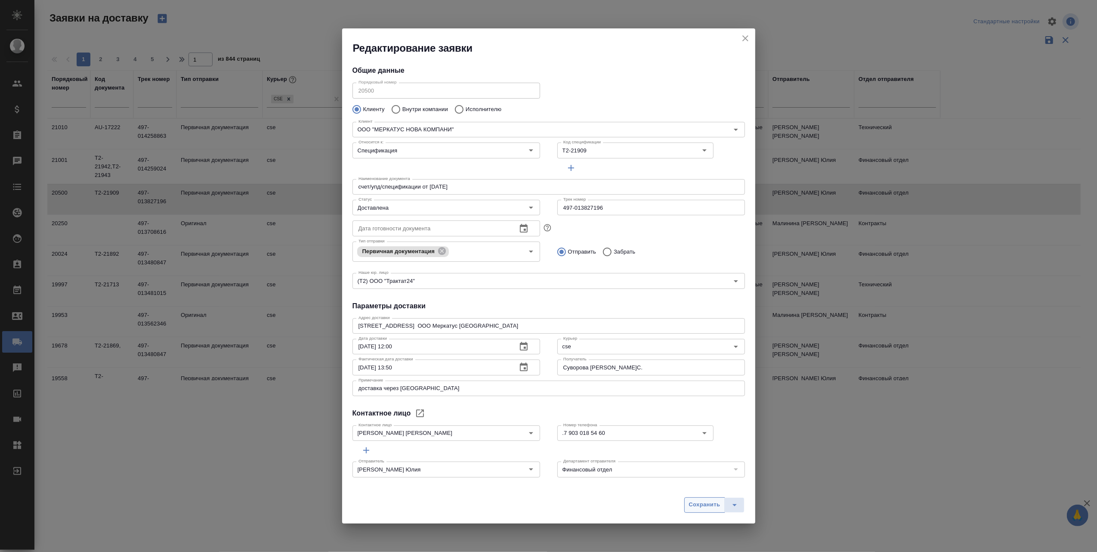
click at [689, 503] on span "Сохранить" at bounding box center [704, 505] width 31 height 10
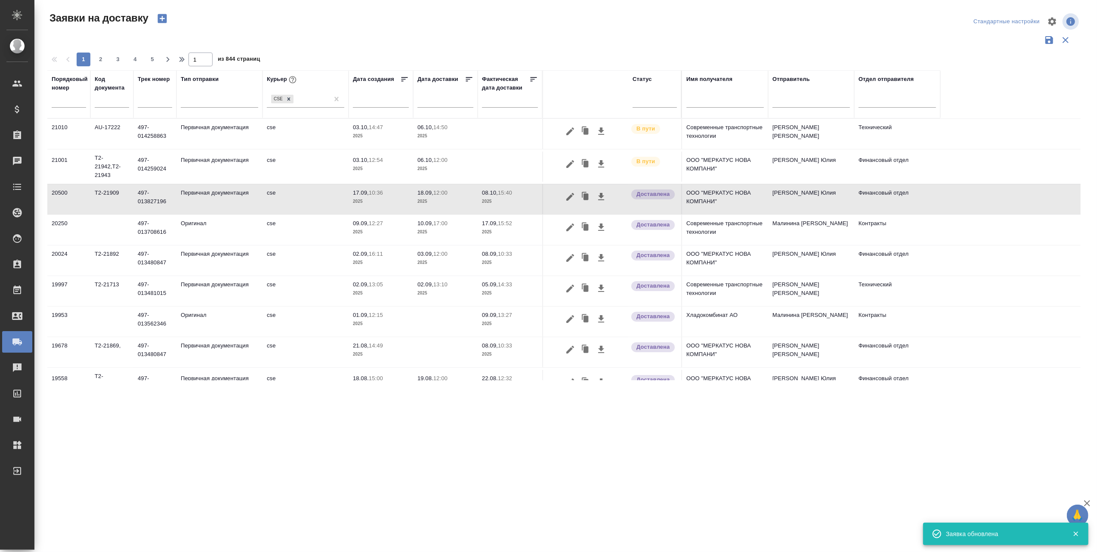
type input "08.10.2025 15:40"
click at [574, 158] on button "button" at bounding box center [570, 164] width 15 height 16
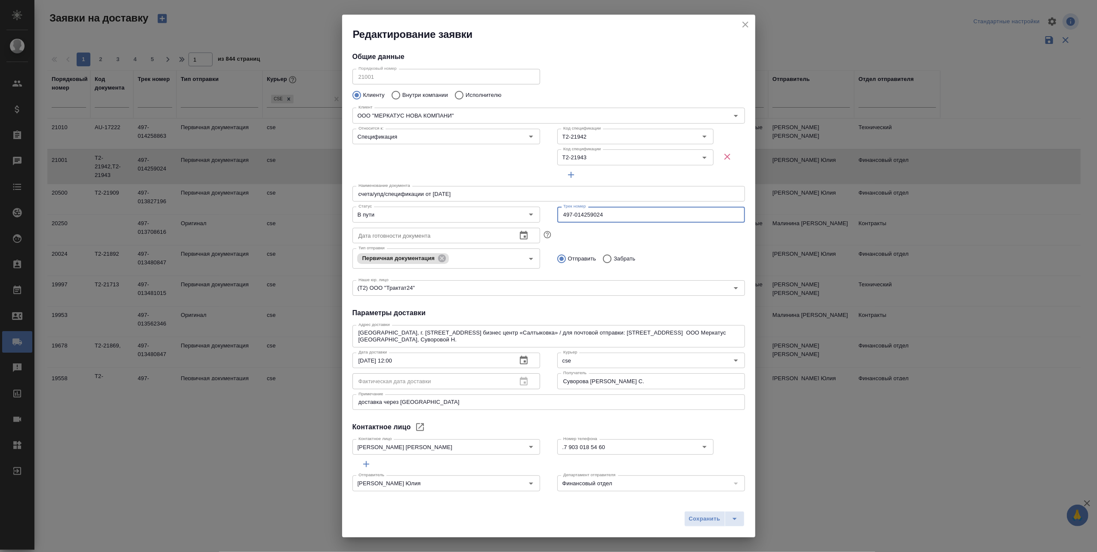
drag, startPoint x: 623, startPoint y: 214, endPoint x: 546, endPoint y: 212, distance: 77.1
click at [549, 212] on div "Трек номер 497-014259024 Трек номер" at bounding box center [651, 214] width 205 height 38
click at [520, 378] on div "Фактическая дата доставки" at bounding box center [447, 380] width 188 height 15
click at [529, 215] on icon "Open" at bounding box center [531, 214] width 10 height 10
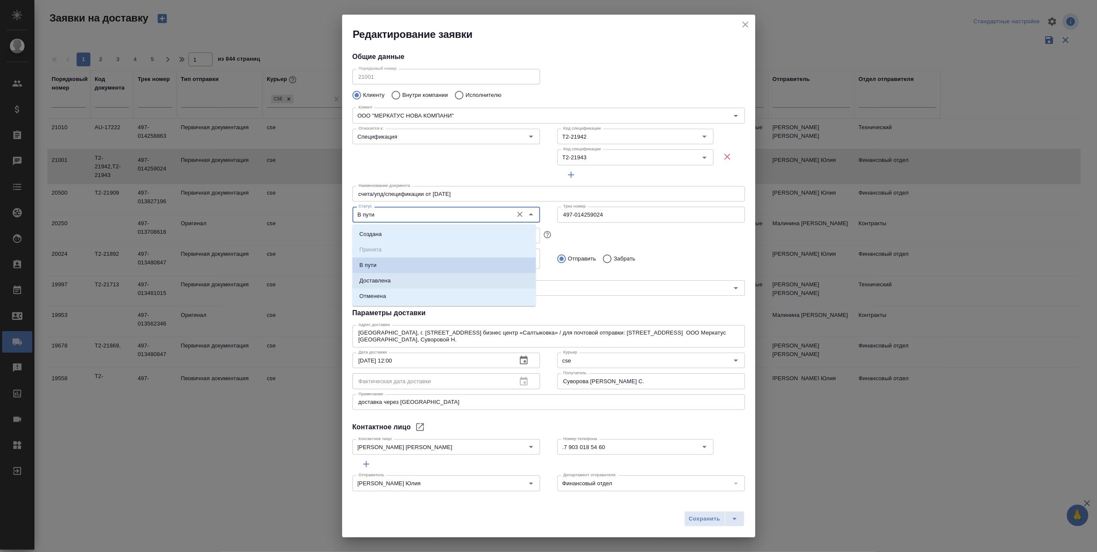
click at [403, 279] on li "Доставлена" at bounding box center [444, 280] width 183 height 15
type input "Доставлена"
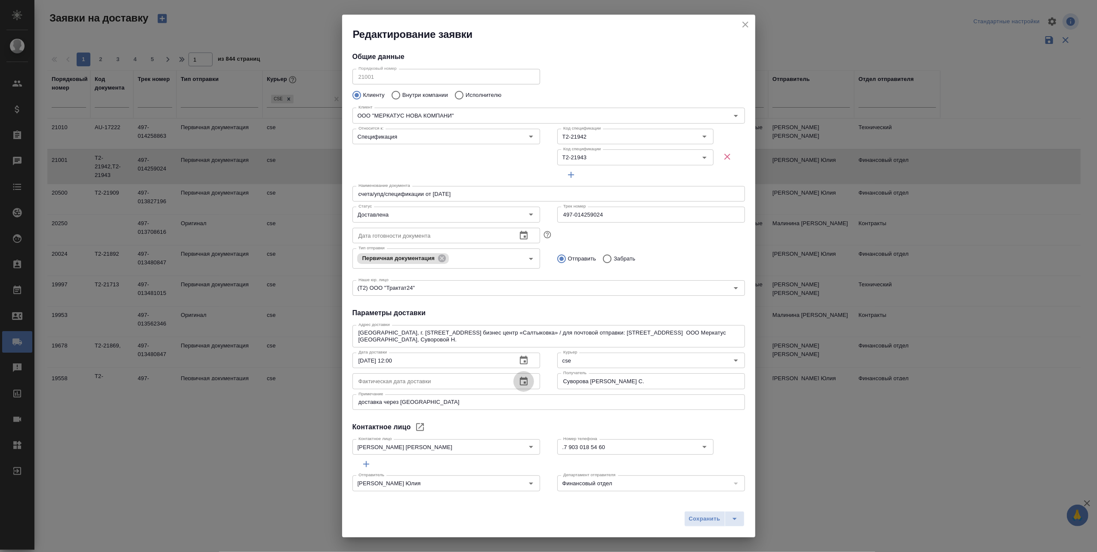
click at [519, 381] on icon "button" at bounding box center [524, 381] width 10 height 10
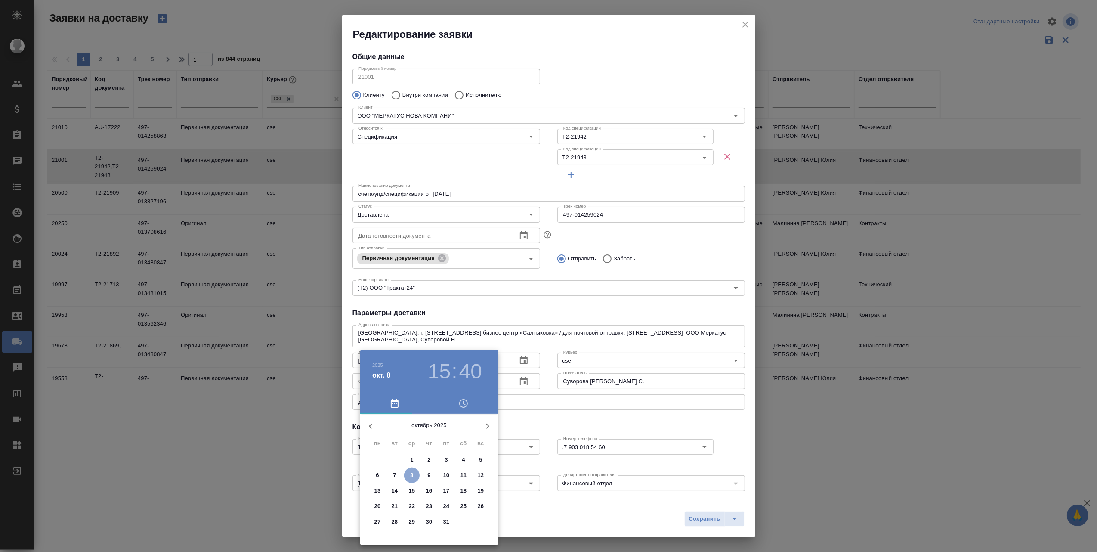
click at [412, 471] on p "8" at bounding box center [411, 475] width 3 height 9
drag, startPoint x: 462, startPoint y: 480, endPoint x: 431, endPoint y: 435, distance: 54.4
click at [431, 435] on div at bounding box center [429, 481] width 112 height 112
type input "08.10.2025 12:36"
drag, startPoint x: 387, startPoint y: 500, endPoint x: 400, endPoint y: 522, distance: 25.3
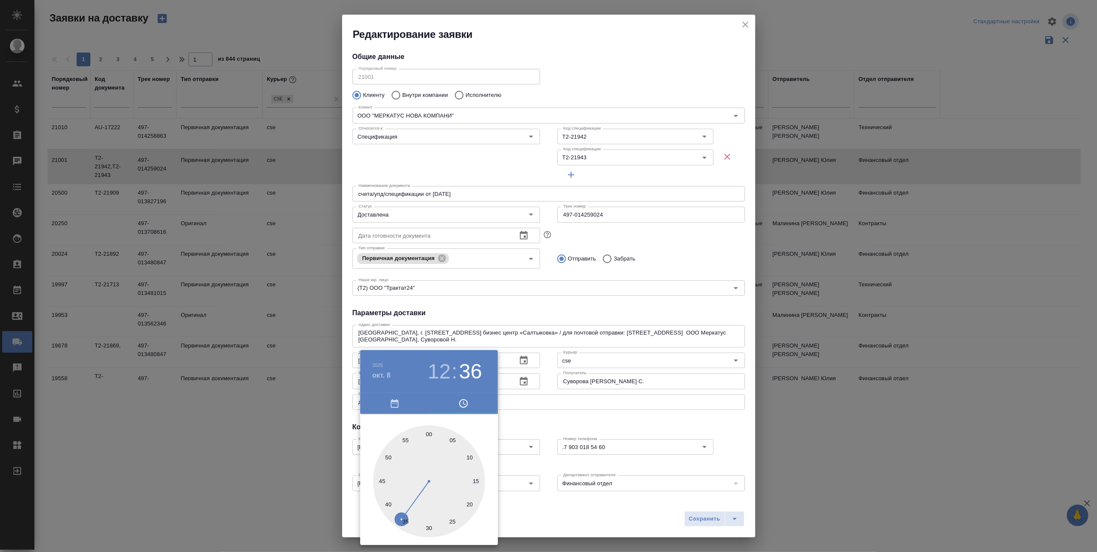
click at [400, 522] on div at bounding box center [429, 481] width 112 height 112
click at [520, 512] on div at bounding box center [548, 276] width 1097 height 552
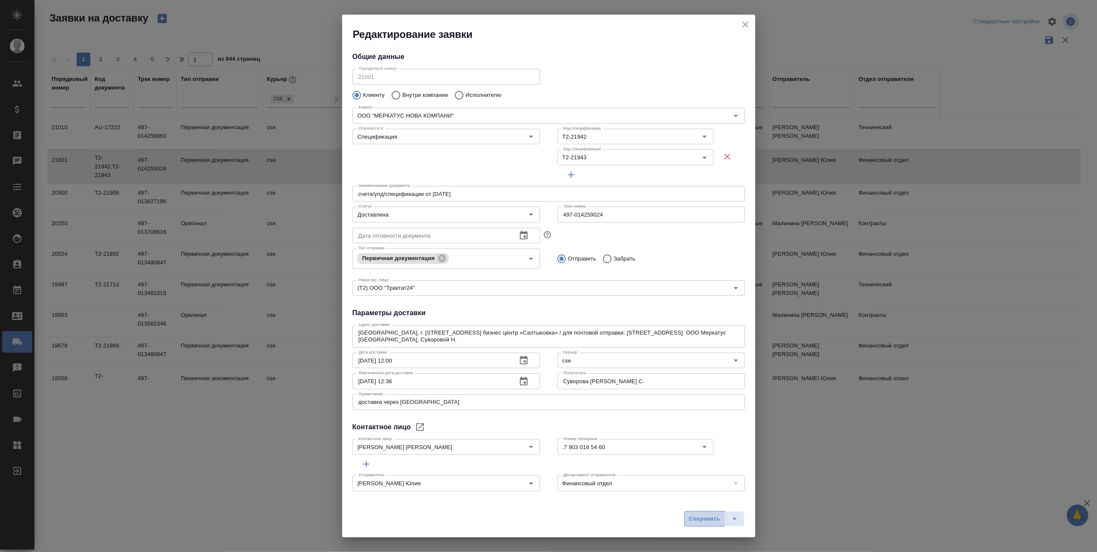
click at [691, 519] on span "Сохранить" at bounding box center [704, 519] width 31 height 10
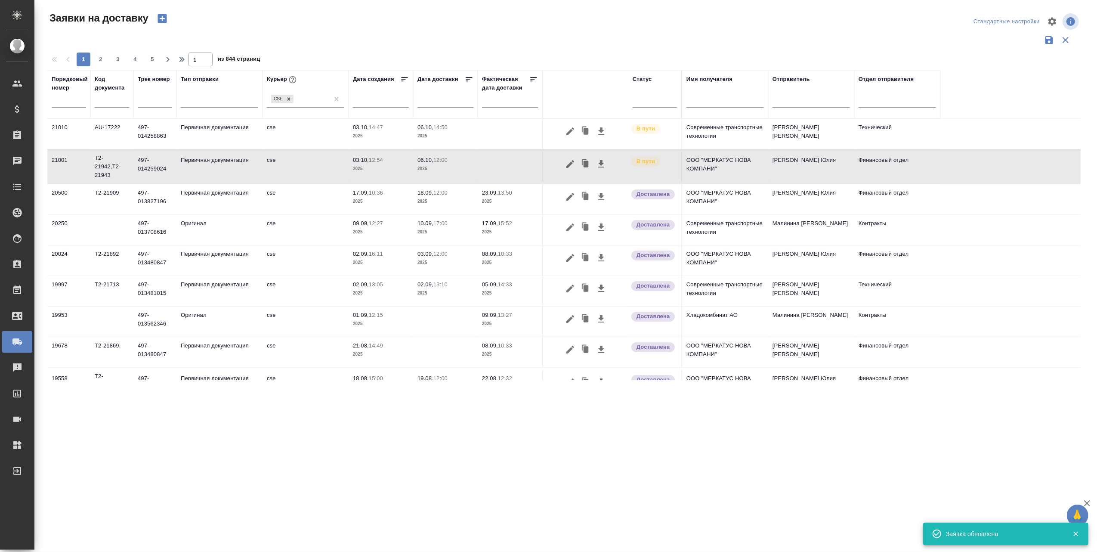
type input "В пути"
click at [570, 162] on icon "button" at bounding box center [570, 164] width 10 height 10
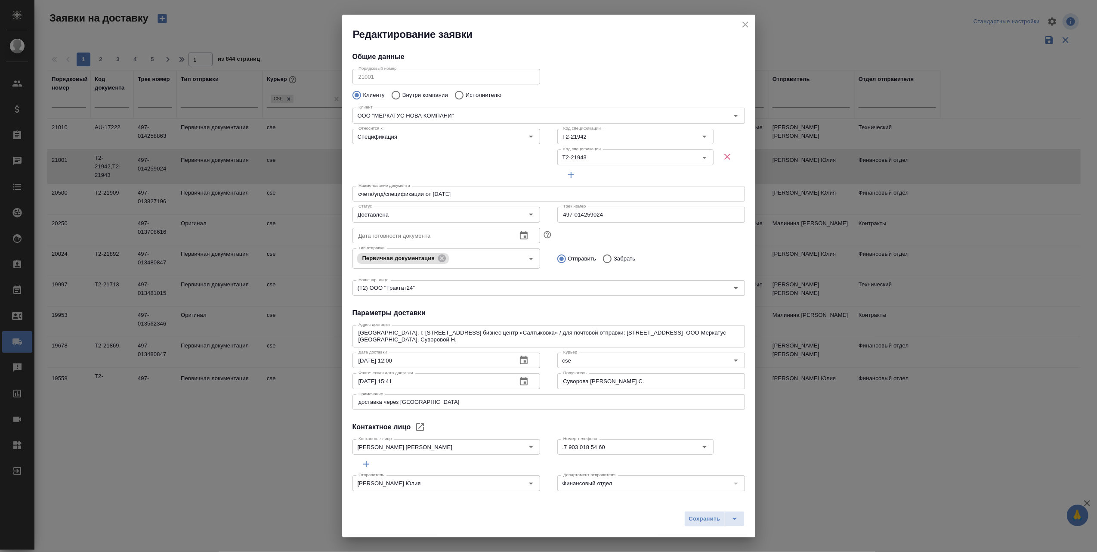
click at [519, 384] on icon "button" at bounding box center [524, 381] width 10 height 10
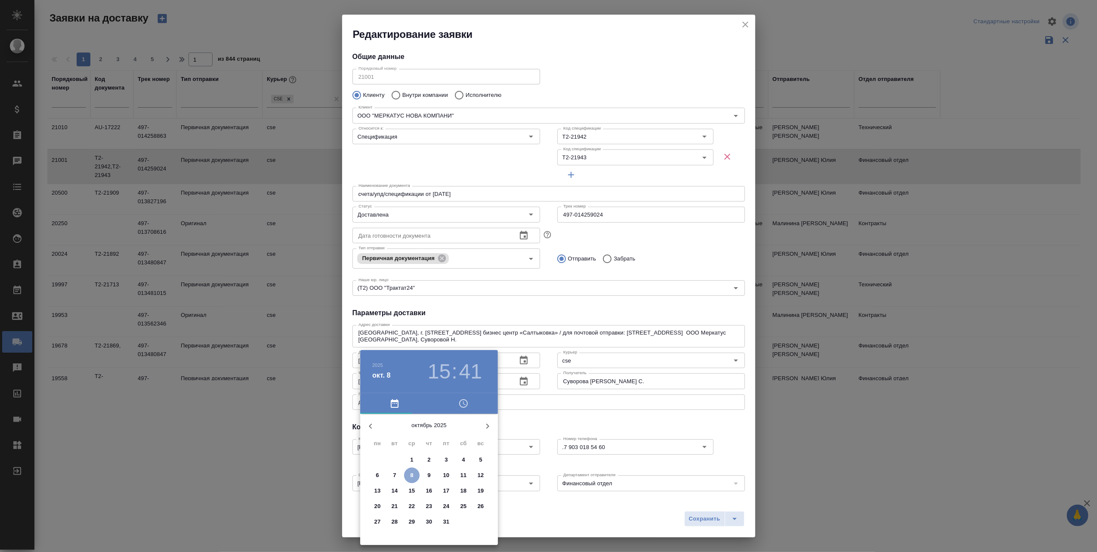
click at [414, 474] on span "8" at bounding box center [411, 475] width 15 height 9
click at [461, 404] on icon "button" at bounding box center [463, 403] width 10 height 10
drag, startPoint x: 462, startPoint y: 481, endPoint x: 433, endPoint y: 437, distance: 52.4
click at [433, 437] on div at bounding box center [429, 481] width 112 height 112
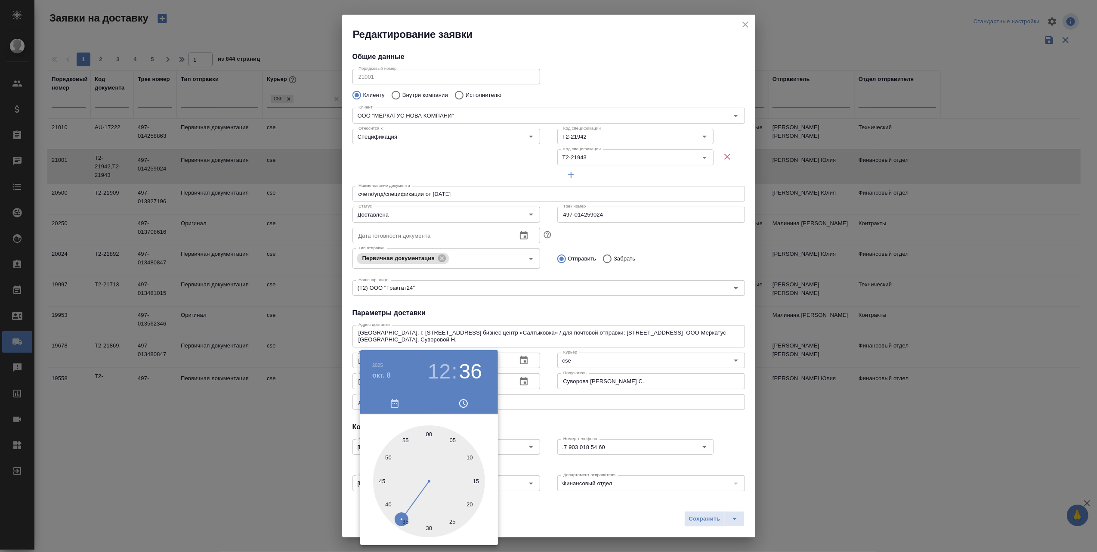
drag, startPoint x: 386, startPoint y: 497, endPoint x: 399, endPoint y: 524, distance: 30.0
click at [399, 524] on div at bounding box center [429, 481] width 112 height 112
click at [517, 524] on div at bounding box center [548, 276] width 1097 height 552
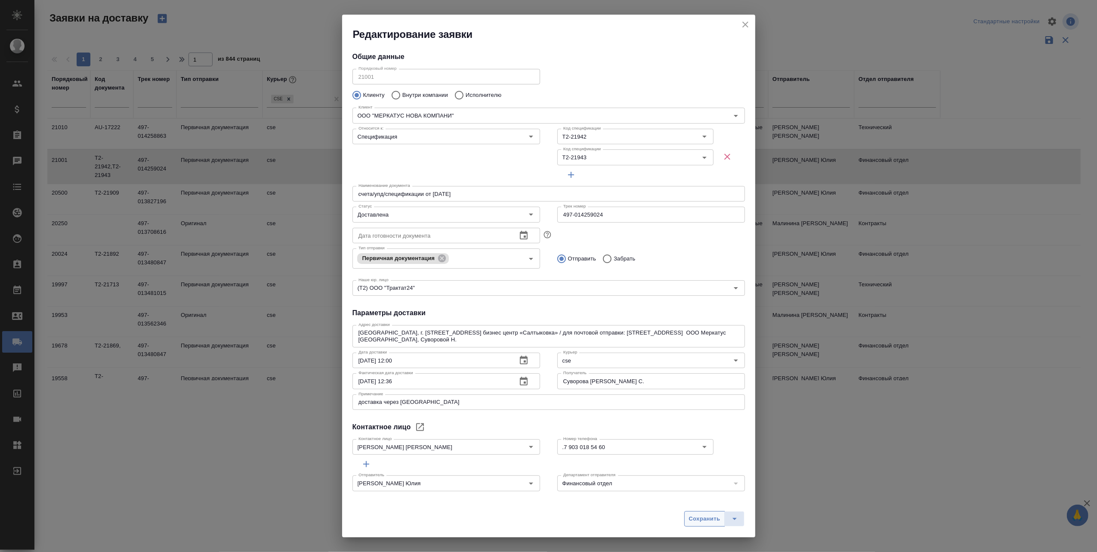
click at [696, 518] on span "Сохранить" at bounding box center [704, 519] width 31 height 10
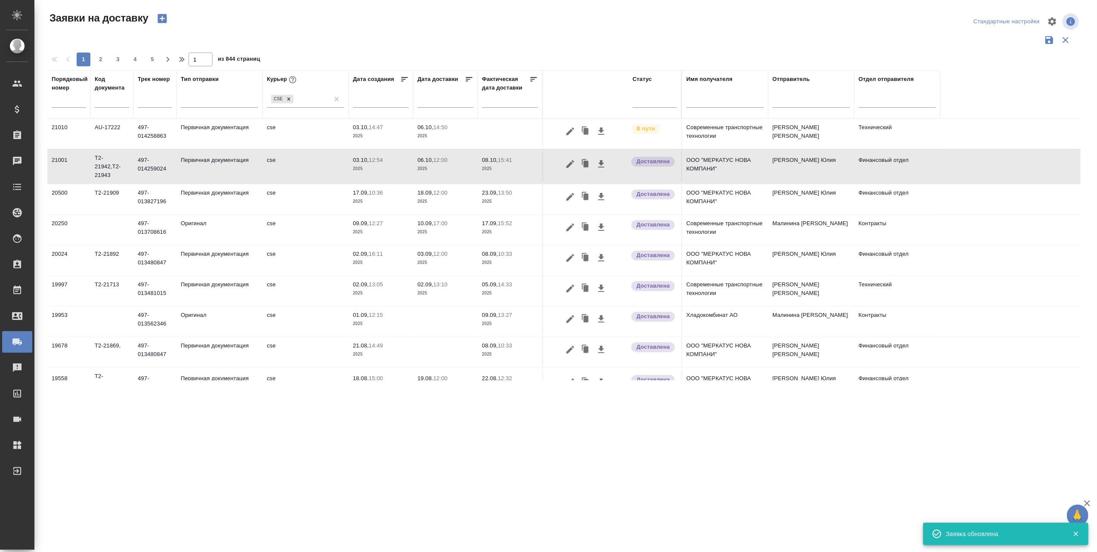
type input "08.10.2025 15:41"
click at [574, 131] on icon "button" at bounding box center [570, 131] width 10 height 10
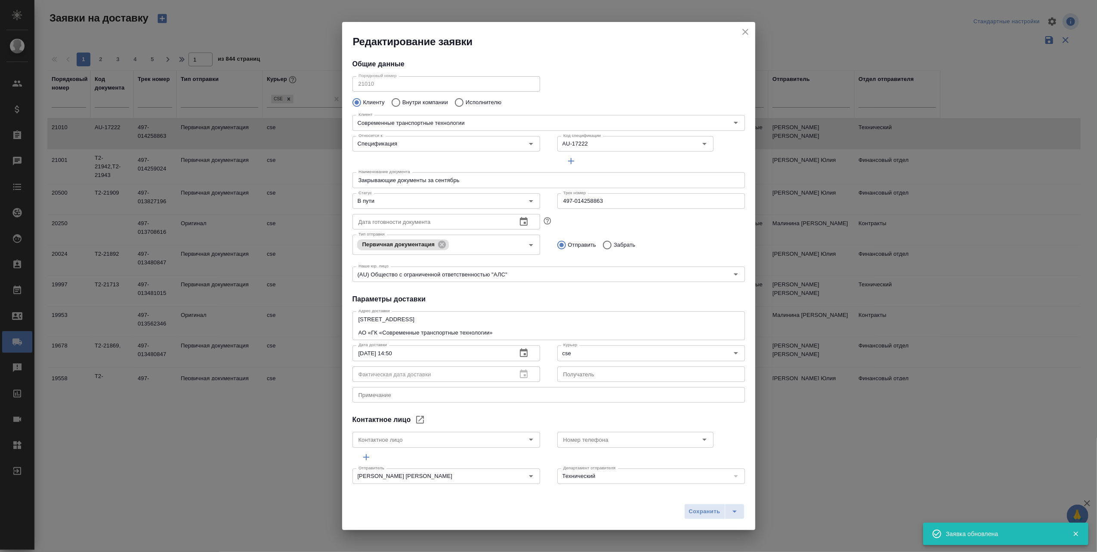
type input "Жирнов Алексей"
type input "+7(987)756-32-11"
drag, startPoint x: 610, startPoint y: 201, endPoint x: 554, endPoint y: 197, distance: 55.7
click at [557, 197] on input "497-014258863" at bounding box center [651, 200] width 188 height 15
click at [531, 201] on icon "Open" at bounding box center [531, 201] width 10 height 10
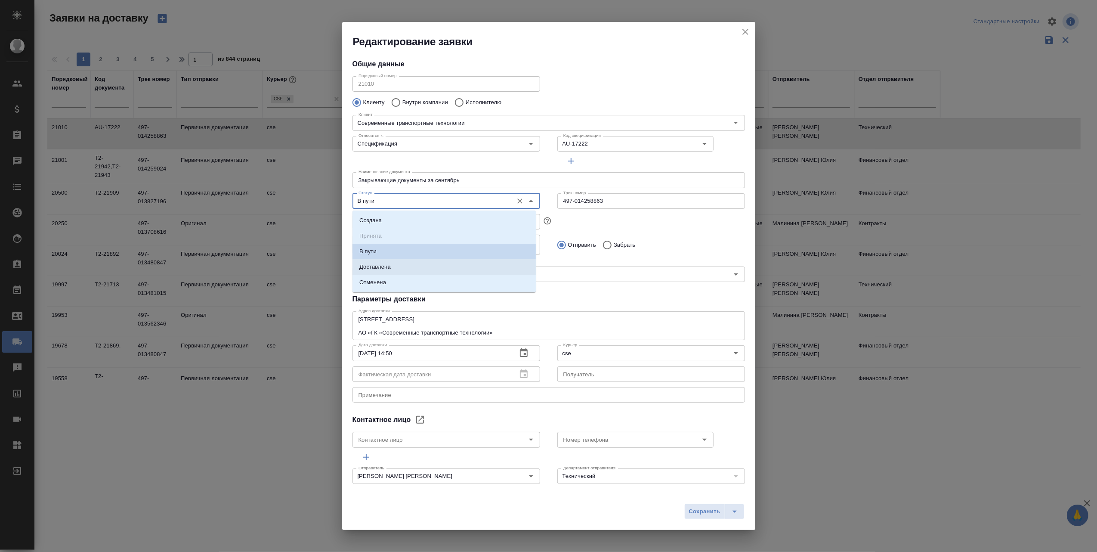
click at [393, 263] on li "Доставлена" at bounding box center [444, 266] width 183 height 15
type input "Доставлена"
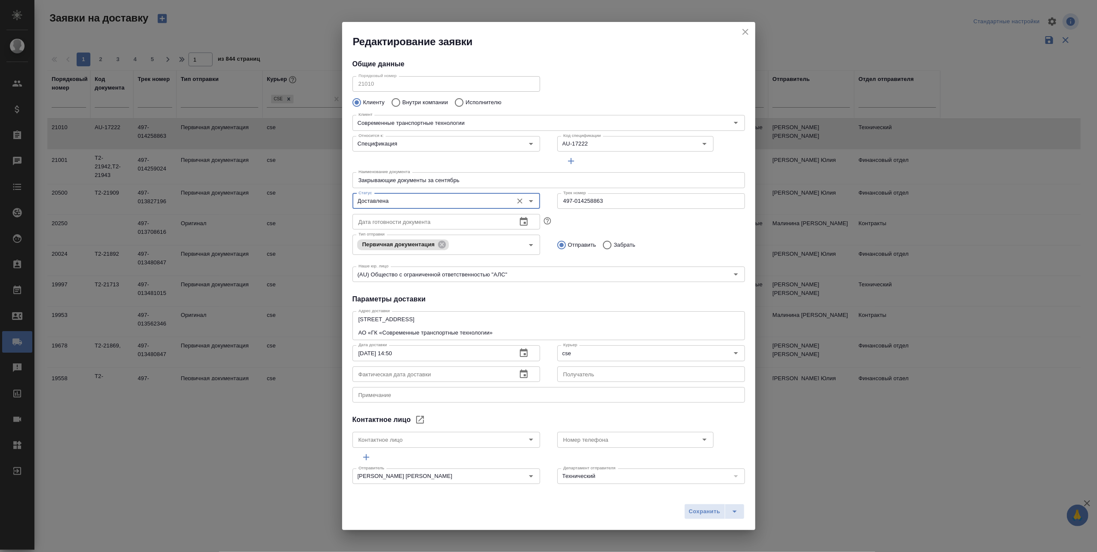
click at [524, 372] on button "button" at bounding box center [524, 374] width 21 height 21
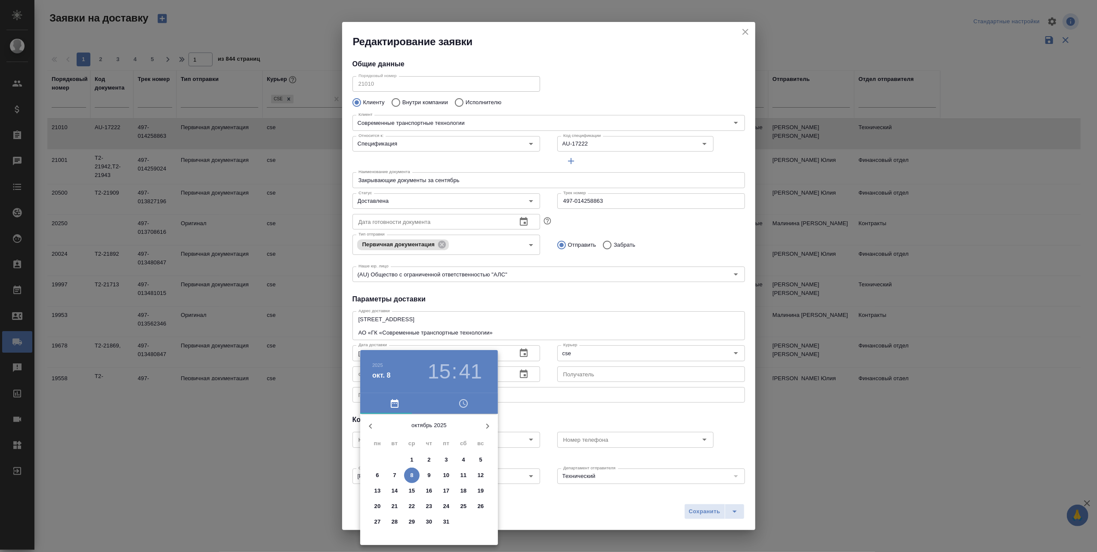
click at [409, 473] on span "8" at bounding box center [411, 475] width 15 height 9
drag, startPoint x: 461, startPoint y: 480, endPoint x: 457, endPoint y: 462, distance: 18.3
click at [457, 462] on div at bounding box center [429, 481] width 112 height 112
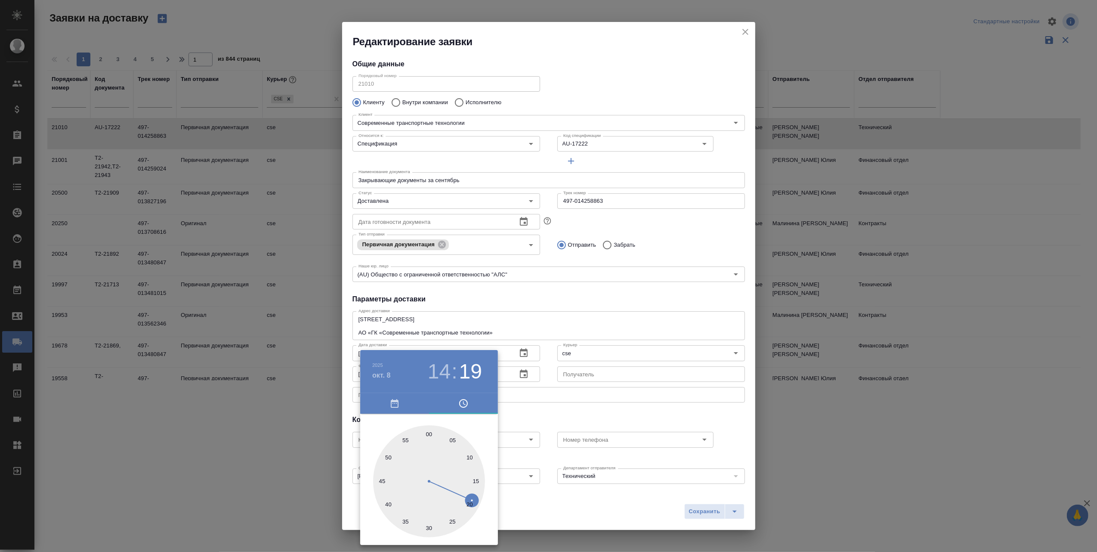
type input "08.10.2025 14:18"
drag, startPoint x: 446, startPoint y: 517, endPoint x: 474, endPoint y: 496, distance: 35.4
click at [474, 496] on div at bounding box center [429, 481] width 112 height 112
click at [530, 499] on div at bounding box center [548, 276] width 1097 height 552
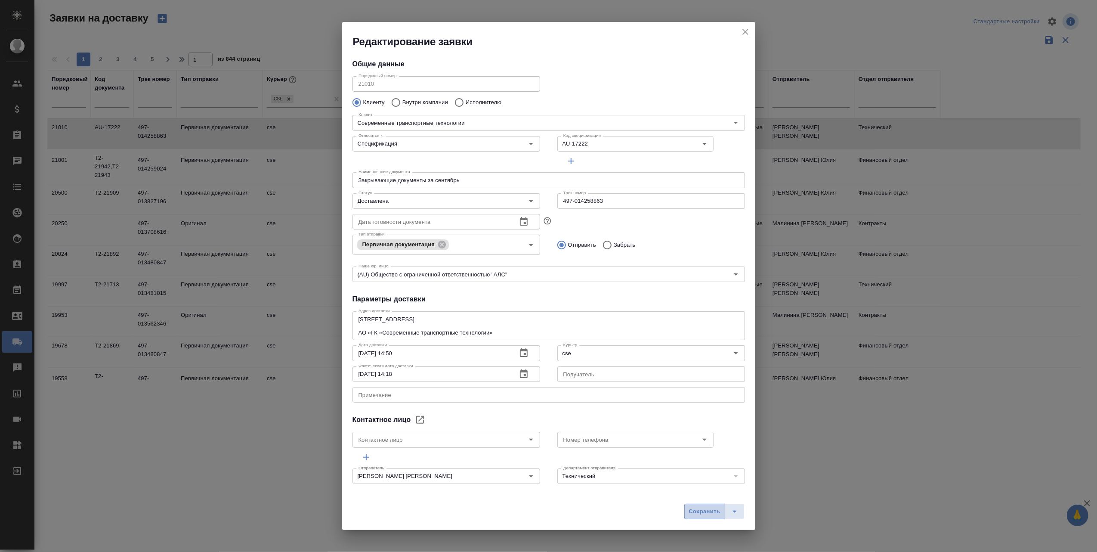
click at [696, 510] on span "Сохранить" at bounding box center [704, 512] width 31 height 10
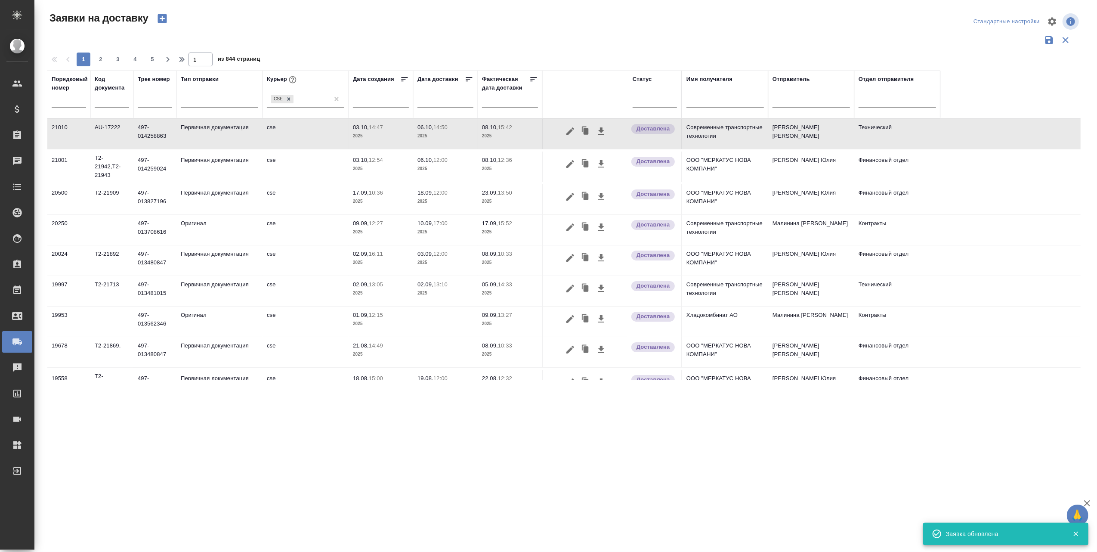
click at [493, 130] on p "08.10," at bounding box center [490, 127] width 16 height 6
click at [488, 128] on p "08.10," at bounding box center [490, 127] width 16 height 6
click at [573, 131] on icon "button" at bounding box center [570, 131] width 10 height 10
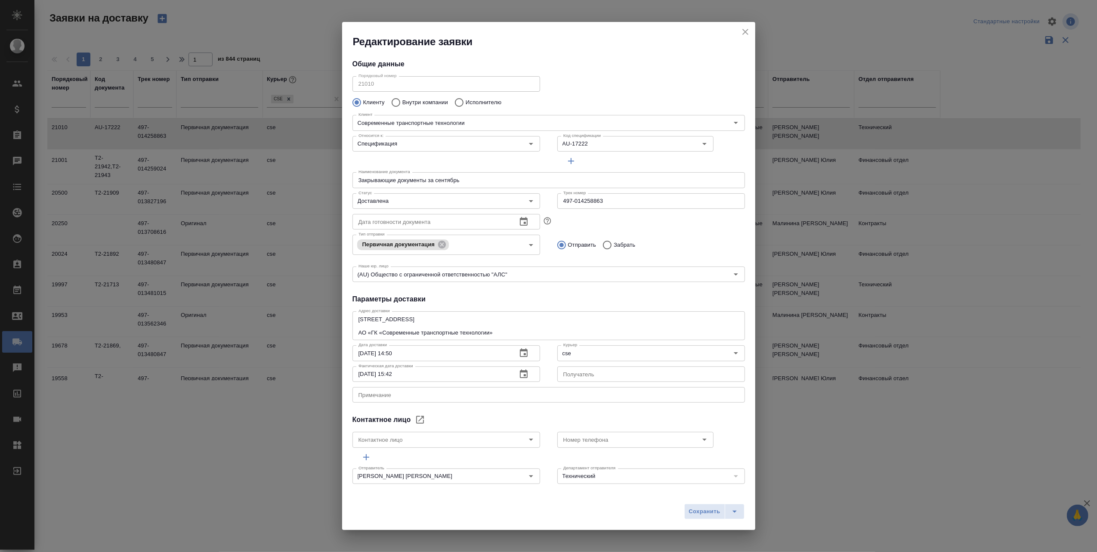
type input "Жирнов Алексей"
type input "+7(987)756-32-11"
click at [524, 370] on button "button" at bounding box center [524, 374] width 21 height 21
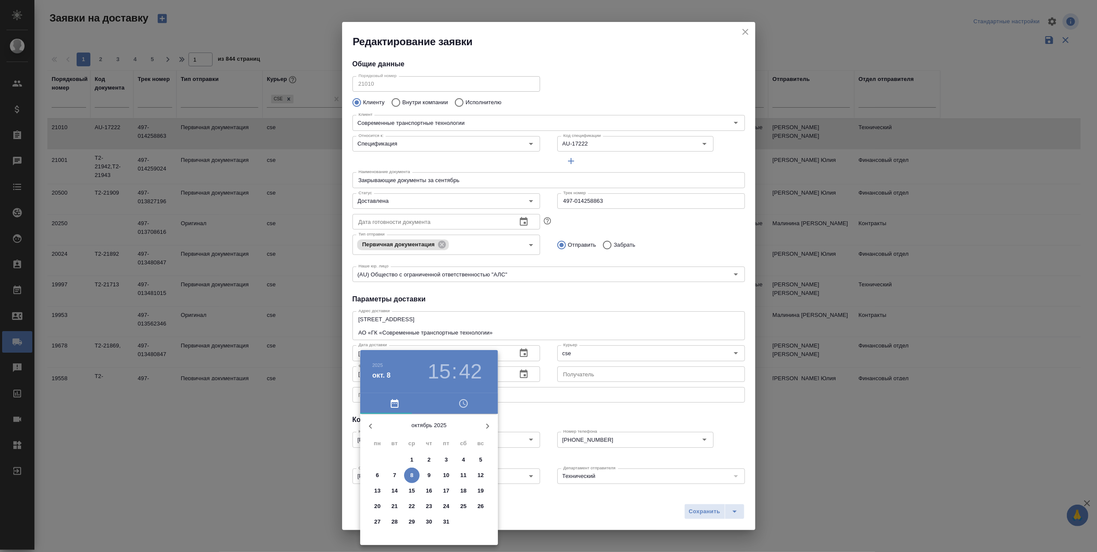
click at [411, 469] on button "8" at bounding box center [411, 474] width 15 height 15
drag, startPoint x: 462, startPoint y: 482, endPoint x: 459, endPoint y: 464, distance: 18.8
click at [459, 464] on div at bounding box center [429, 481] width 112 height 112
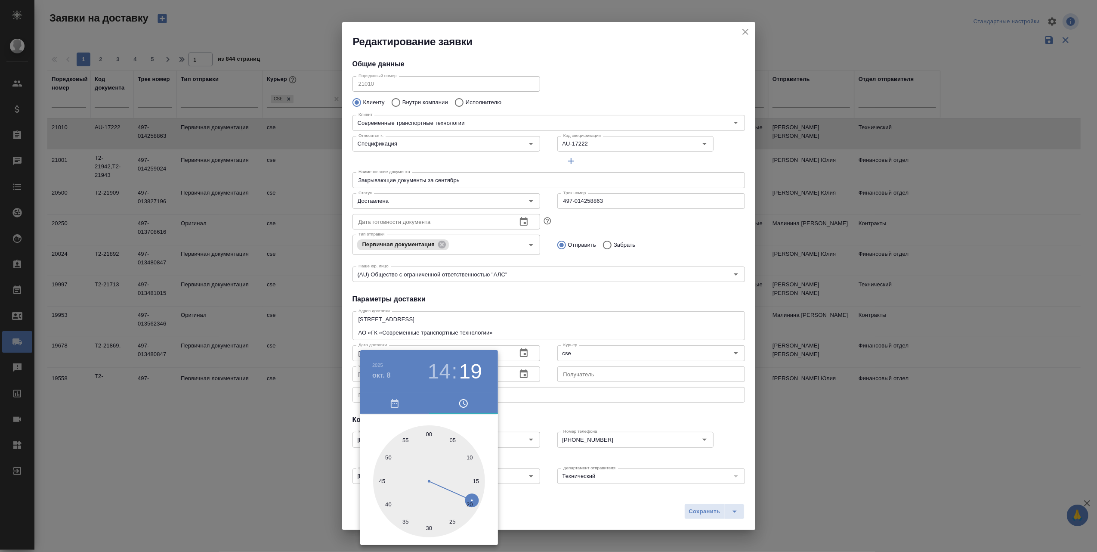
type input "08.10.2025 14:18"
drag, startPoint x: 379, startPoint y: 494, endPoint x: 472, endPoint y: 494, distance: 93.4
click at [472, 494] on div at bounding box center [429, 481] width 112 height 112
click at [509, 500] on div at bounding box center [548, 276] width 1097 height 552
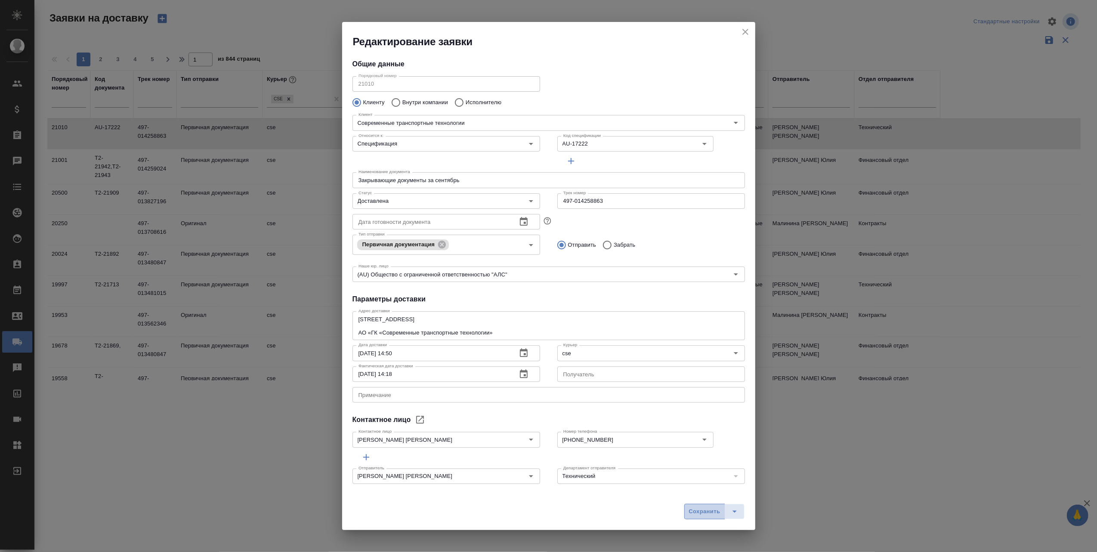
click at [701, 511] on span "Сохранить" at bounding box center [704, 512] width 31 height 10
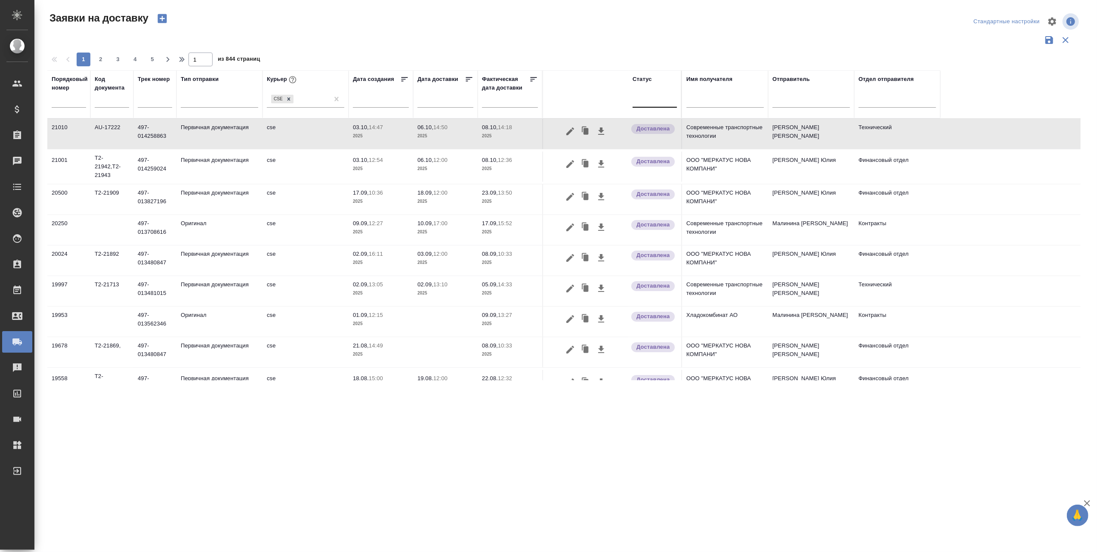
click at [648, 100] on div at bounding box center [655, 99] width 44 height 12
click at [699, 140] on div "Принята" at bounding box center [751, 141] width 129 height 15
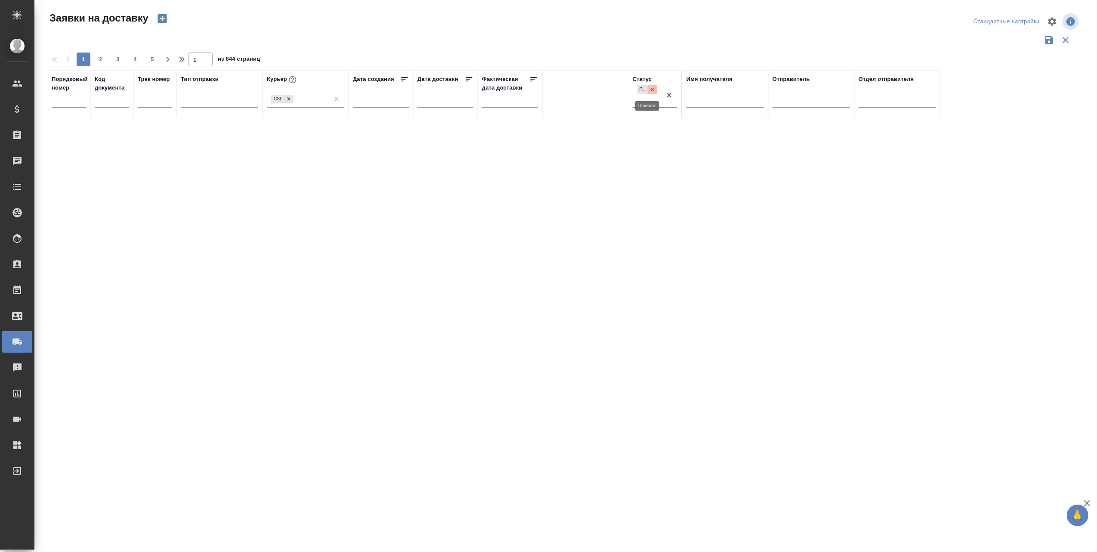
click at [653, 87] on icon at bounding box center [653, 90] width 6 height 6
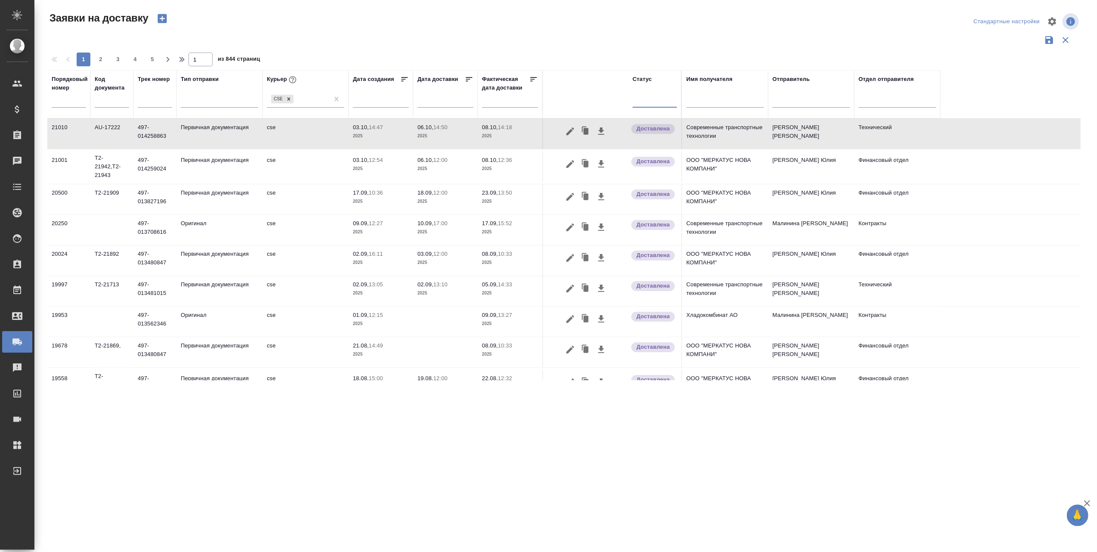
click at [641, 99] on div at bounding box center [655, 99] width 44 height 12
click at [714, 155] on div "В пути" at bounding box center [751, 157] width 129 height 15
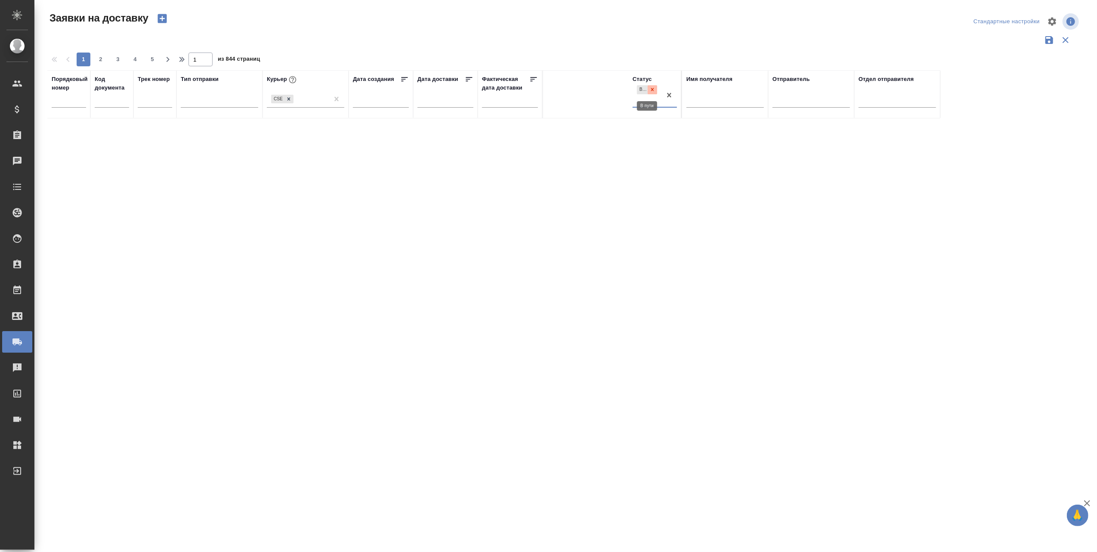
click at [652, 88] on icon at bounding box center [653, 90] width 6 height 6
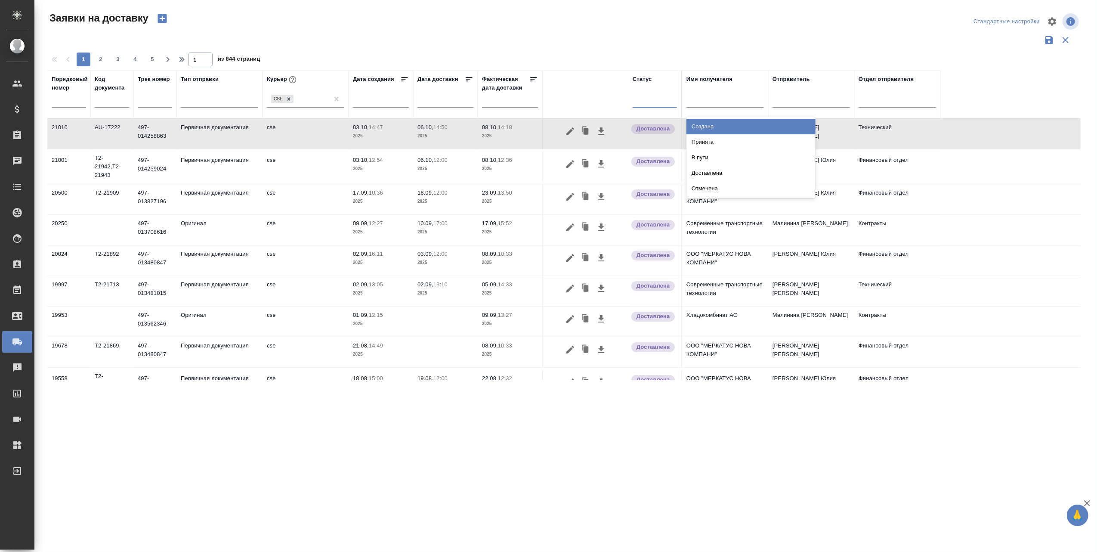
click at [648, 99] on div at bounding box center [655, 99] width 44 height 12
click at [709, 127] on div "Создана" at bounding box center [751, 126] width 129 height 15
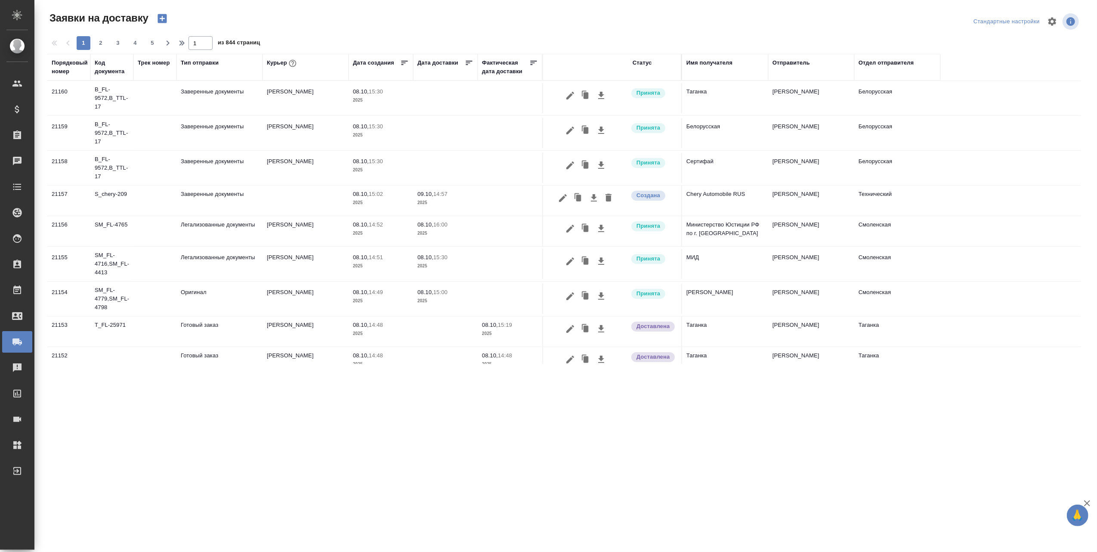
click at [650, 67] on div "Статус" at bounding box center [642, 63] width 19 height 9
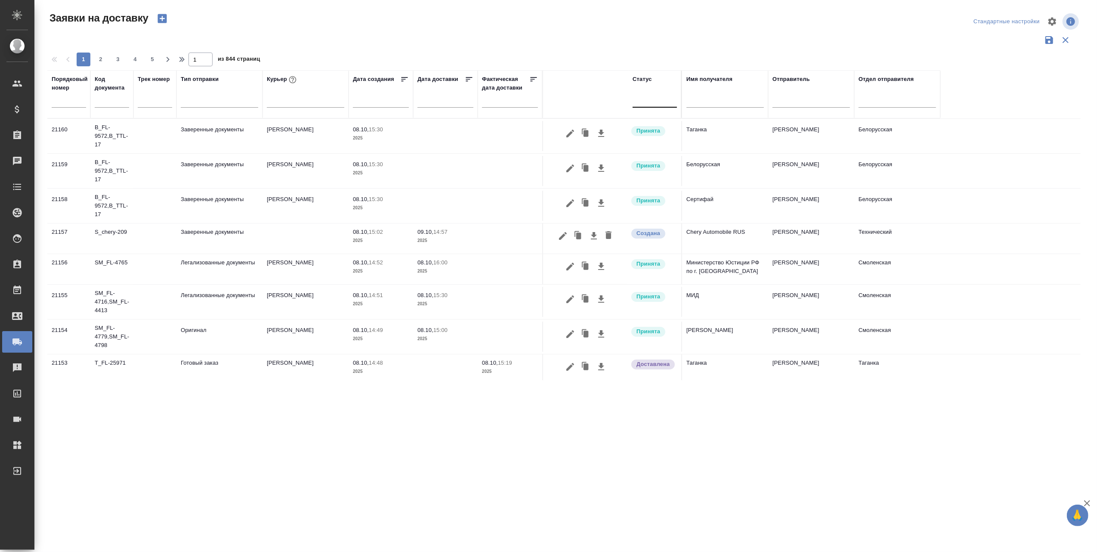
click at [653, 99] on div at bounding box center [655, 99] width 44 height 12
click at [706, 157] on div "В пути" at bounding box center [751, 157] width 129 height 15
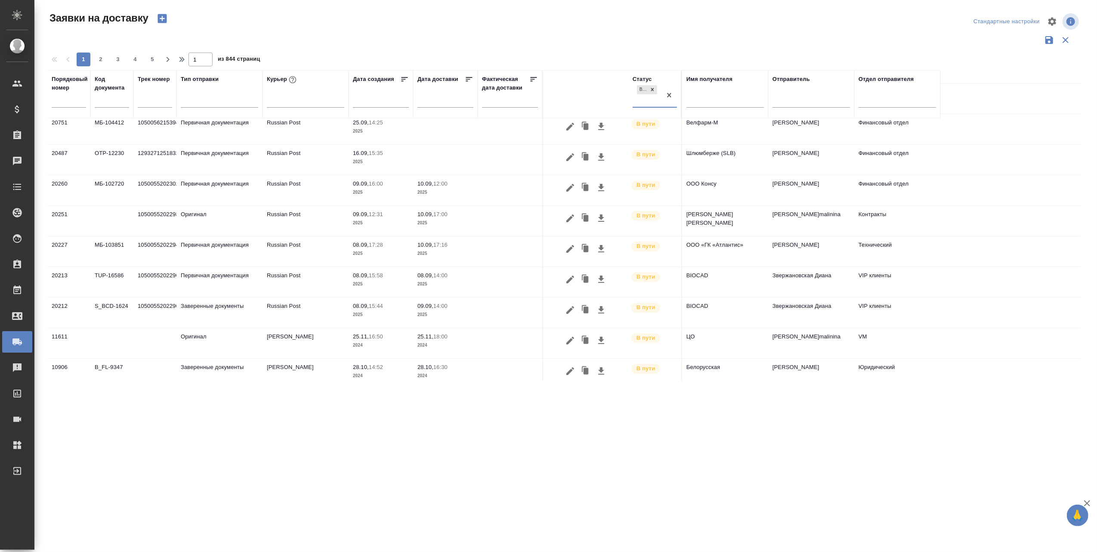
scroll to position [77, 0]
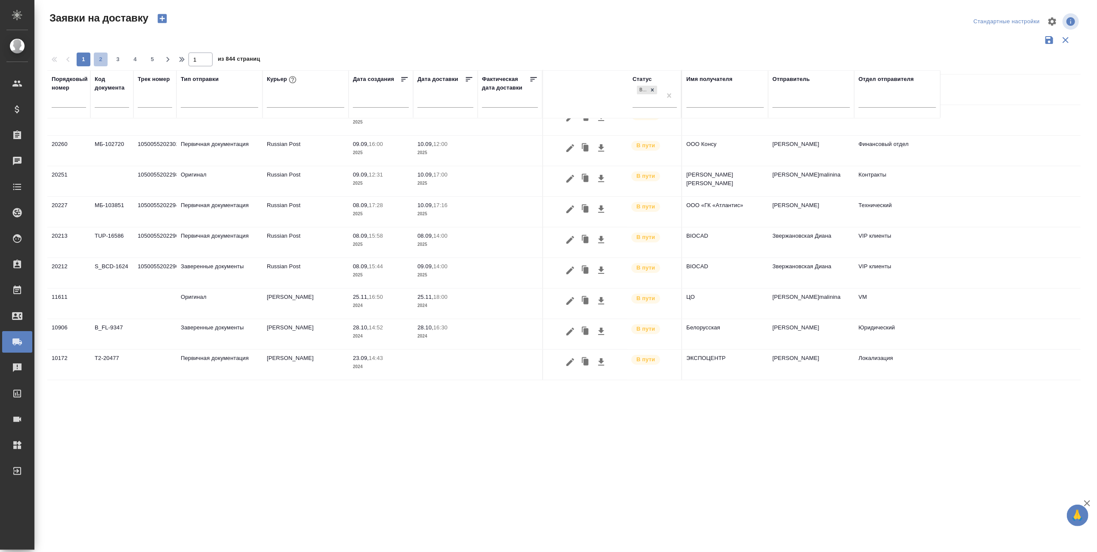
click at [102, 61] on span "2" at bounding box center [101, 59] width 14 height 9
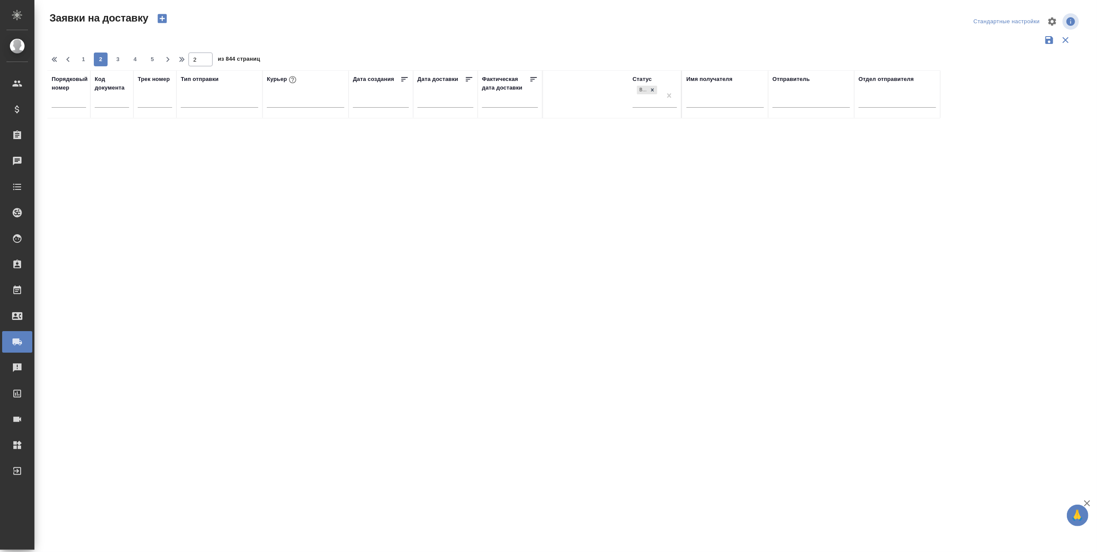
scroll to position [0, 0]
click at [84, 59] on span "1" at bounding box center [84, 59] width 14 height 9
type input "1"
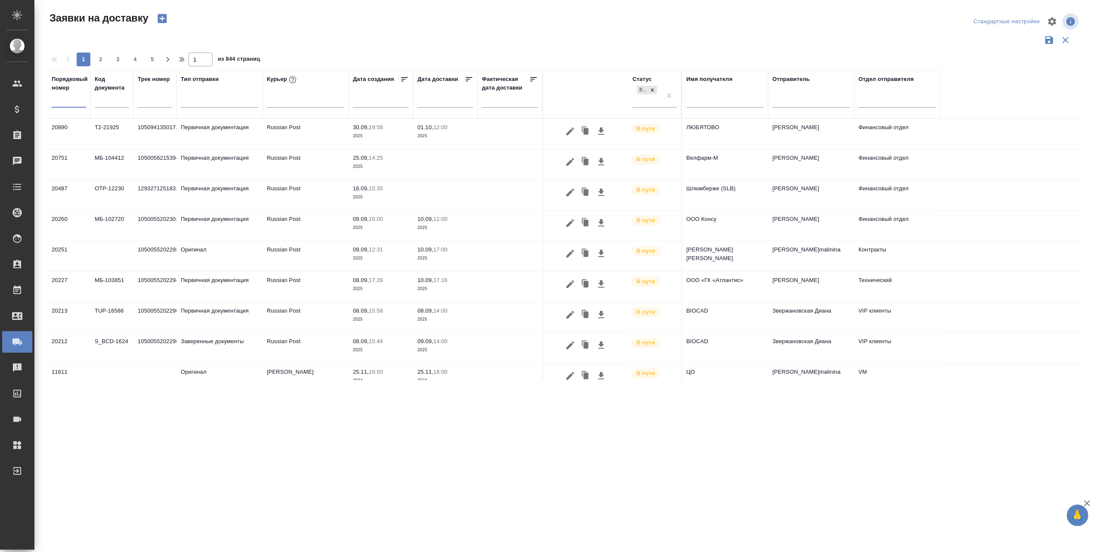
click at [61, 102] on input "text" at bounding box center [69, 101] width 34 height 12
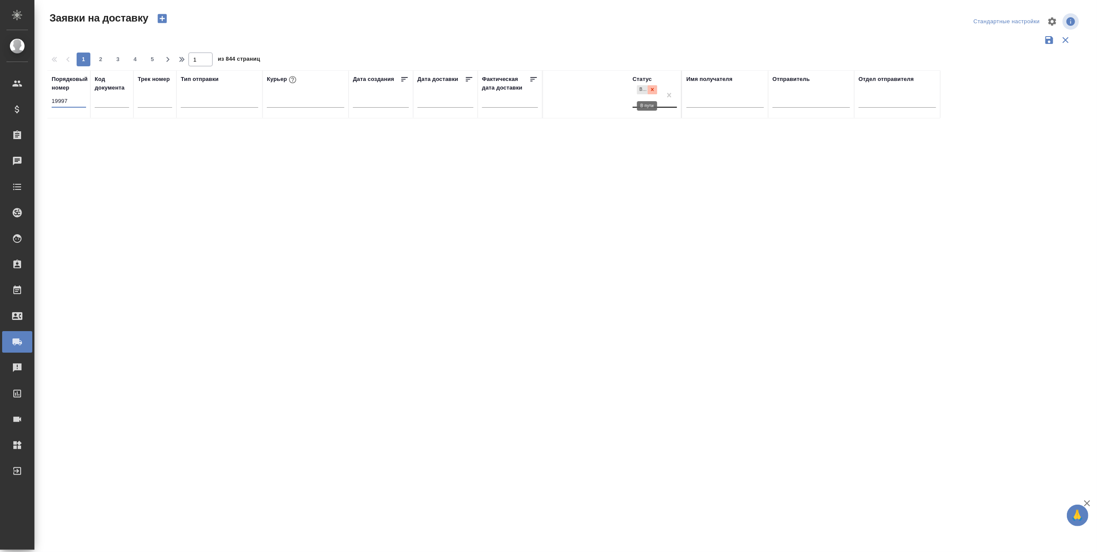
click at [650, 89] on icon at bounding box center [653, 90] width 6 height 6
type input "19997"
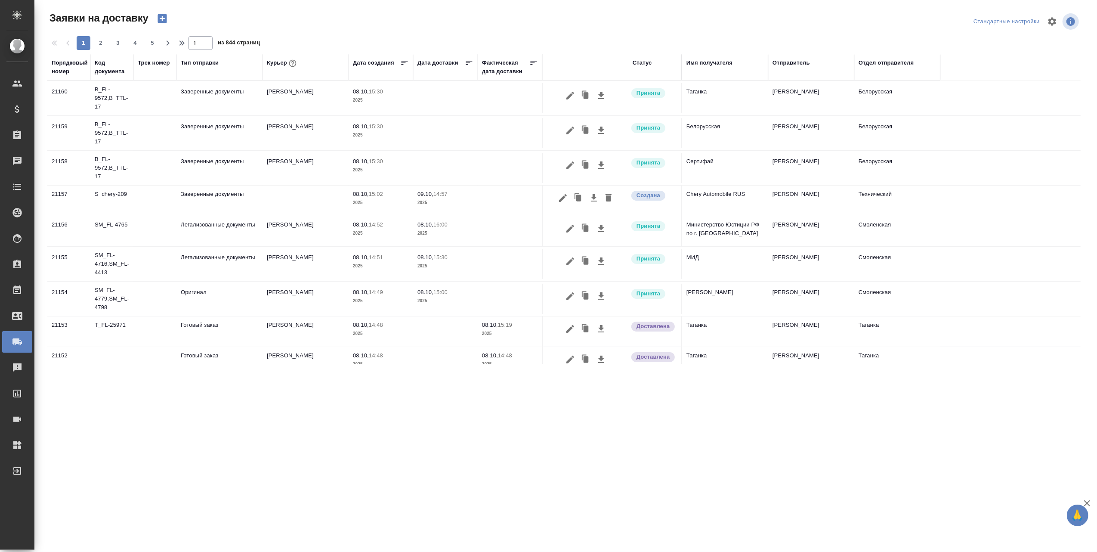
click at [160, 16] on icon "button" at bounding box center [162, 18] width 9 height 9
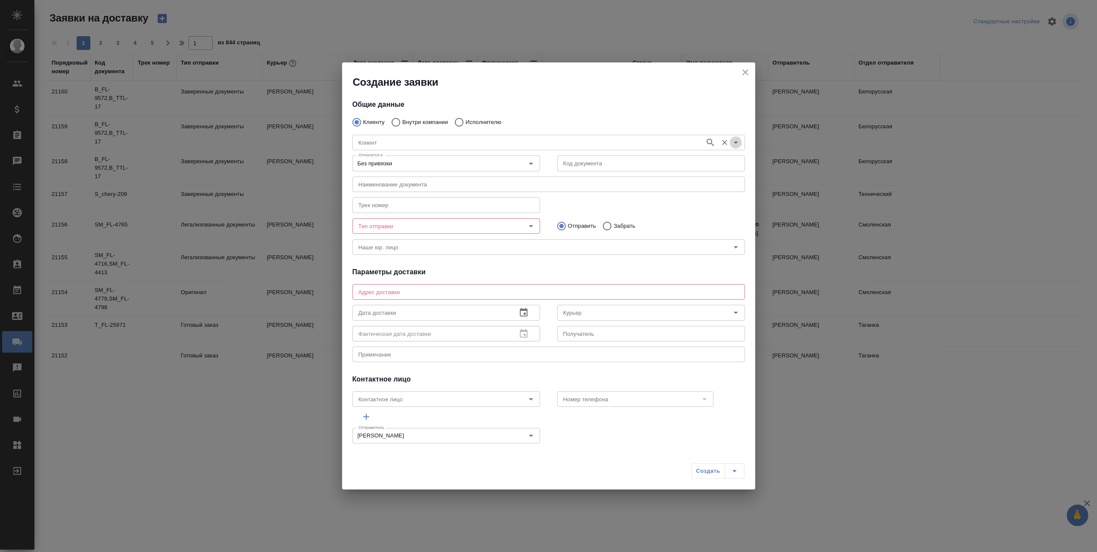
click at [731, 143] on icon "Open" at bounding box center [736, 142] width 10 height 10
click at [391, 145] on input "Клиент" at bounding box center [528, 142] width 346 height 10
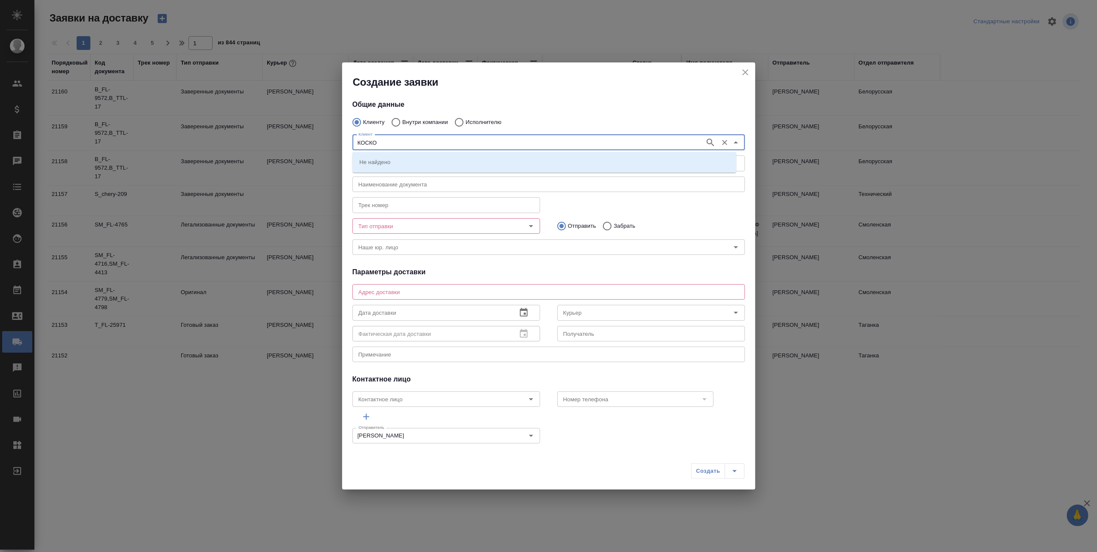
click at [393, 143] on input "КОСКО" at bounding box center [528, 142] width 346 height 10
type input "[PERSON_NAME]"
type input "О"
type input "ООО КОСКО"
click at [393, 143] on input "ООО КОСКО" at bounding box center [528, 142] width 346 height 10
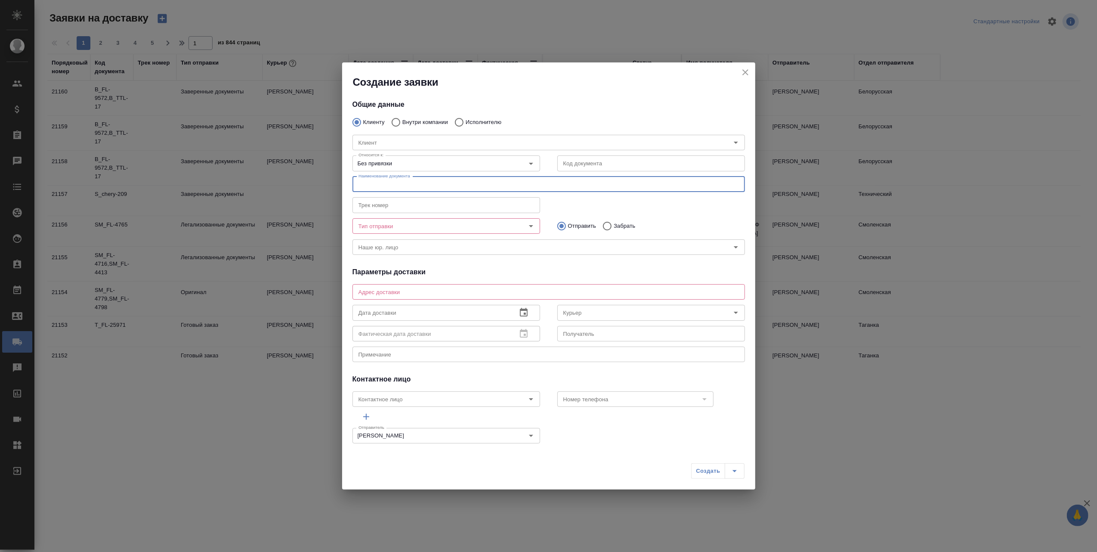
click at [538, 183] on input "text" at bounding box center [549, 183] width 393 height 15
click at [400, 138] on input "Клиент" at bounding box center [528, 142] width 346 height 10
click at [393, 139] on input "Клиент" at bounding box center [528, 142] width 346 height 10
click at [529, 163] on icon "Open" at bounding box center [531, 163] width 10 height 10
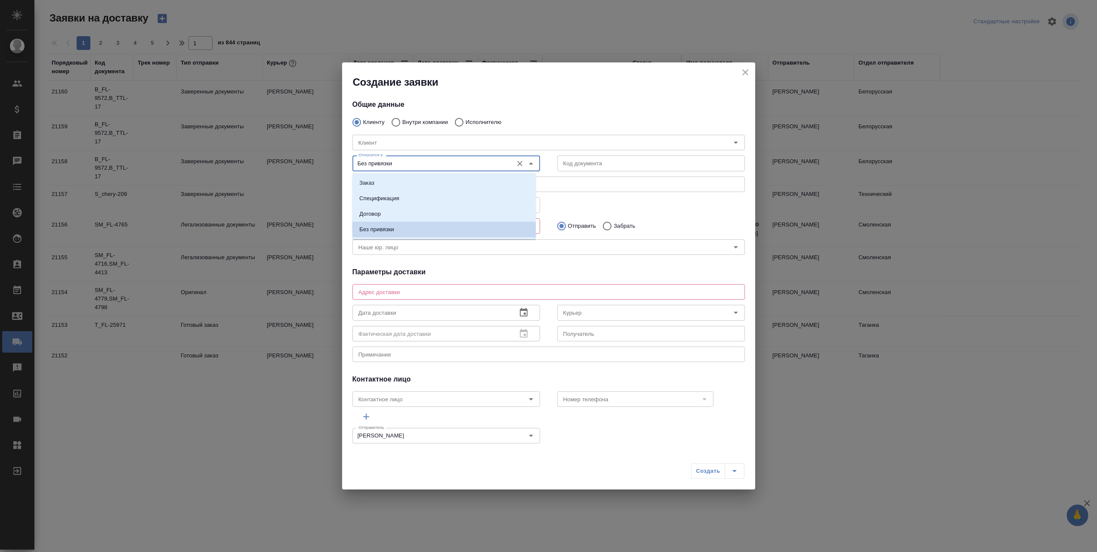
click at [406, 233] on li "Без привязки" at bounding box center [444, 229] width 183 height 15
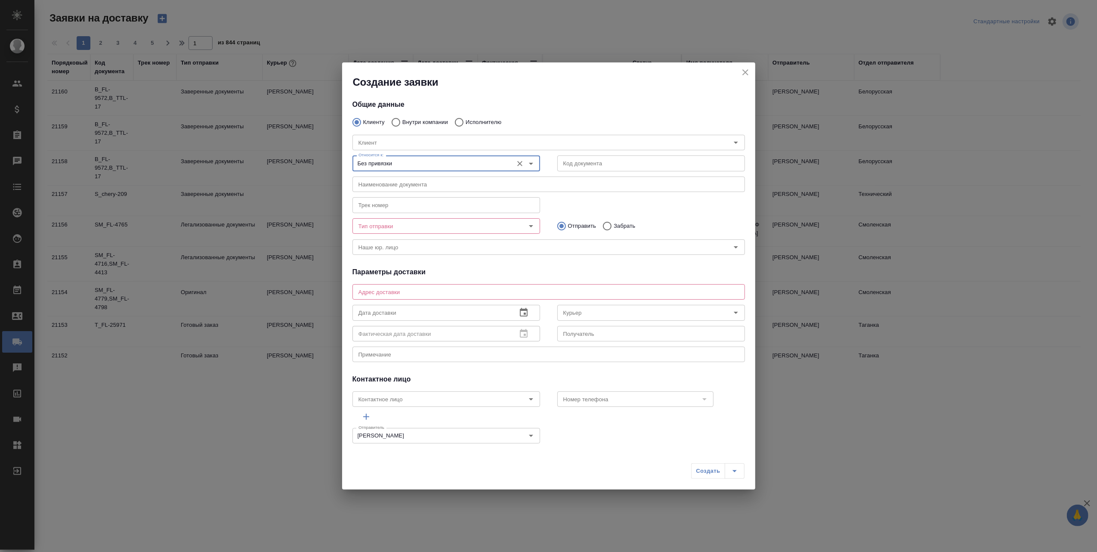
click at [629, 163] on input "text" at bounding box center [651, 162] width 188 height 15
click at [482, 180] on input "text" at bounding box center [549, 183] width 393 height 15
type input "Копия Акта сверки взаимных расчётов, возражение на требование об уплате задолже…"
click at [425, 210] on input "text" at bounding box center [447, 204] width 188 height 15
click at [526, 223] on icon "Open" at bounding box center [531, 226] width 10 height 10
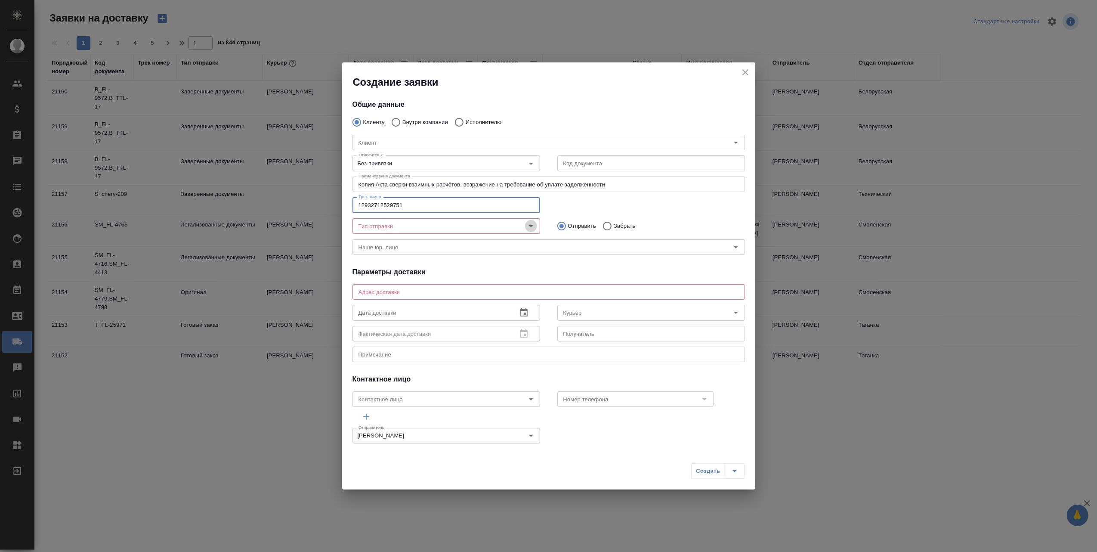
type input "12932712529751"
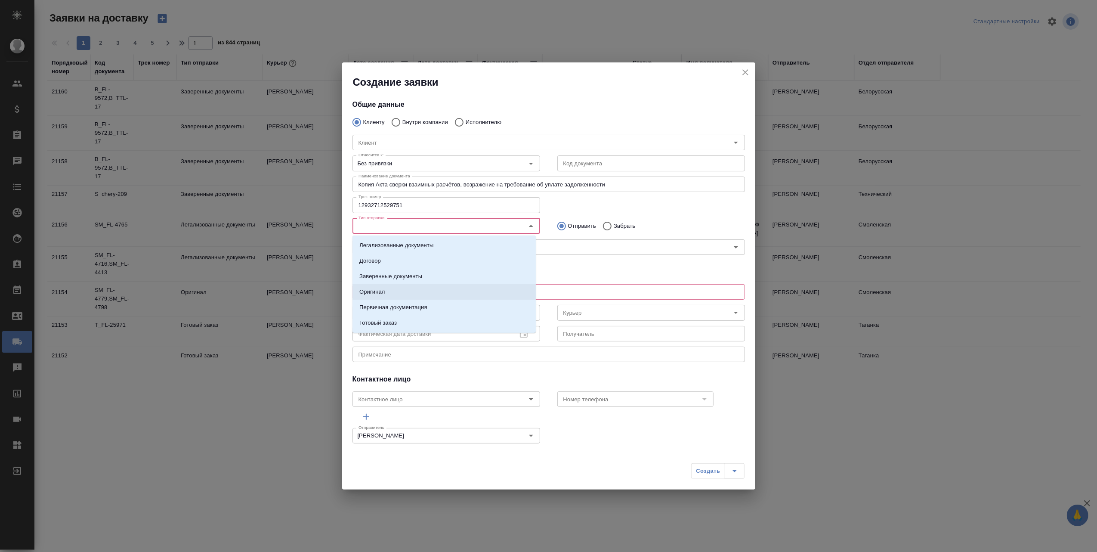
click at [395, 291] on li "Оригинал" at bounding box center [444, 291] width 183 height 15
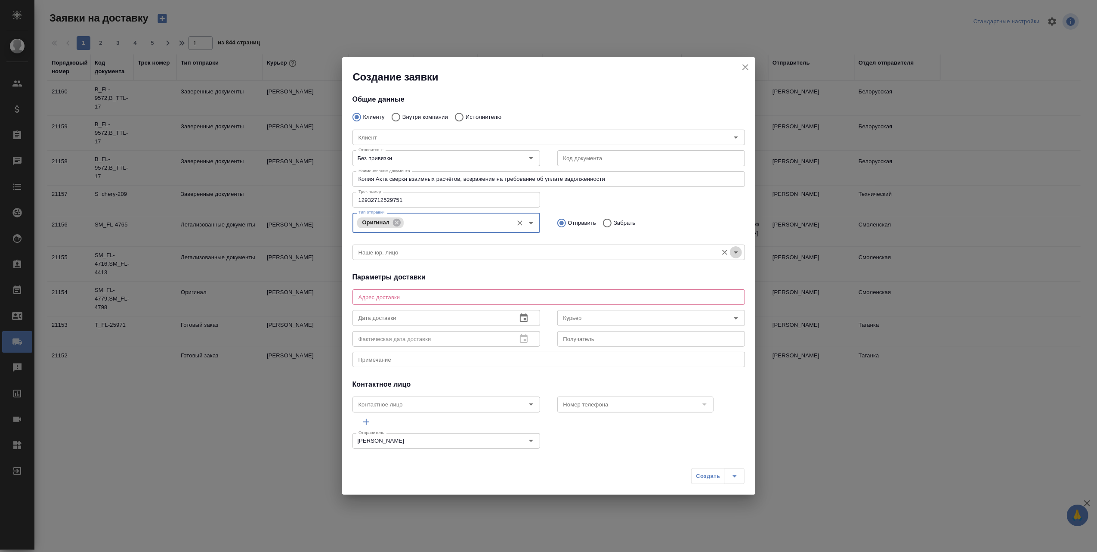
click at [731, 255] on icon "Open" at bounding box center [736, 252] width 10 height 10
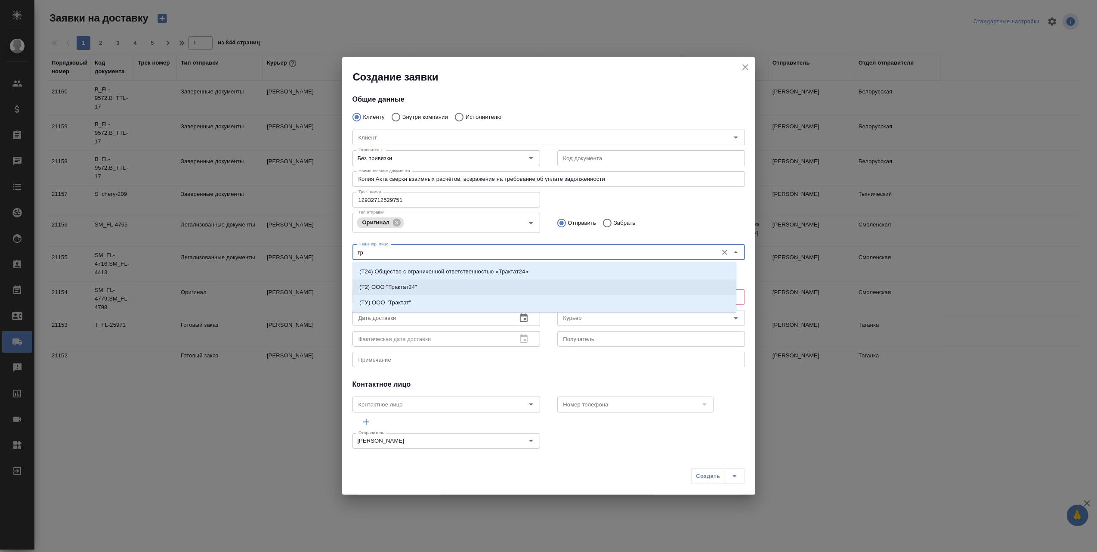
click at [395, 285] on p "(Т2) ООО "Трактат24"" at bounding box center [388, 287] width 58 height 9
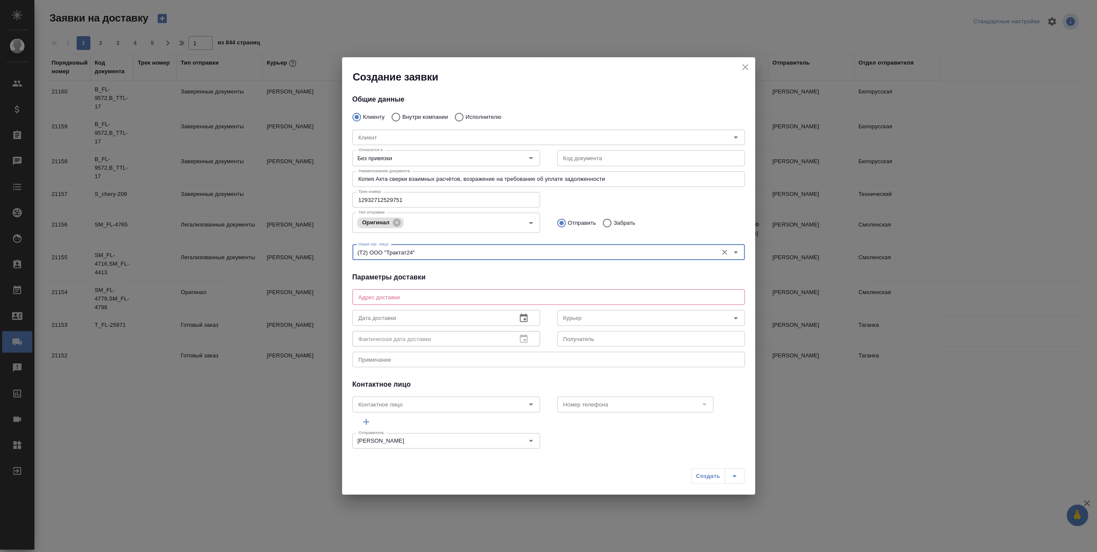
type input "(Т2) ООО "Трактат24""
click at [453, 298] on textarea at bounding box center [549, 297] width 381 height 6
click at [374, 295] on textarea at bounding box center [549, 297] width 381 height 6
click at [598, 456] on div "Создание заявки Общие данные Клиенту Внутри компании Исполнителю Клиент Клиент …" at bounding box center [548, 276] width 413 height 438
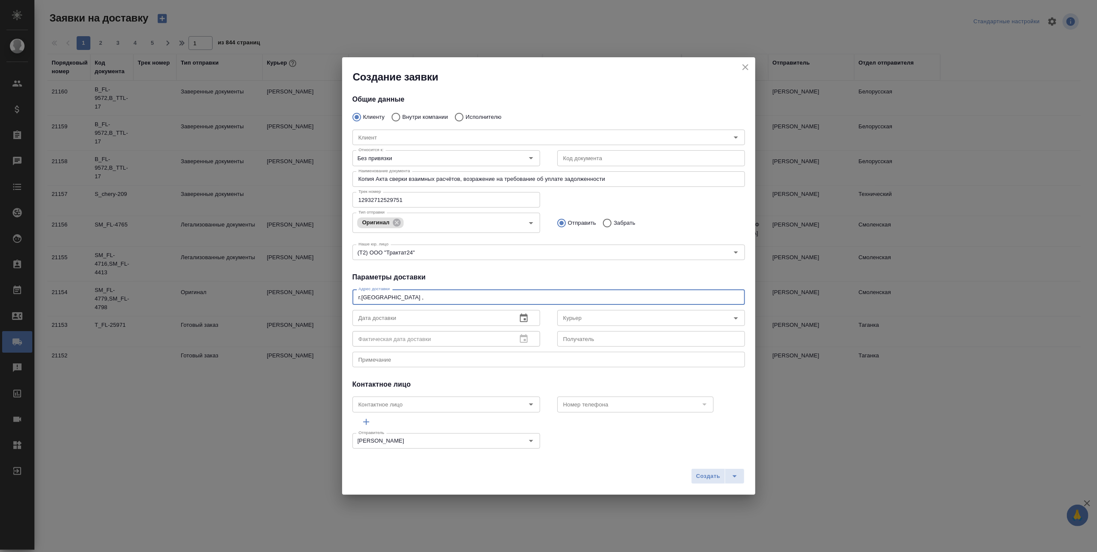
click at [395, 296] on textarea "г.[GEOGRAPHIC_DATA] ," at bounding box center [549, 297] width 381 height 6
click at [731, 318] on icon "Open" at bounding box center [736, 318] width 10 height 10
type textarea "г.[GEOGRAPHIC_DATA] , а/я 7"
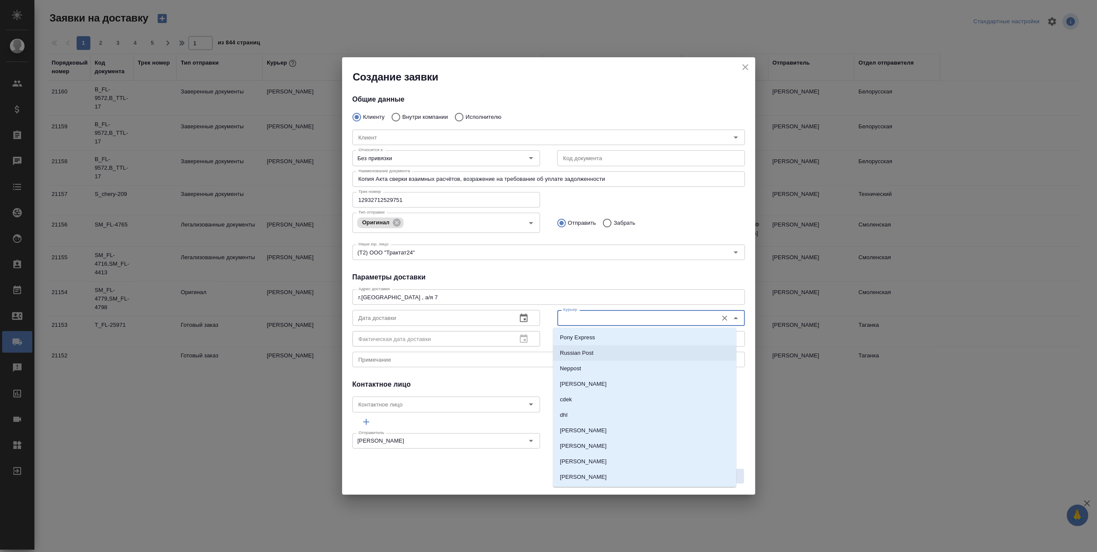
click at [631, 353] on li "Russian Post" at bounding box center [644, 352] width 183 height 15
type input "Russian Post"
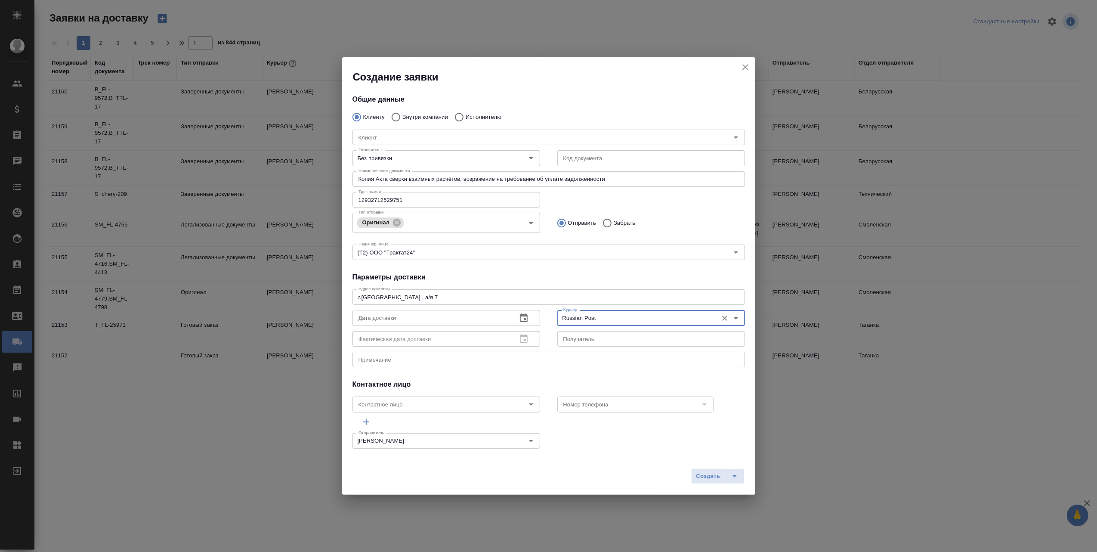
click at [605, 340] on input "text" at bounding box center [651, 338] width 188 height 15
click at [529, 404] on icon "Open" at bounding box center [531, 404] width 10 height 10
type input "[PERSON_NAME]"
click at [395, 440] on input "[PERSON_NAME]" at bounding box center [432, 441] width 154 height 10
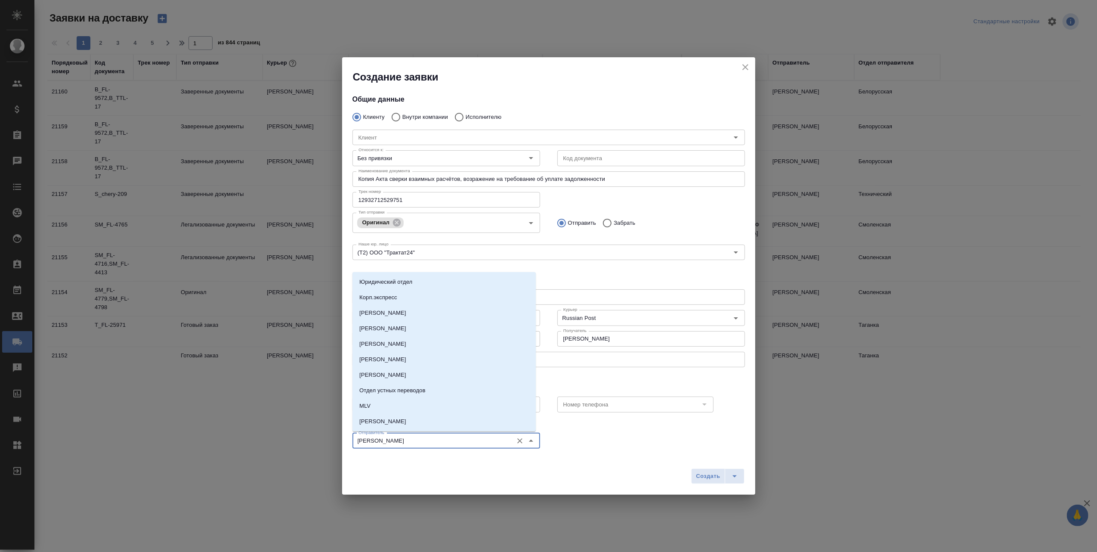
click at [483, 486] on div "Создать" at bounding box center [548, 479] width 413 height 31
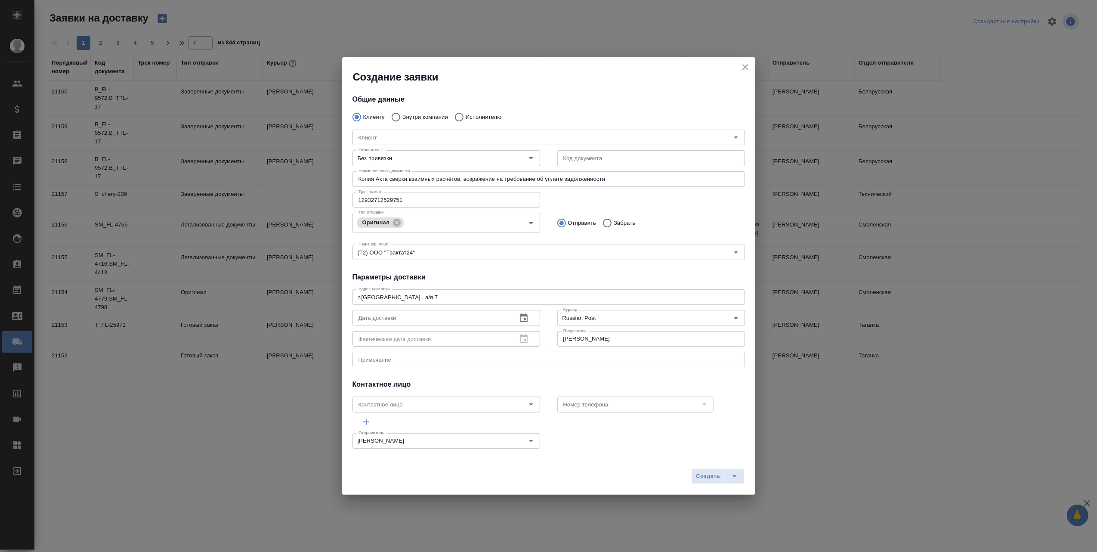
click at [441, 358] on textarea at bounding box center [549, 359] width 381 height 6
type textarea "Отправка почтой с описью"
click at [520, 315] on icon "button" at bounding box center [524, 317] width 8 height 9
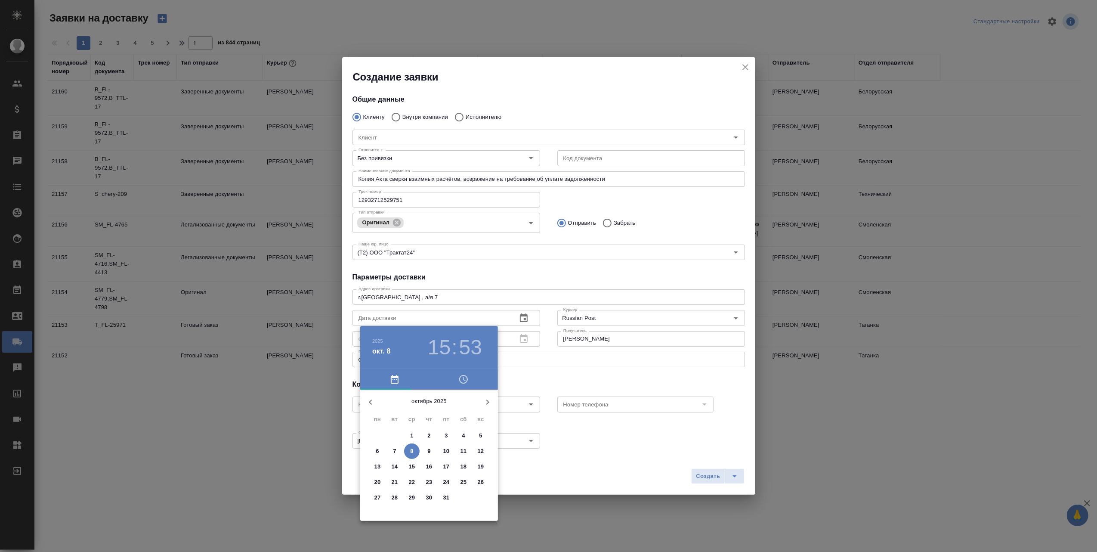
click at [448, 449] on p "10" at bounding box center [446, 451] width 6 height 9
type input "[DATE] 15:53"
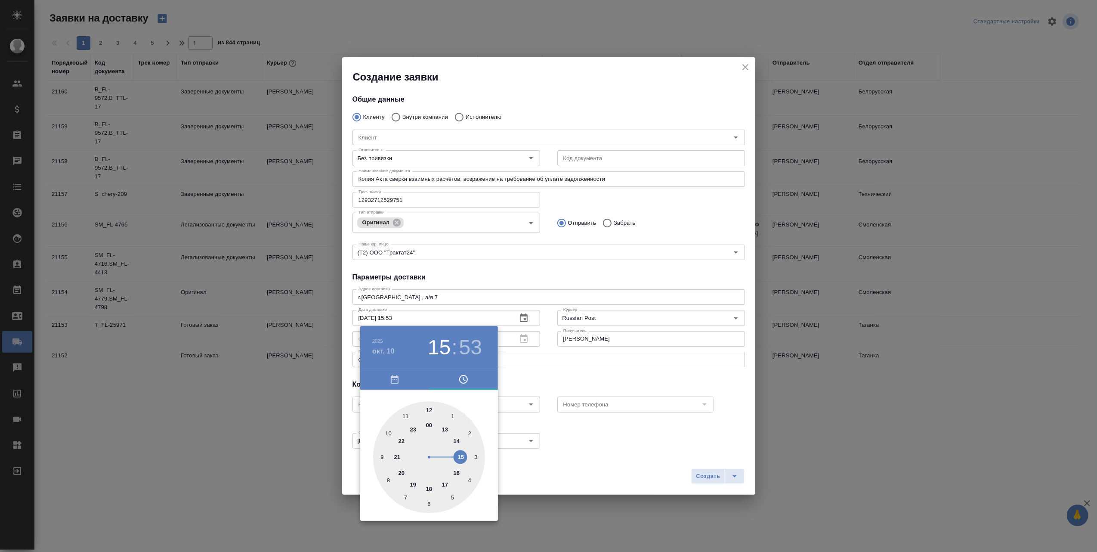
click at [539, 458] on div at bounding box center [548, 276] width 1097 height 552
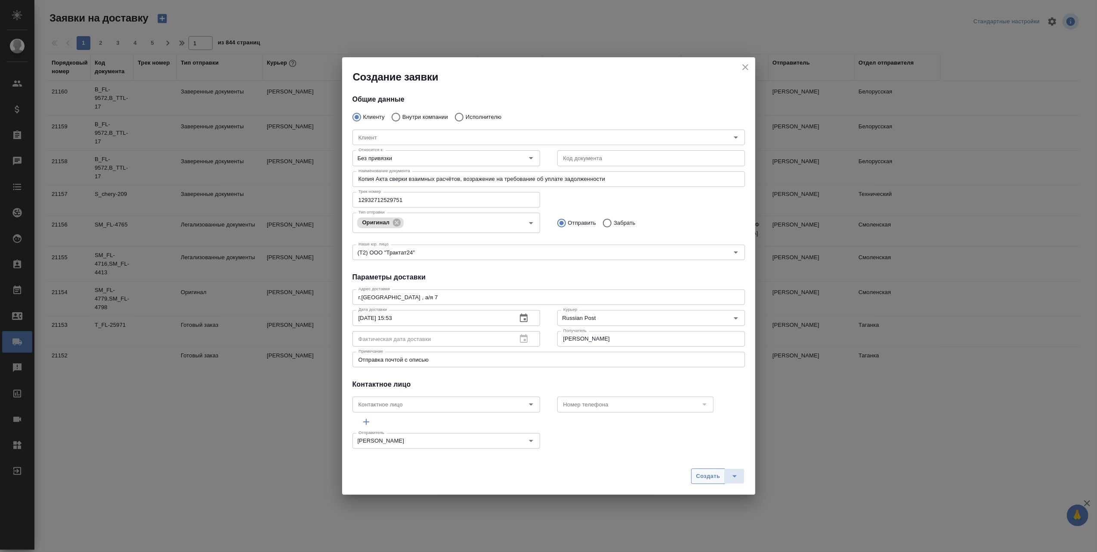
click at [701, 477] on span "Создать" at bounding box center [708, 476] width 24 height 10
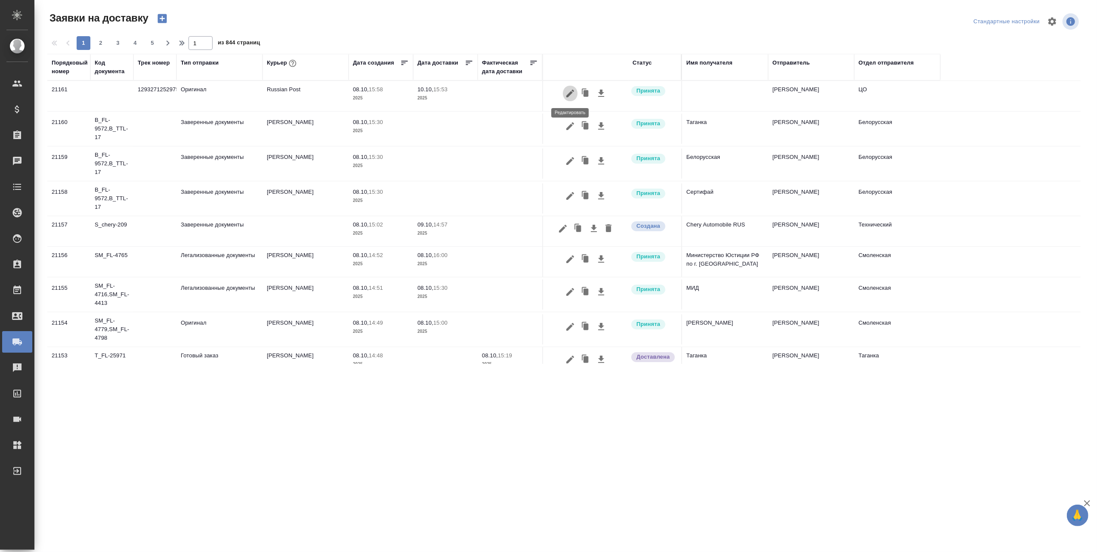
click at [572, 92] on icon "button" at bounding box center [570, 93] width 10 height 10
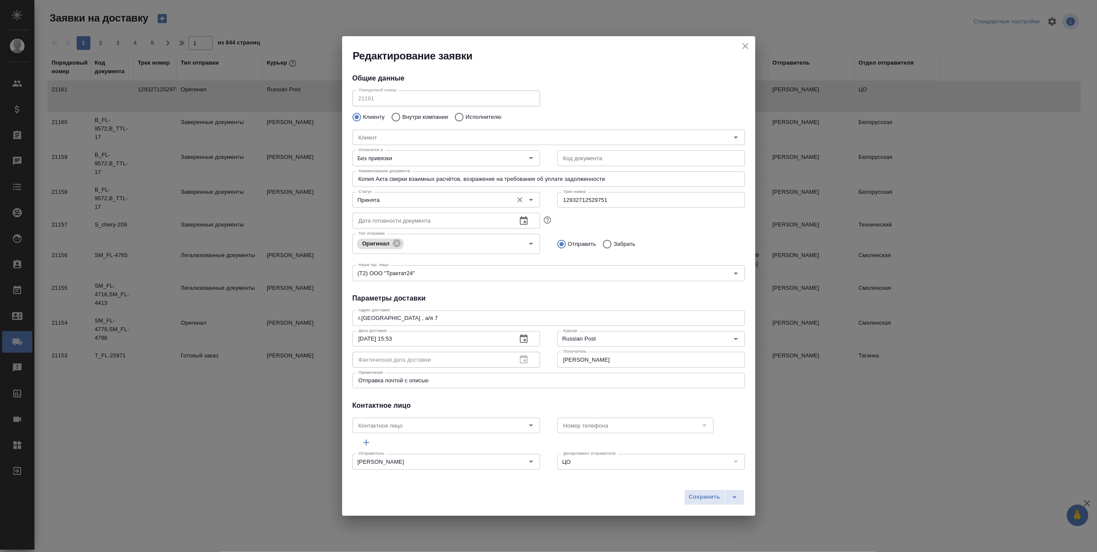
click at [526, 195] on icon "Open" at bounding box center [531, 200] width 10 height 10
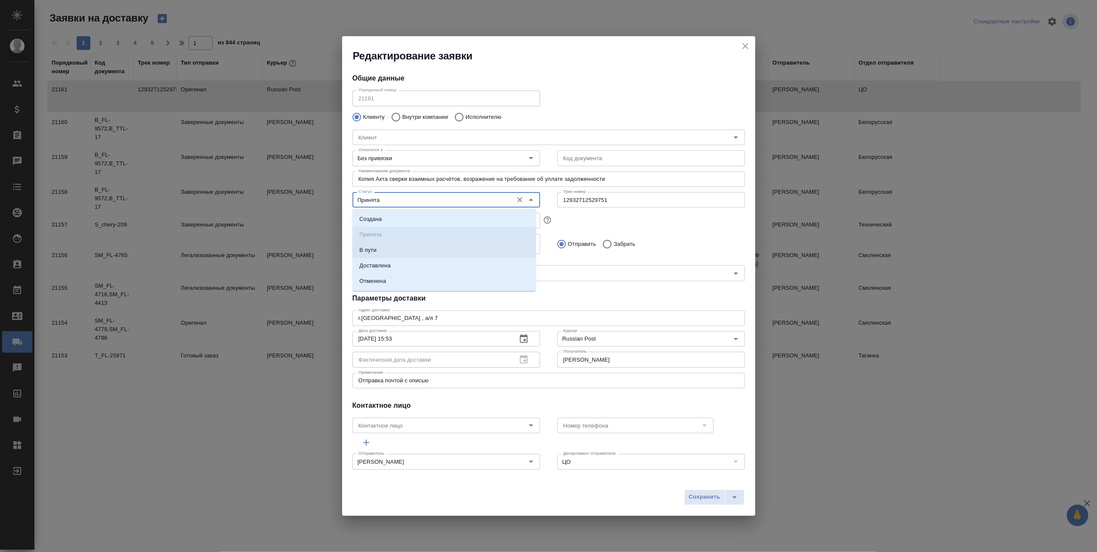
click at [383, 251] on li "В пути" at bounding box center [444, 249] width 183 height 15
type input "В пути"
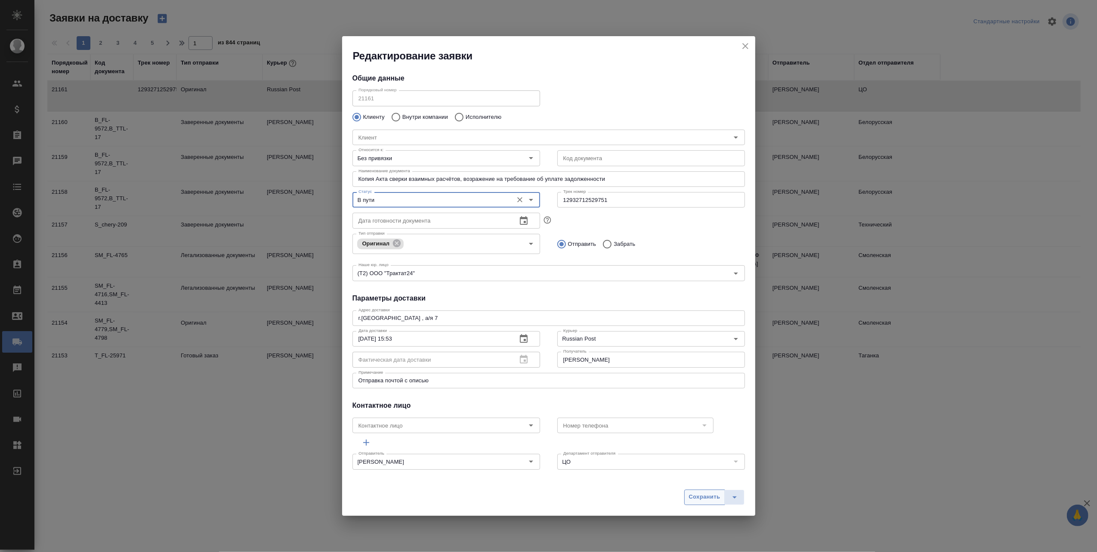
click at [691, 495] on span "Сохранить" at bounding box center [704, 497] width 31 height 10
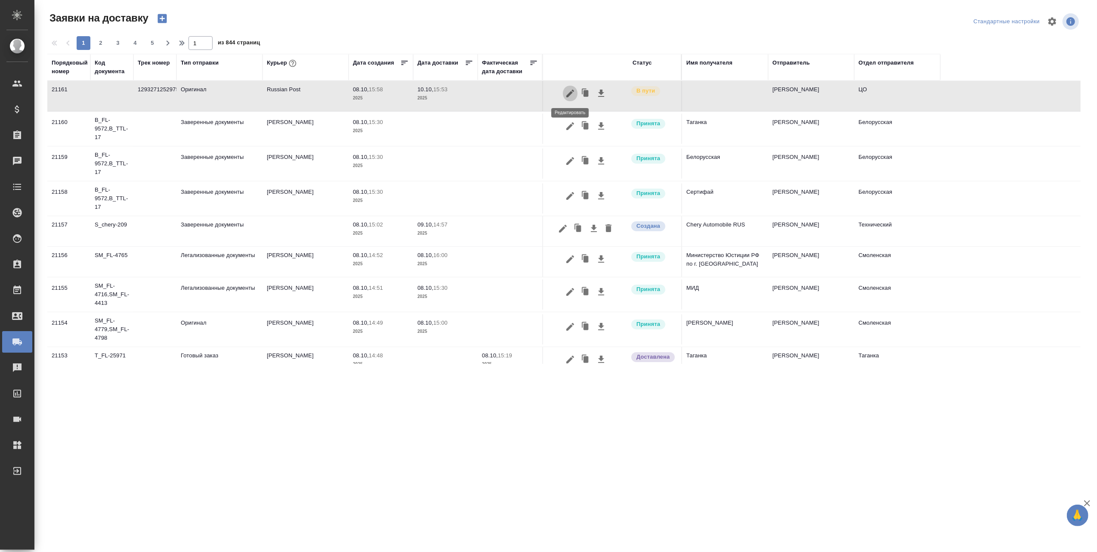
click at [569, 95] on icon "button" at bounding box center [570, 94] width 8 height 8
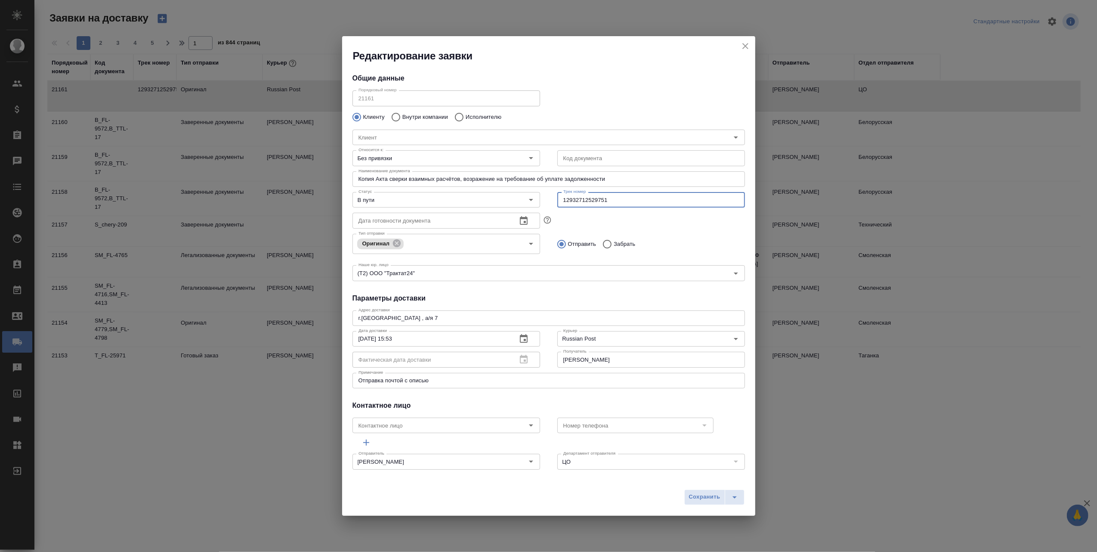
drag, startPoint x: 619, startPoint y: 199, endPoint x: 553, endPoint y: 199, distance: 66.3
click at [557, 199] on input "12932712529751" at bounding box center [651, 199] width 188 height 15
click at [519, 341] on icon "button" at bounding box center [524, 339] width 10 height 10
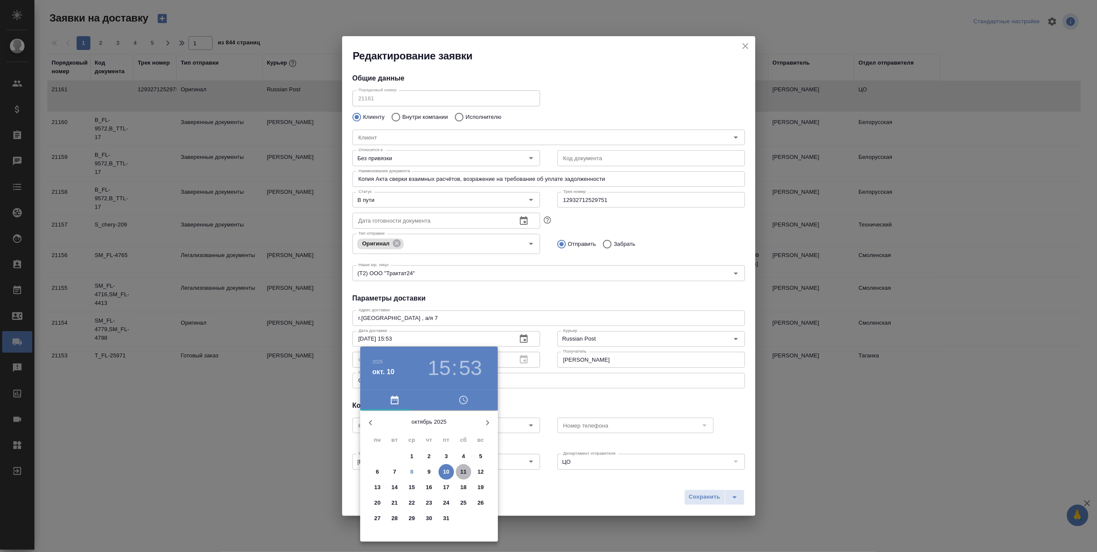
click at [461, 472] on p "11" at bounding box center [464, 471] width 6 height 9
type input "[DATE] 15:53"
click at [699, 498] on div at bounding box center [548, 276] width 1097 height 552
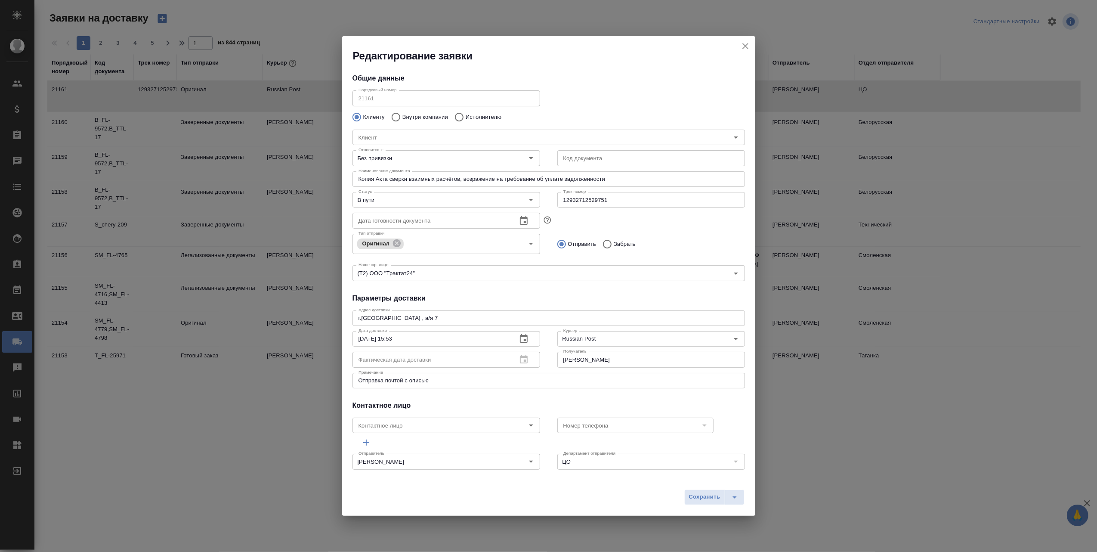
click at [699, 498] on span "Сохранить" at bounding box center [704, 497] width 31 height 10
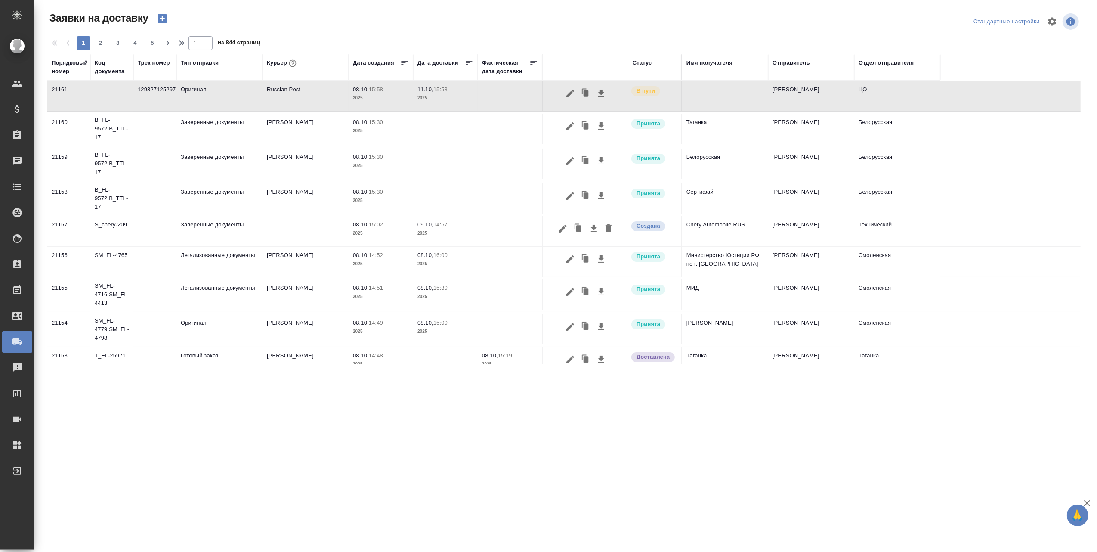
click at [362, 90] on p "08.10," at bounding box center [361, 89] width 16 height 6
click at [572, 90] on icon "button" at bounding box center [570, 94] width 8 height 8
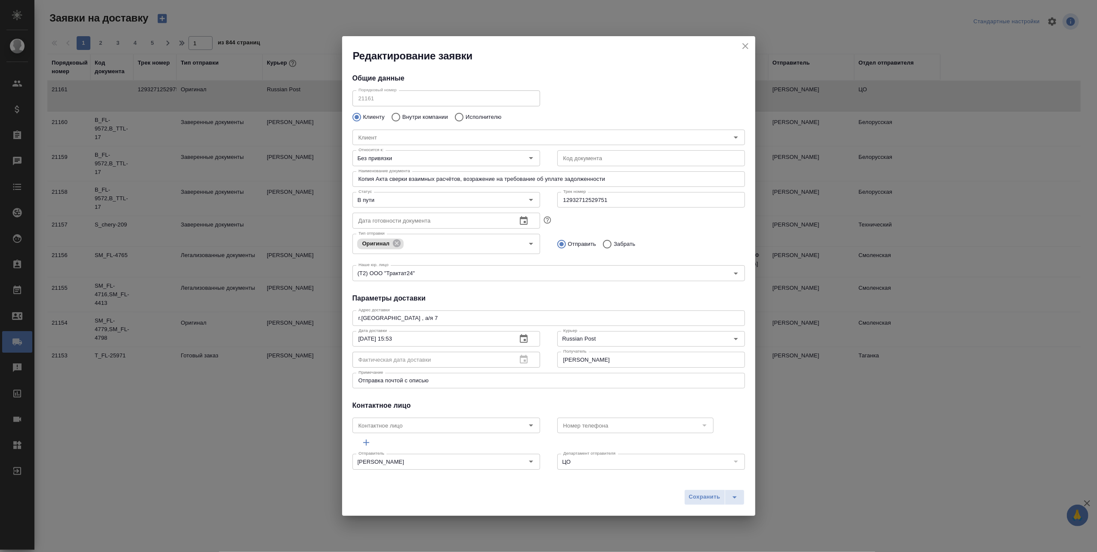
click at [746, 45] on icon "close" at bounding box center [745, 46] width 6 height 6
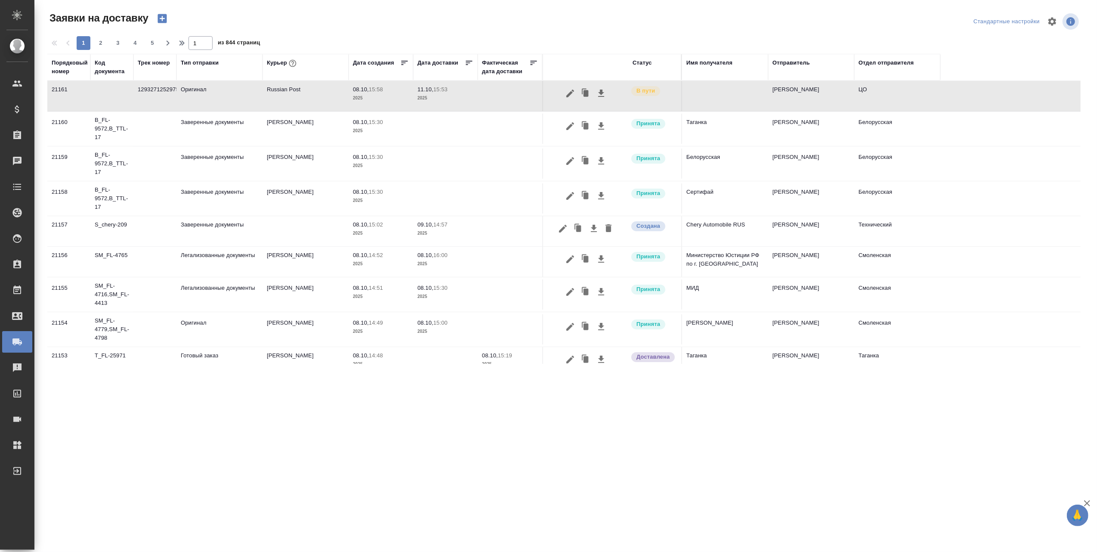
click at [656, 467] on div ".cls-1 fill:#fff; AWATERA [PERSON_NAME] Спецификации Заказы 0 Чаты Todo Проекты…" at bounding box center [548, 276] width 1097 height 552
